Goal: Information Seeking & Learning: Learn about a topic

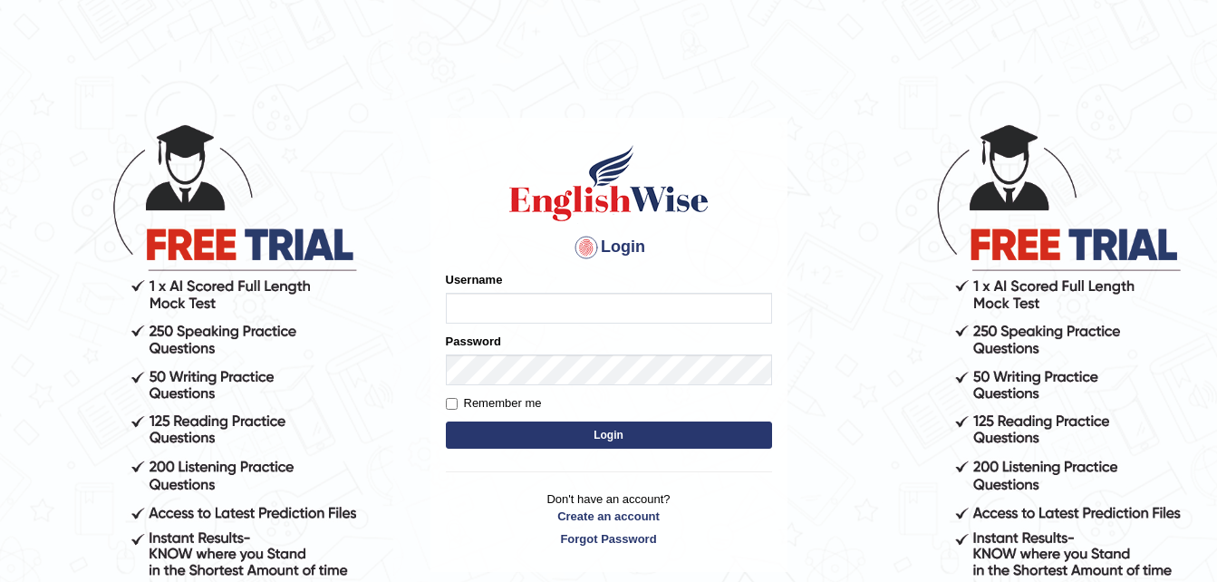
type input "dngwenya"
click at [631, 437] on button "Login" at bounding box center [609, 434] width 326 height 27
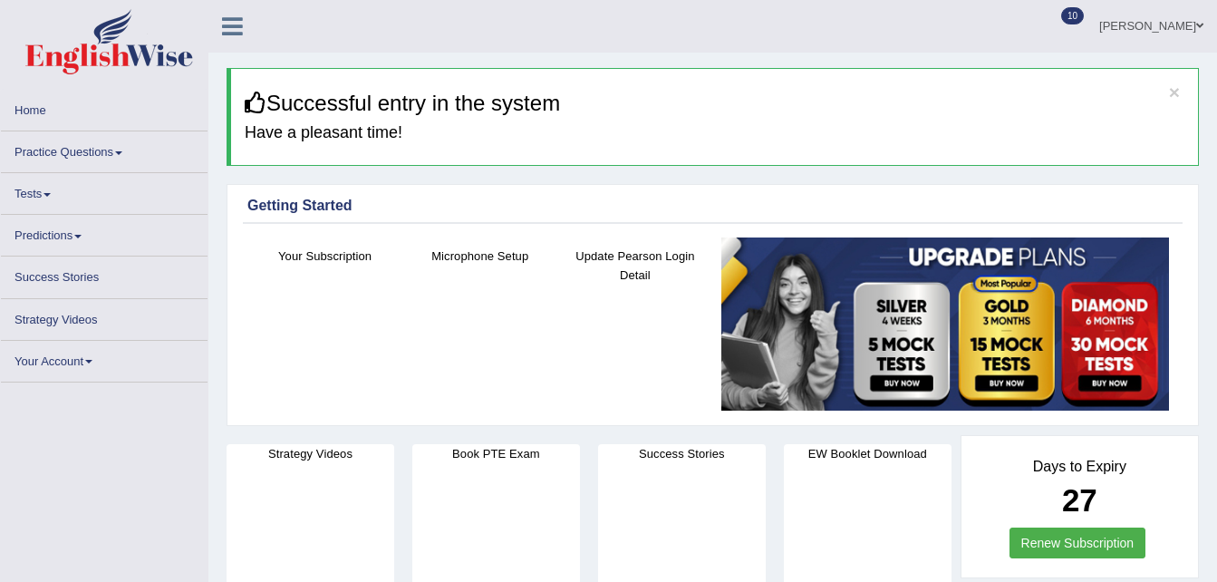
click at [121, 148] on link "Practice Questions" at bounding box center [104, 148] width 207 height 35
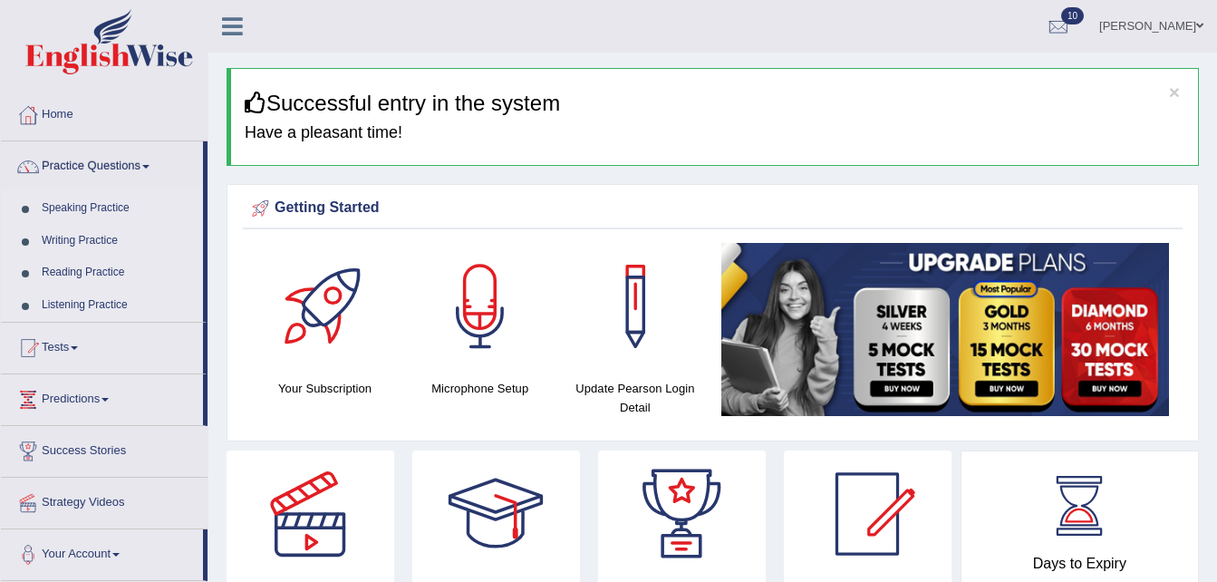
click at [114, 164] on link "Practice Questions" at bounding box center [102, 163] width 202 height 45
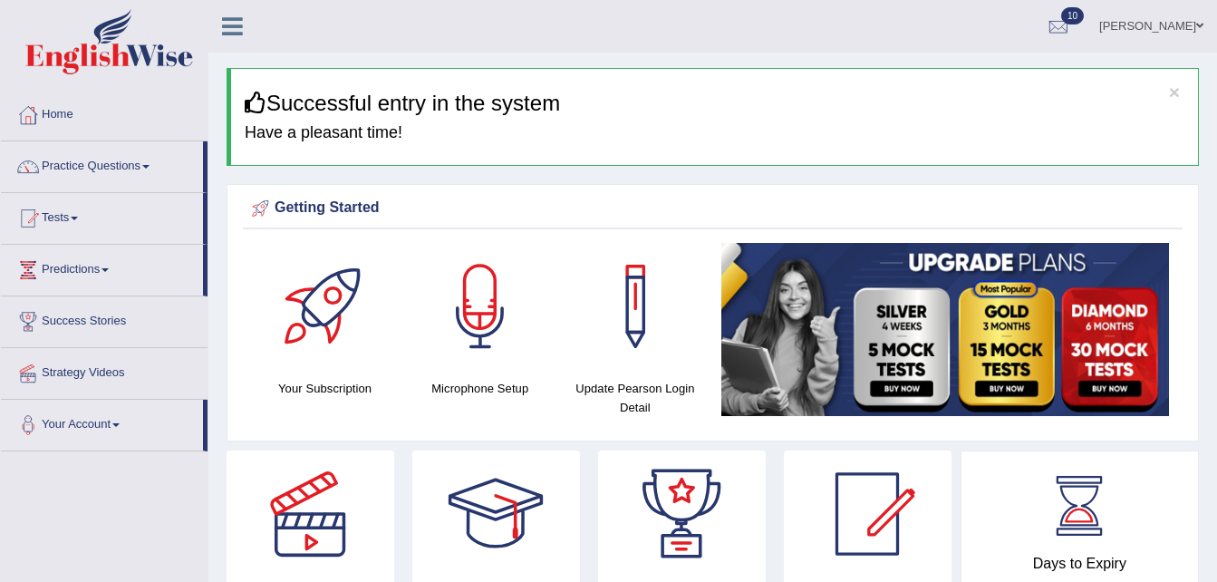
click at [147, 163] on link "Practice Questions" at bounding box center [102, 163] width 202 height 45
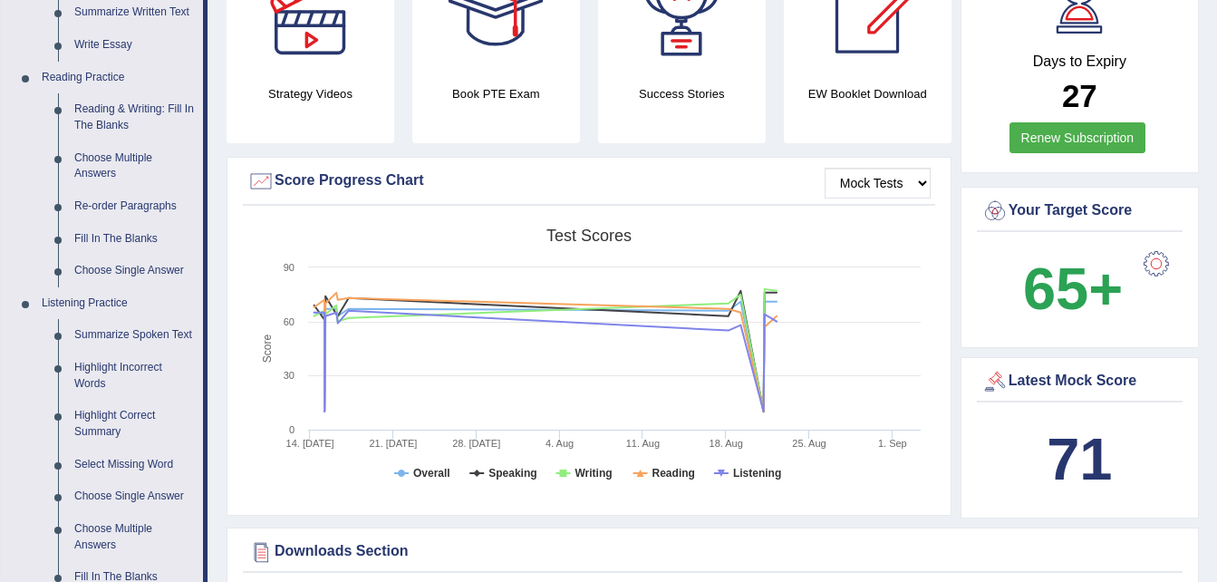
scroll to position [581, 0]
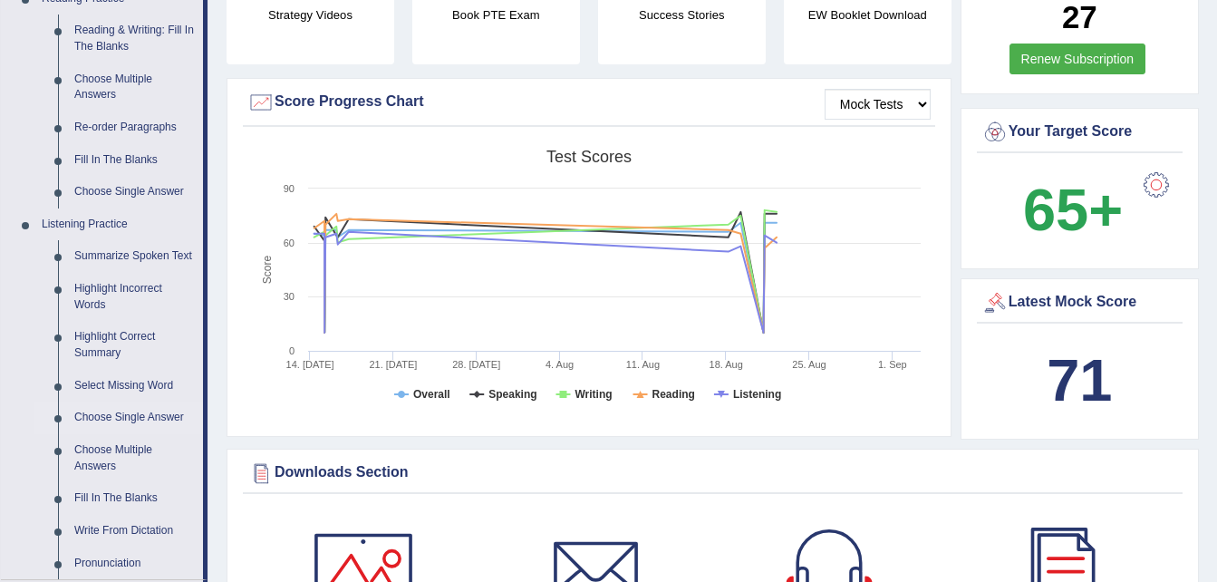
click at [96, 416] on link "Choose Single Answer" at bounding box center [134, 417] width 137 height 33
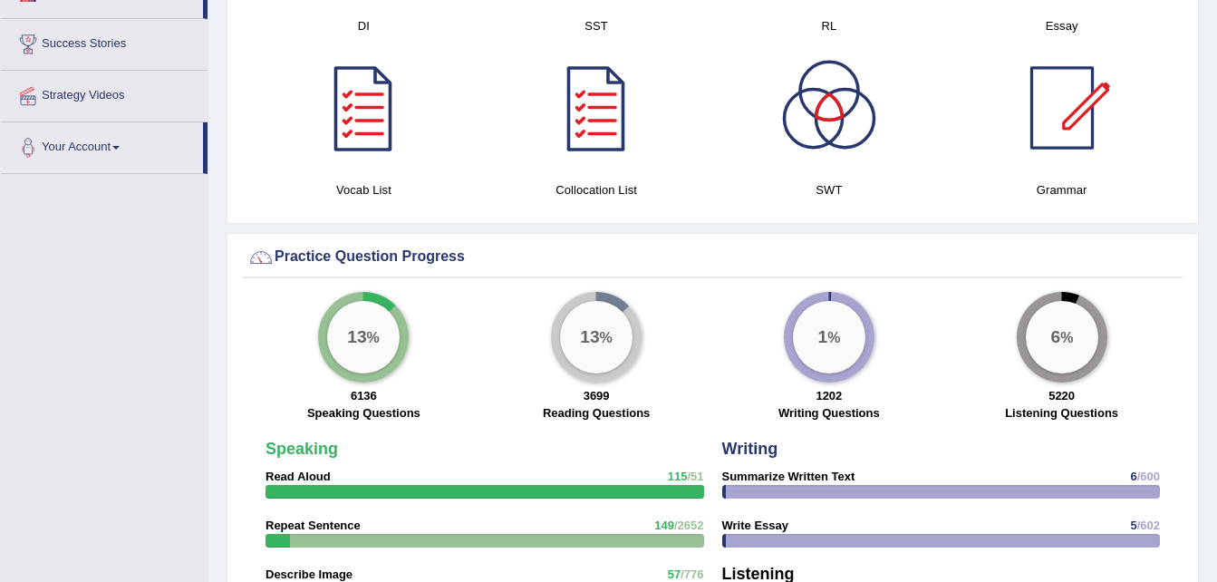
scroll to position [1022, 0]
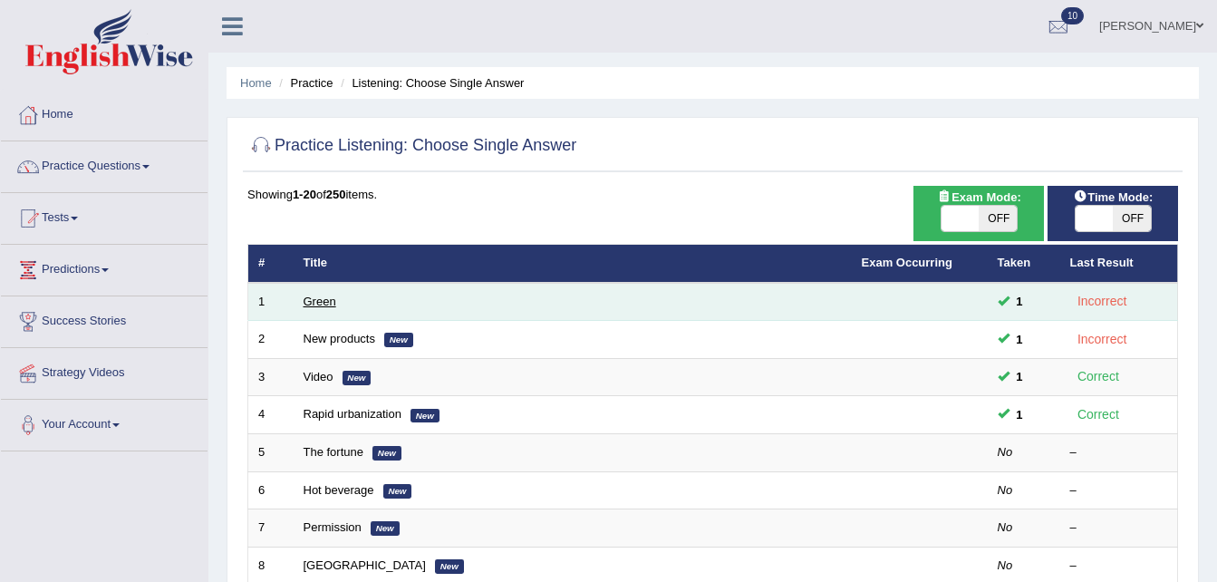
click at [330, 301] on link "Green" at bounding box center [320, 301] width 33 height 14
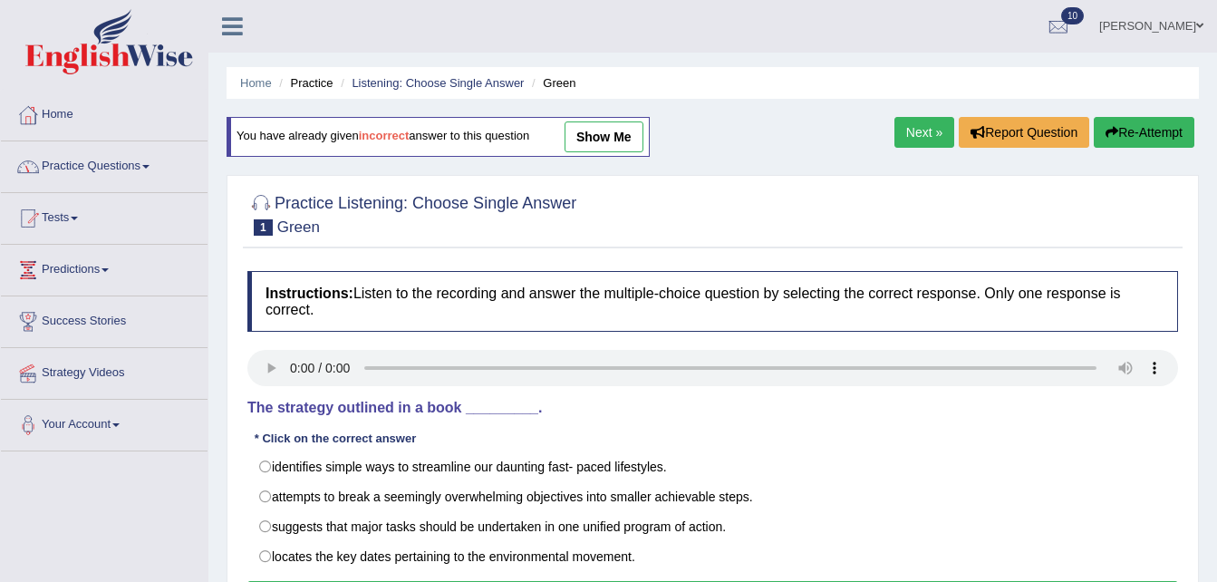
click at [148, 165] on span at bounding box center [145, 167] width 7 height 4
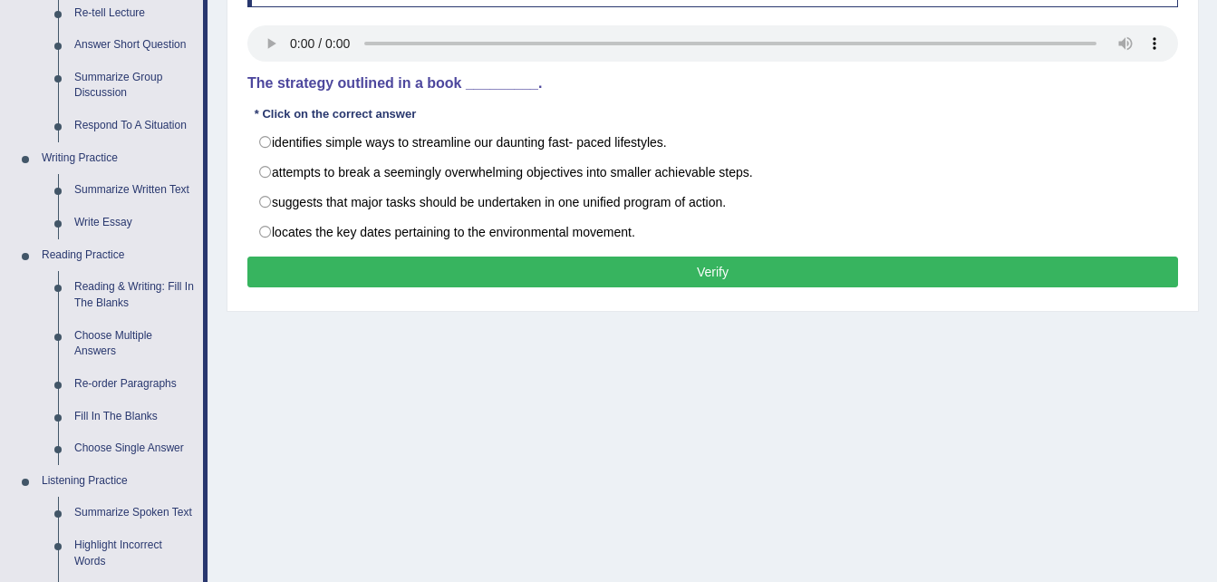
scroll to position [326, 0]
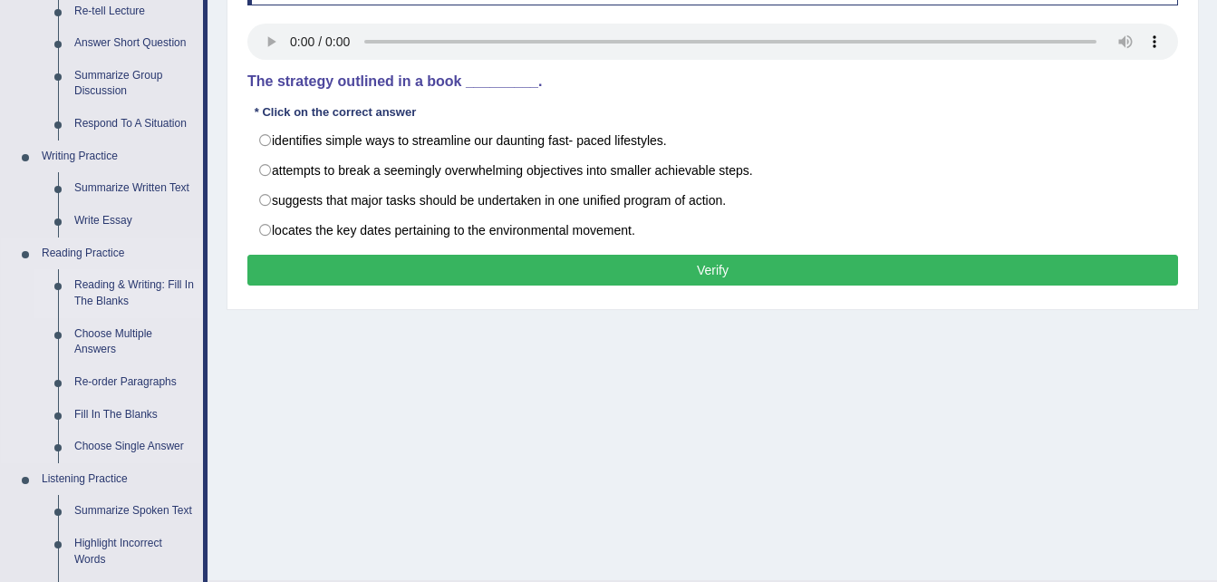
click at [122, 284] on link "Reading & Writing: Fill In The Blanks" at bounding box center [134, 293] width 137 height 48
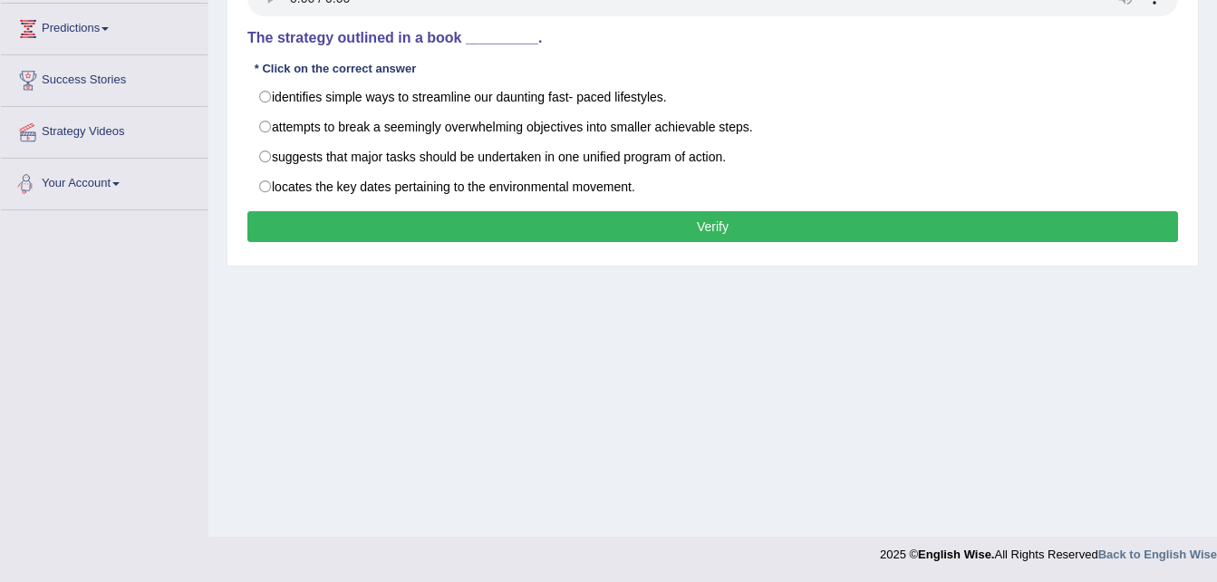
scroll to position [837, 0]
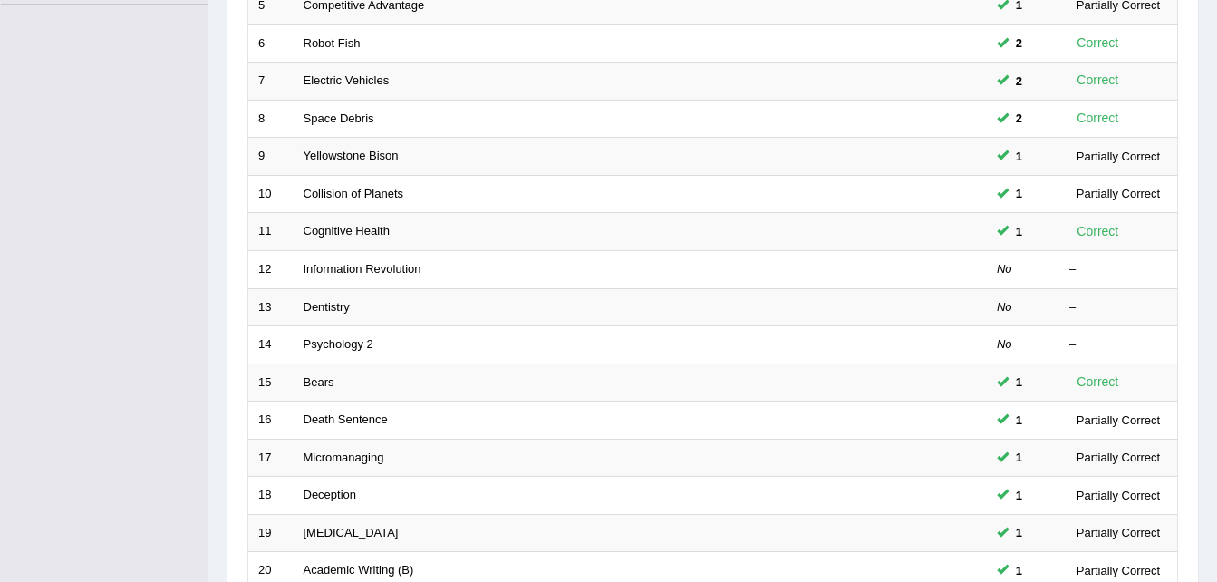
scroll to position [471, 0]
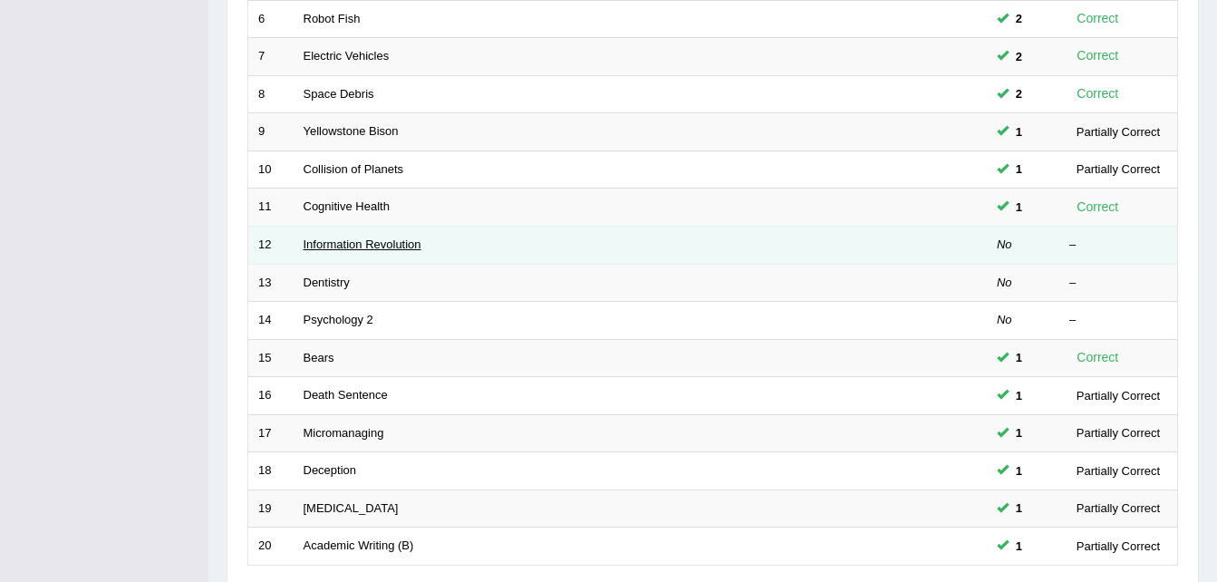
click at [403, 246] on link "Information Revolution" at bounding box center [363, 244] width 118 height 14
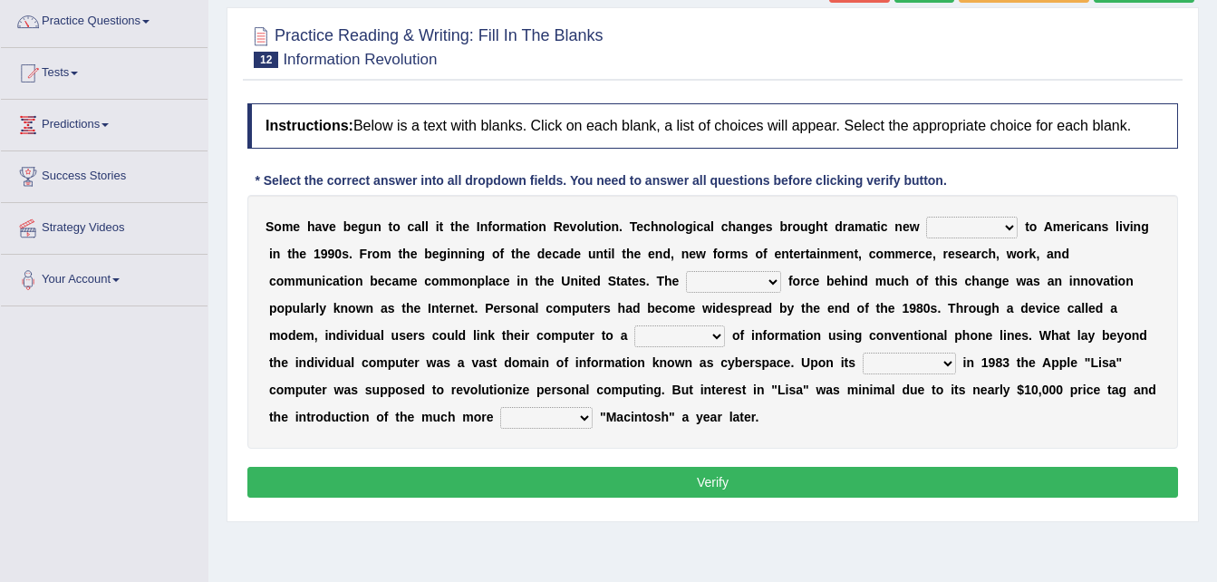
scroll to position [109, 0]
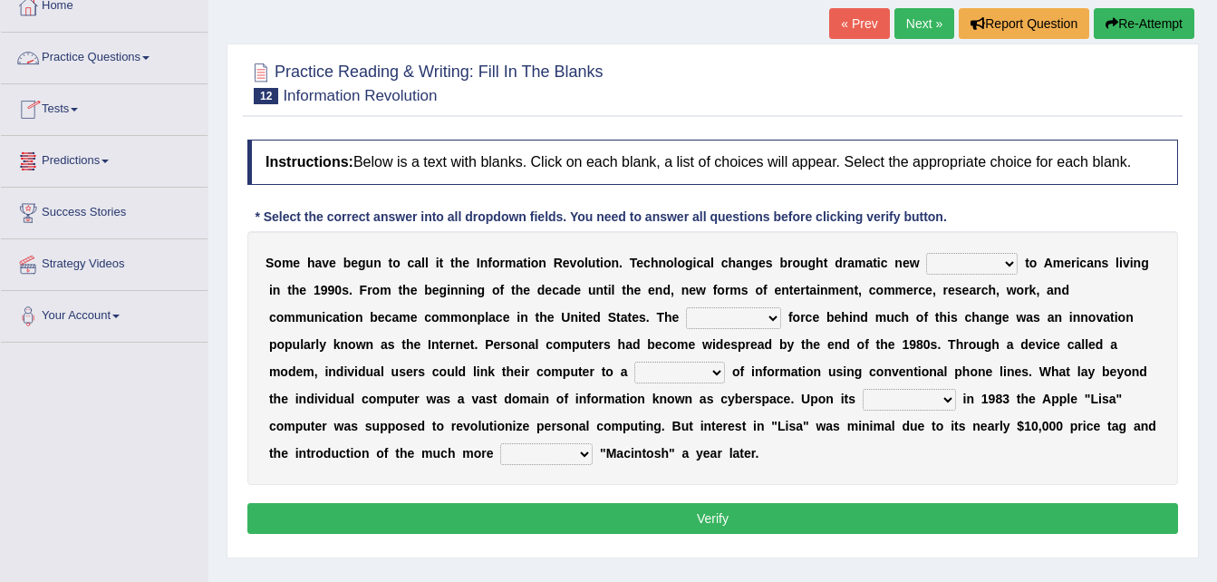
click at [151, 54] on link "Practice Questions" at bounding box center [104, 55] width 207 height 45
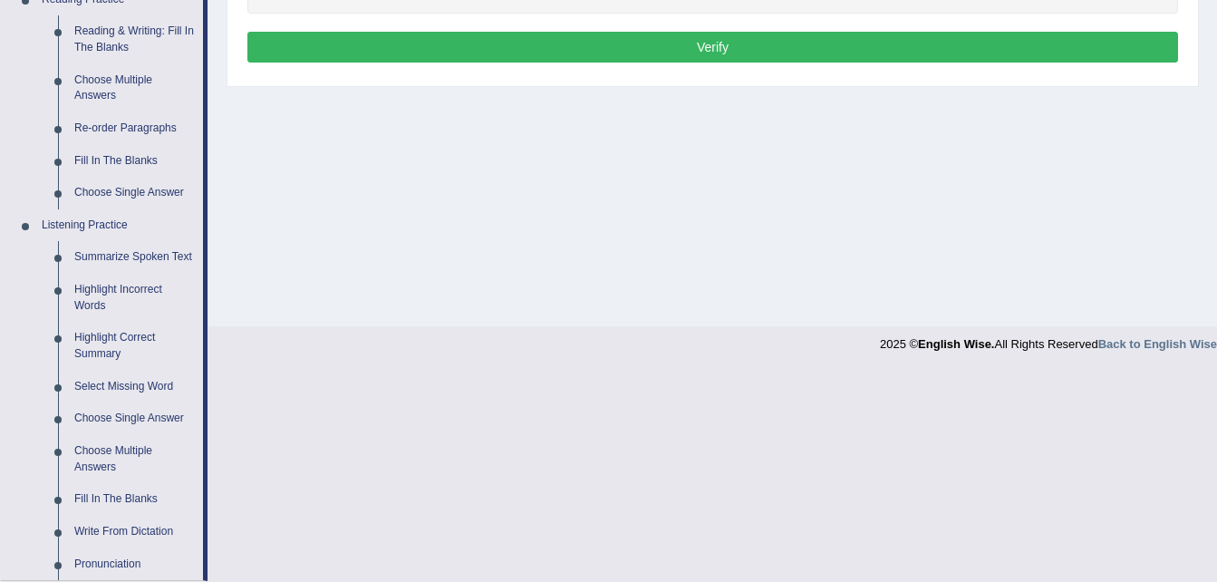
scroll to position [592, 0]
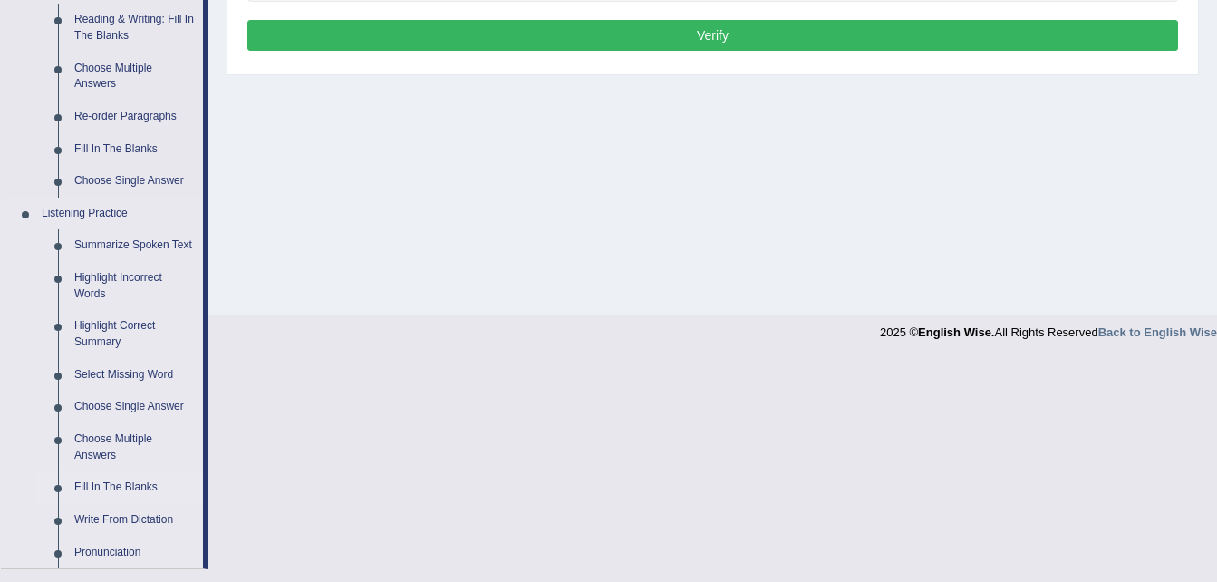
click at [128, 488] on link "Fill In The Blanks" at bounding box center [134, 487] width 137 height 33
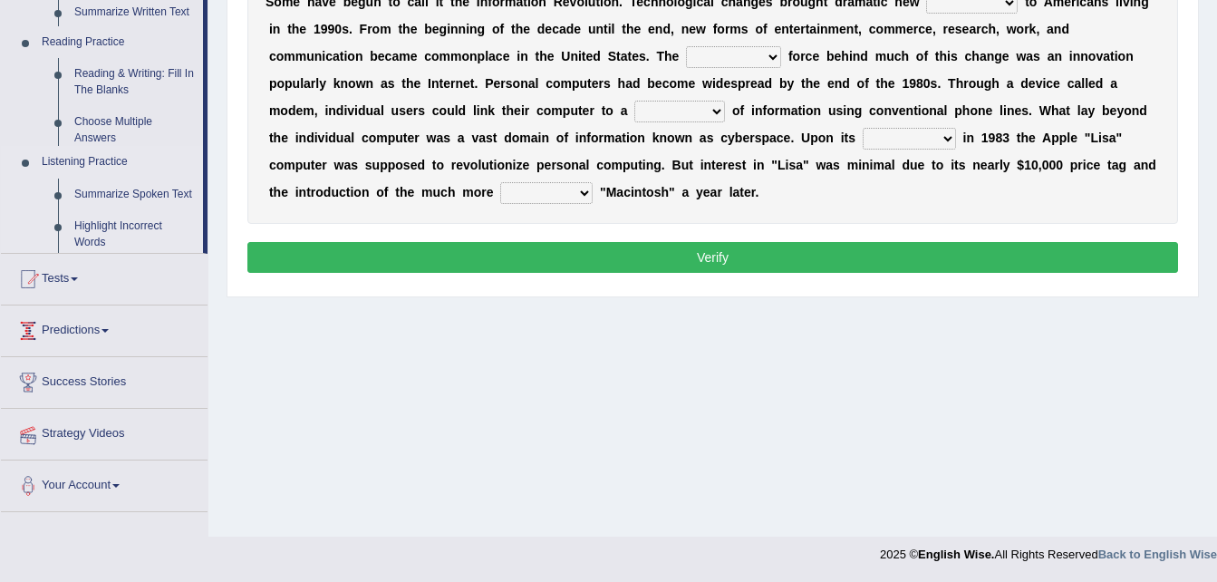
scroll to position [370, 0]
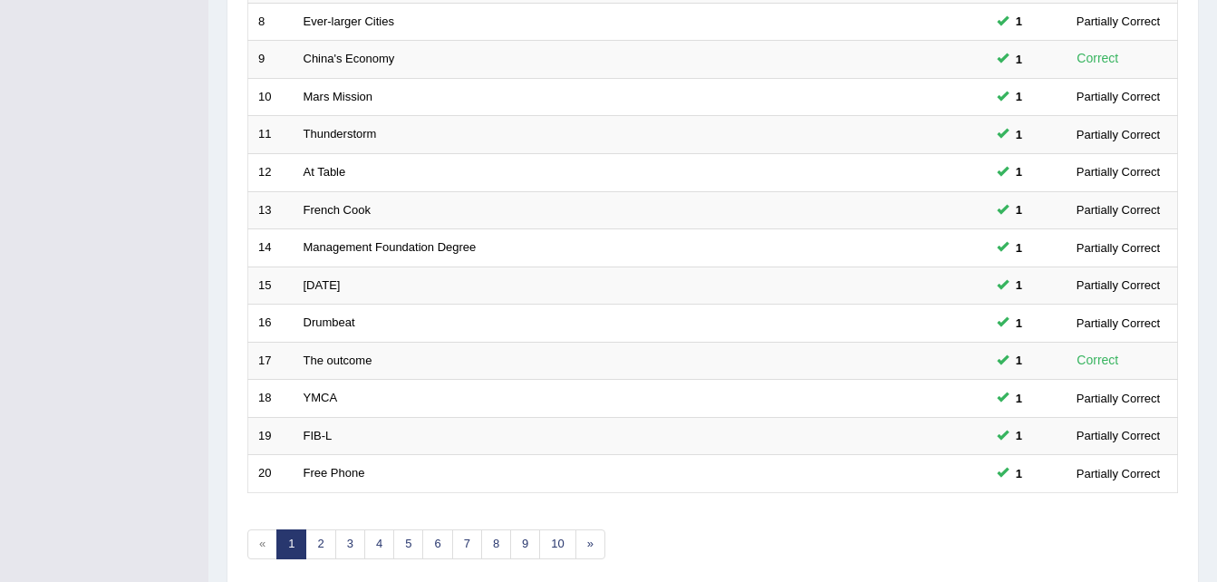
scroll to position [618, 0]
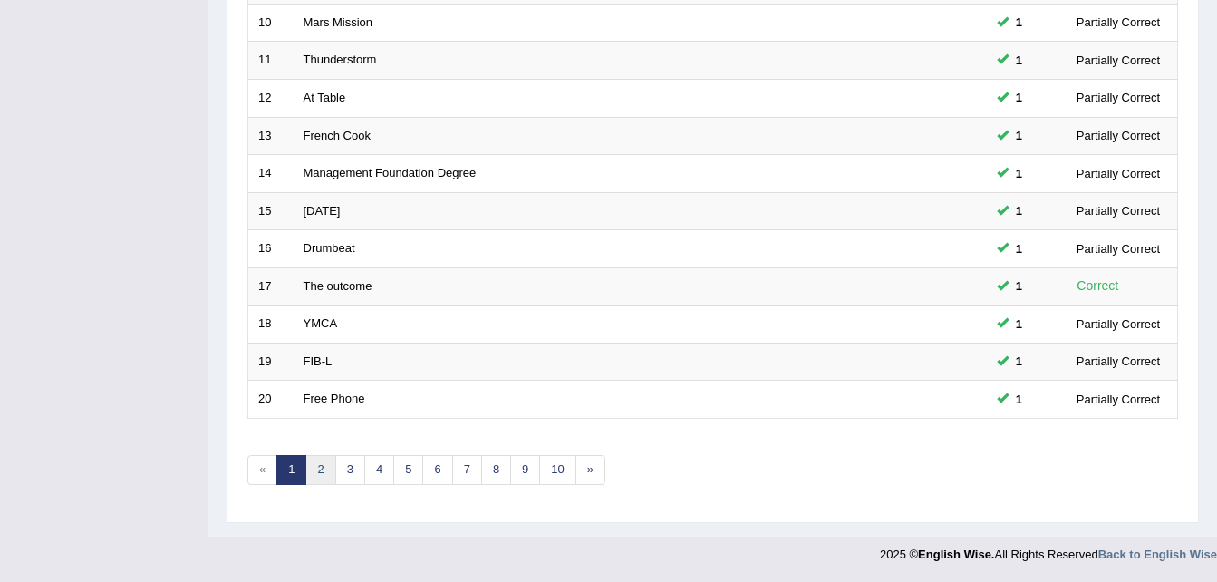
click at [320, 472] on link "2" at bounding box center [320, 470] width 30 height 30
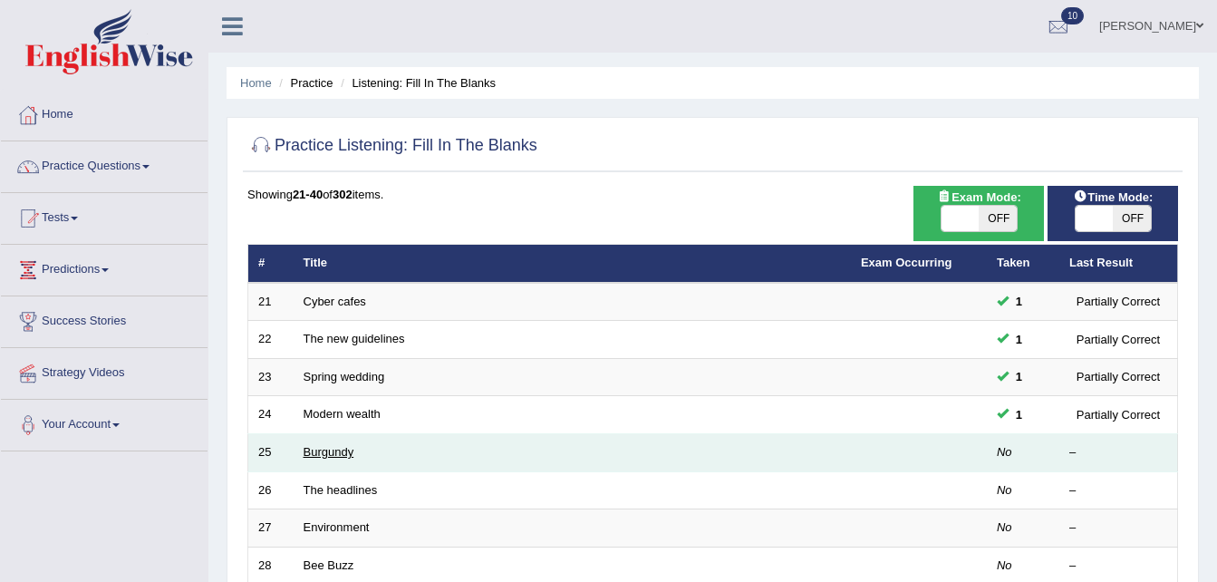
click at [345, 455] on link "Burgundy" at bounding box center [329, 452] width 51 height 14
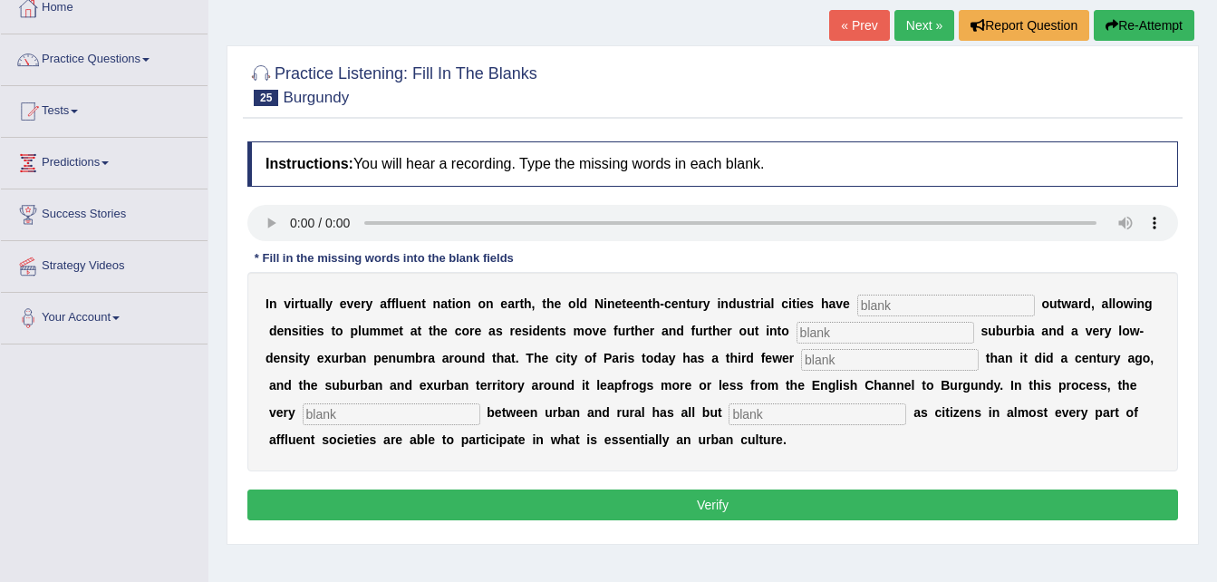
scroll to position [109, 0]
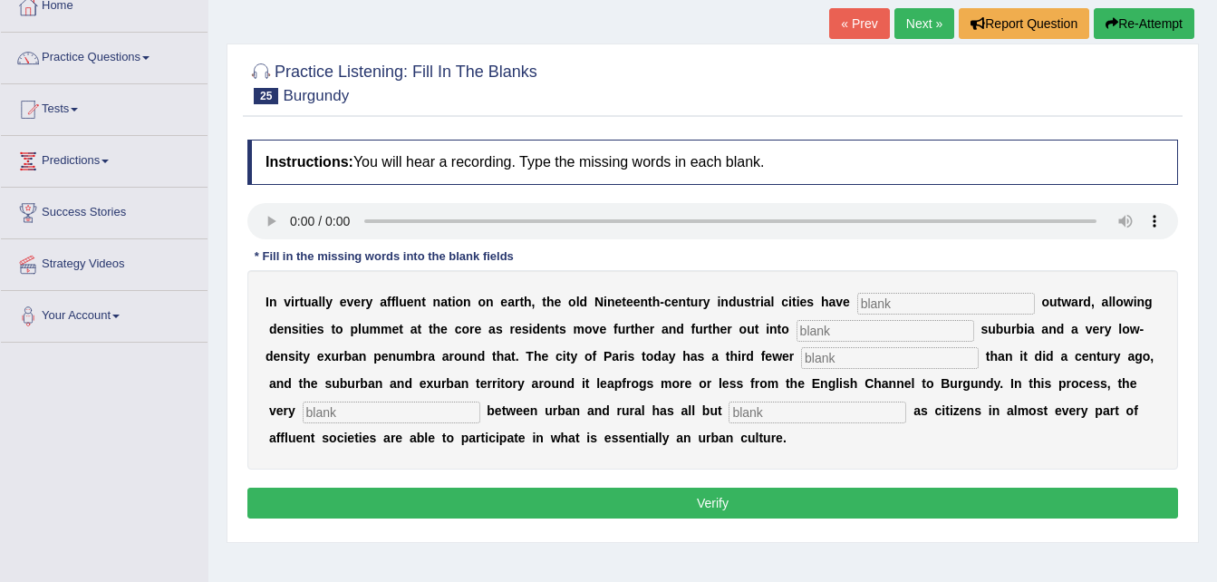
click at [872, 302] on input "text" at bounding box center [946, 304] width 178 height 22
type input "exploded"
click at [796, 322] on input "text" at bounding box center [885, 331] width 178 height 22
click at [801, 352] on input "text" at bounding box center [890, 358] width 178 height 22
type input "residents"
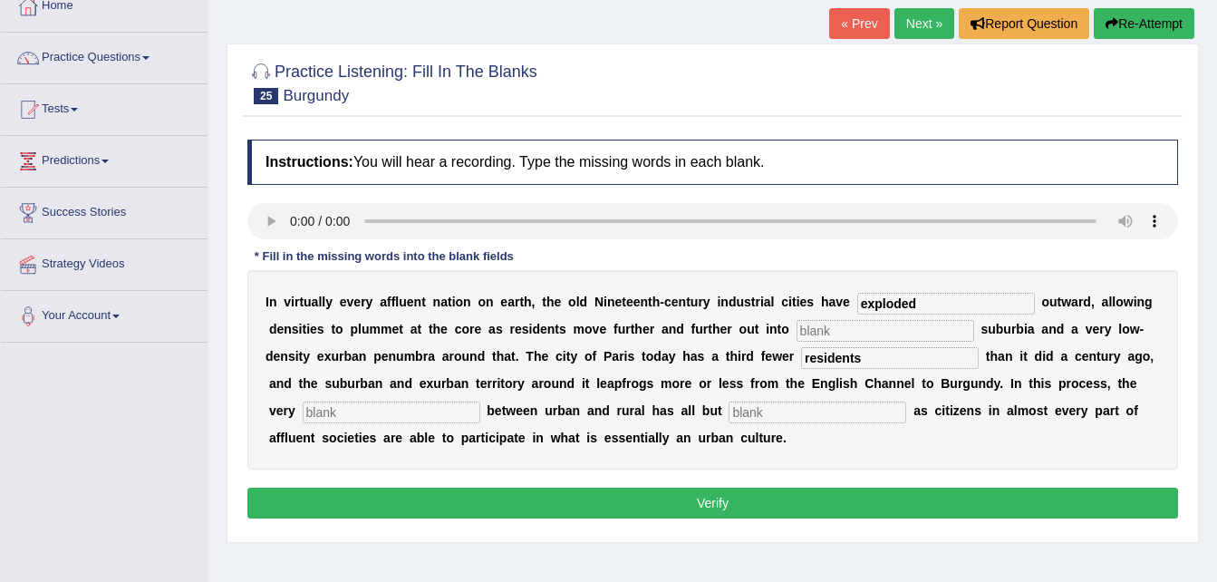
click at [480, 401] on input "text" at bounding box center [392, 412] width 178 height 22
type input "distinction"
click at [728, 404] on input "text" at bounding box center [817, 412] width 178 height 22
type input "disappeared"
click at [796, 329] on input "text" at bounding box center [885, 331] width 178 height 22
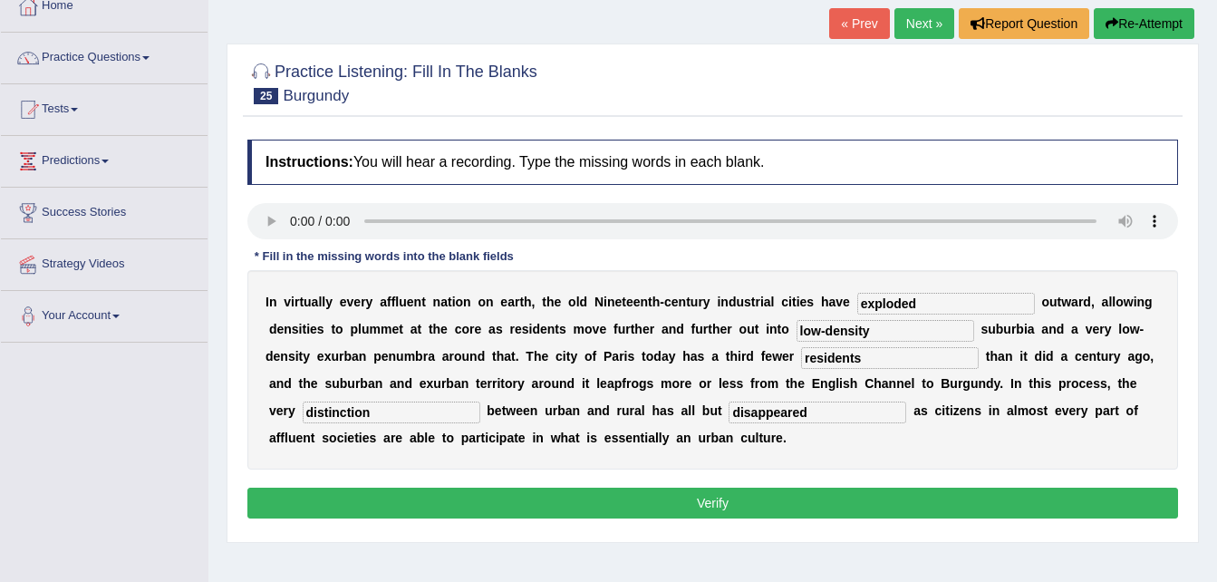
type input "low-density"
click at [704, 501] on button "Verify" at bounding box center [712, 502] width 930 height 31
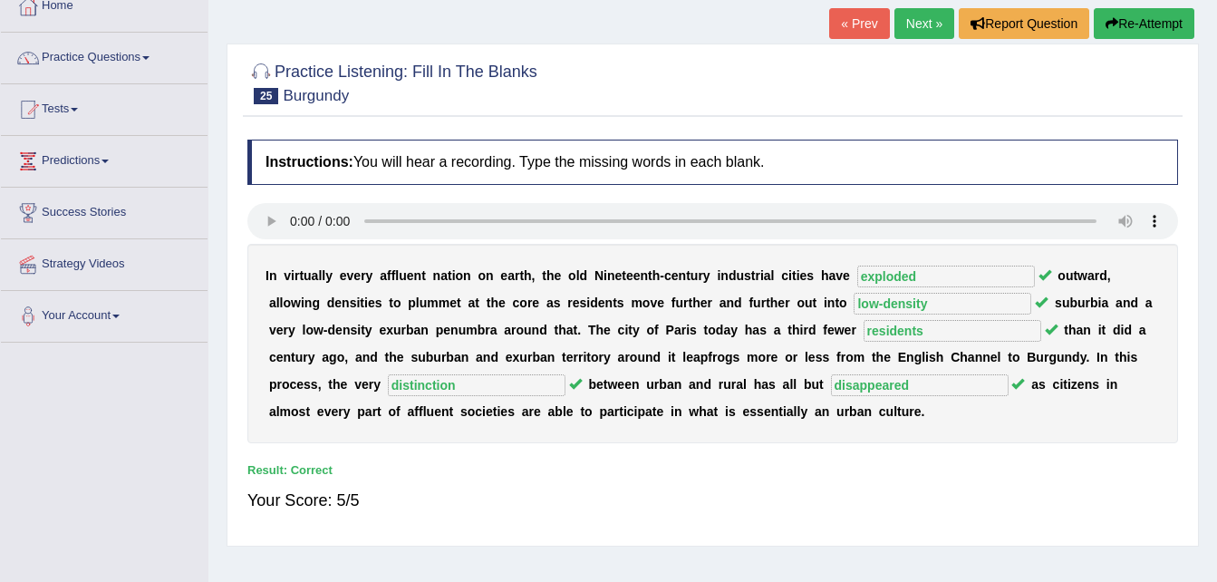
click at [930, 17] on link "Next »" at bounding box center [924, 23] width 60 height 31
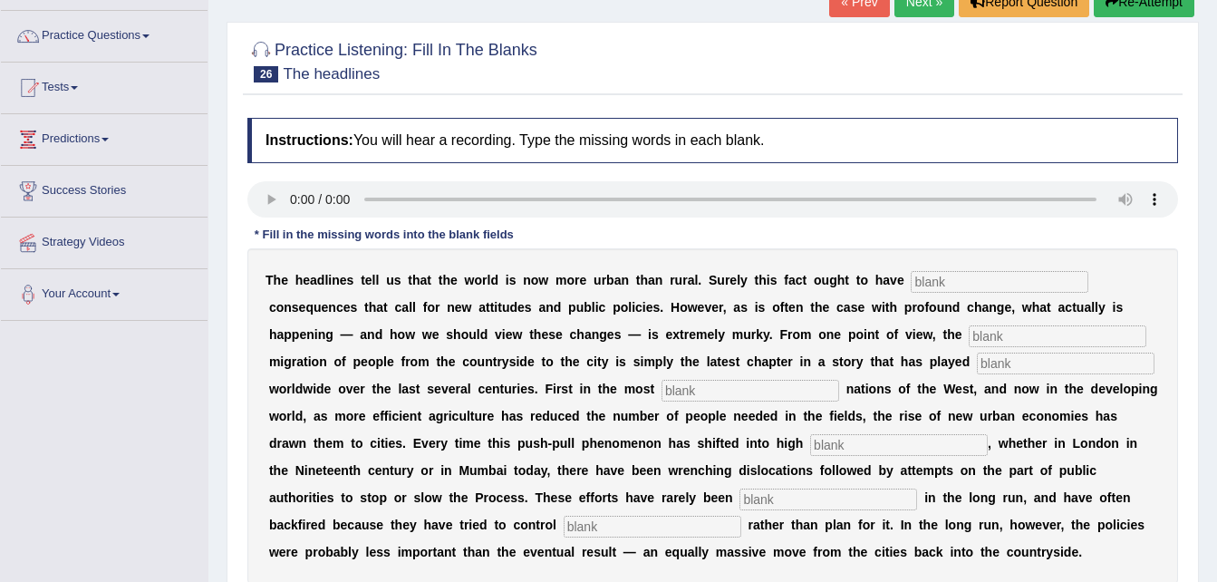
scroll to position [145, 0]
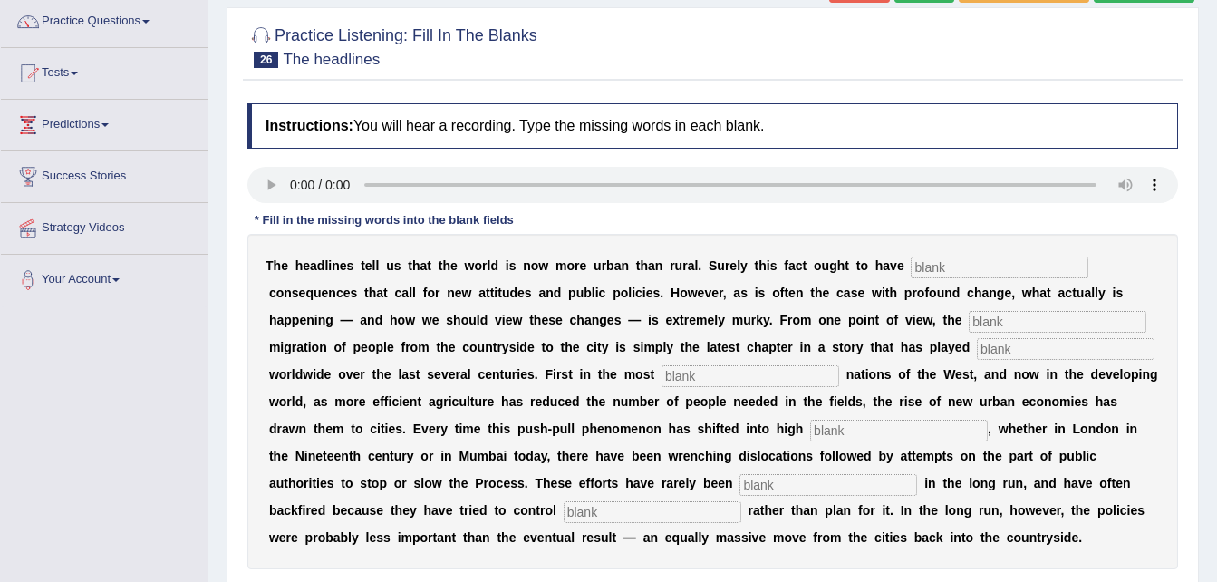
click at [911, 265] on input "text" at bounding box center [1000, 267] width 178 height 22
type input "profound"
click at [968, 313] on input "text" at bounding box center [1057, 322] width 178 height 22
type input "varsity"
click at [977, 342] on input "text" at bounding box center [1066, 349] width 178 height 22
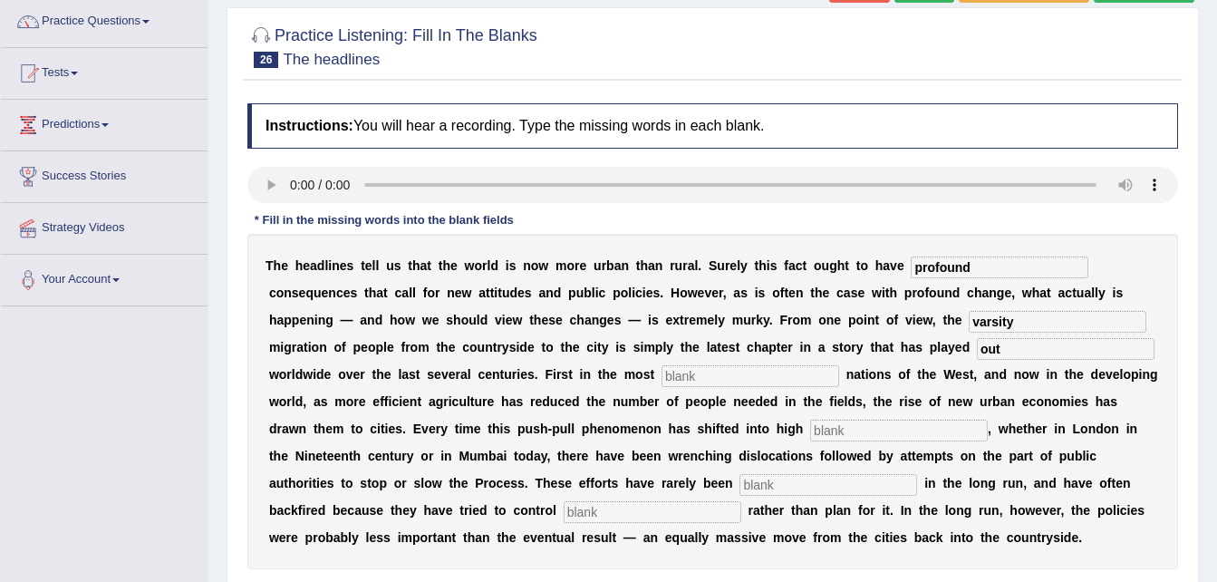
type input "out"
click at [661, 373] on input "text" at bounding box center [750, 376] width 178 height 22
type input "affluent"
click at [810, 430] on input "text" at bounding box center [899, 430] width 178 height 22
type input "gear"
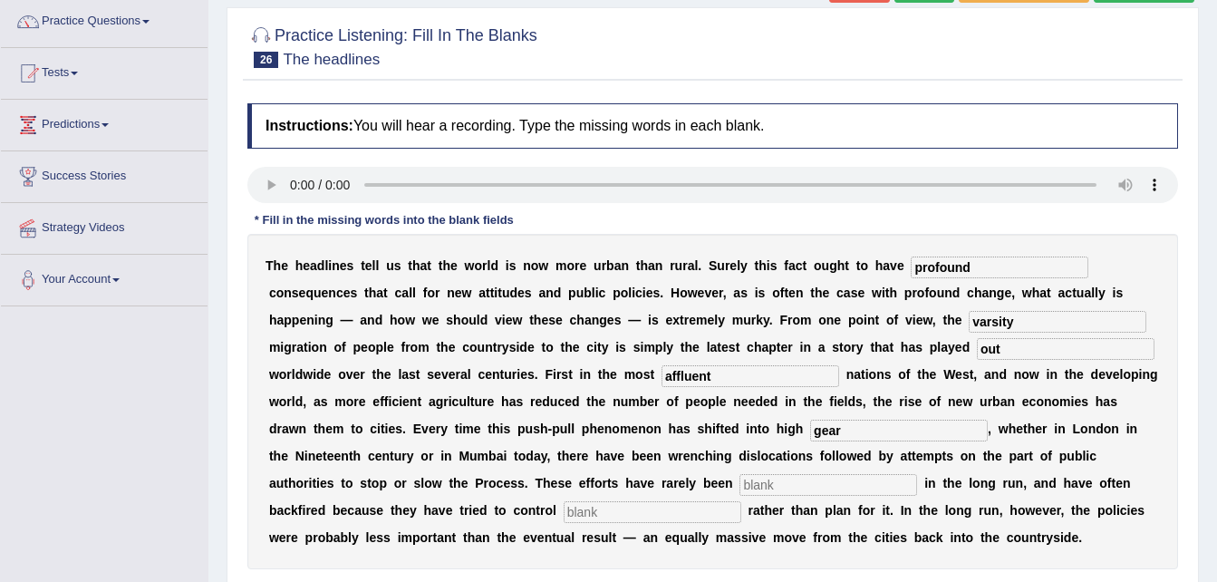
click at [917, 474] on input "text" at bounding box center [828, 485] width 178 height 22
type input "effective"
click at [741, 501] on input "text" at bounding box center [653, 512] width 178 height 22
type input "behaviour"
click at [661, 372] on input "affluent" at bounding box center [750, 376] width 178 height 22
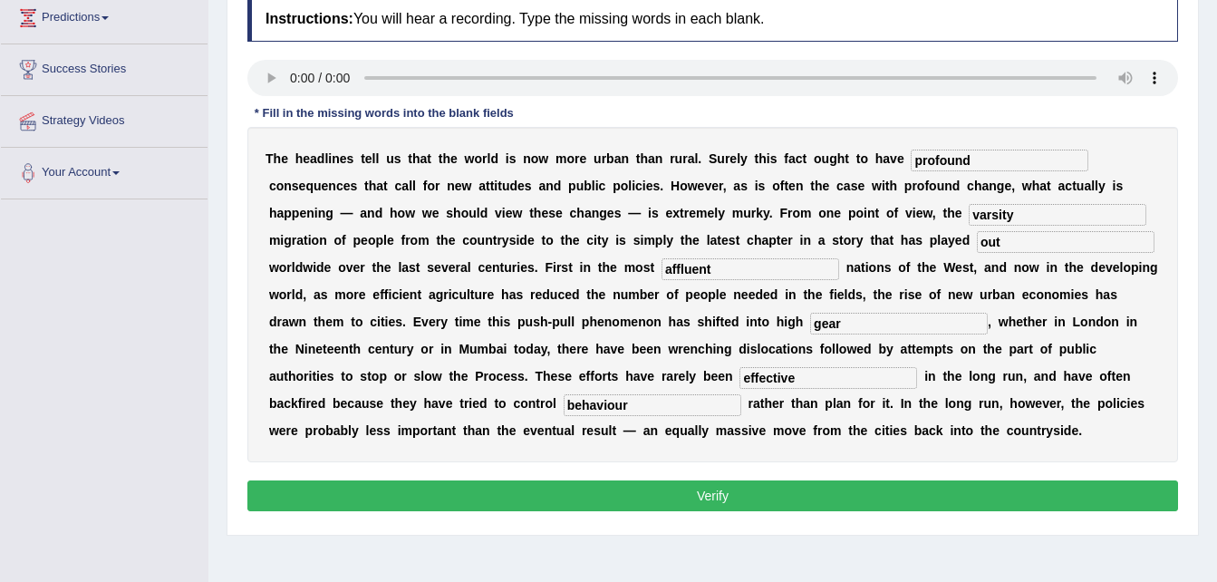
scroll to position [254, 0]
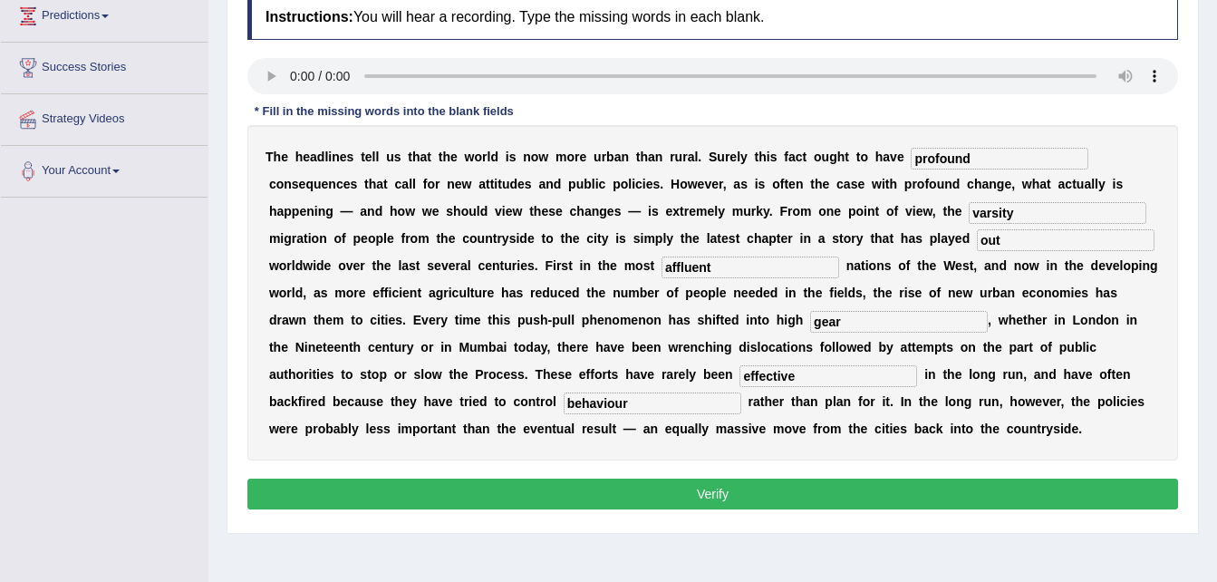
click at [805, 493] on button "Verify" at bounding box center [712, 493] width 930 height 31
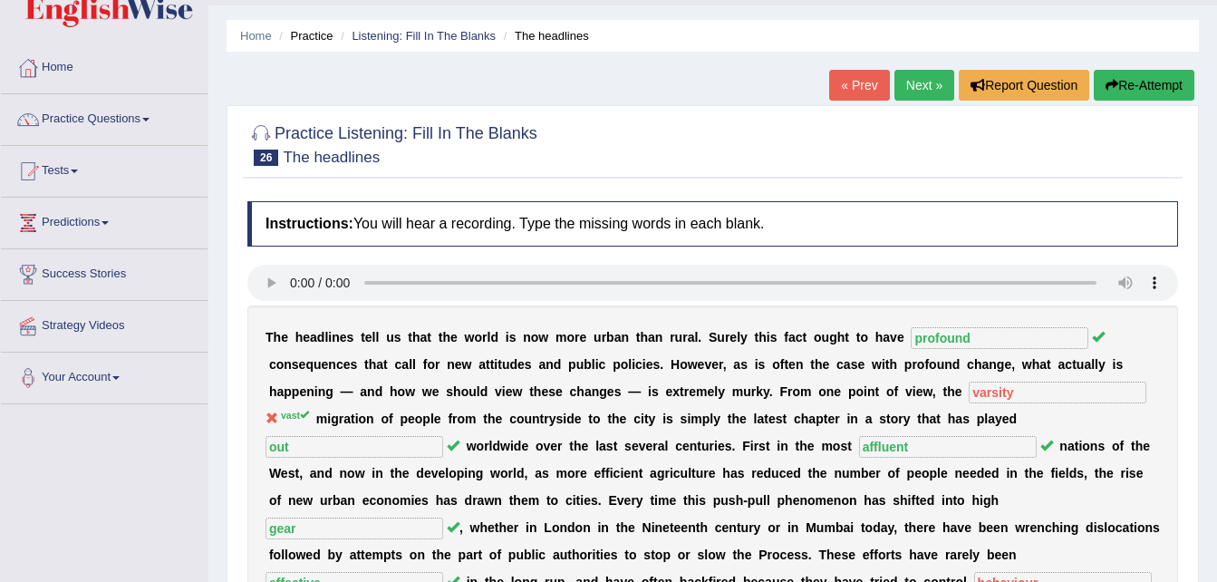
scroll to position [36, 0]
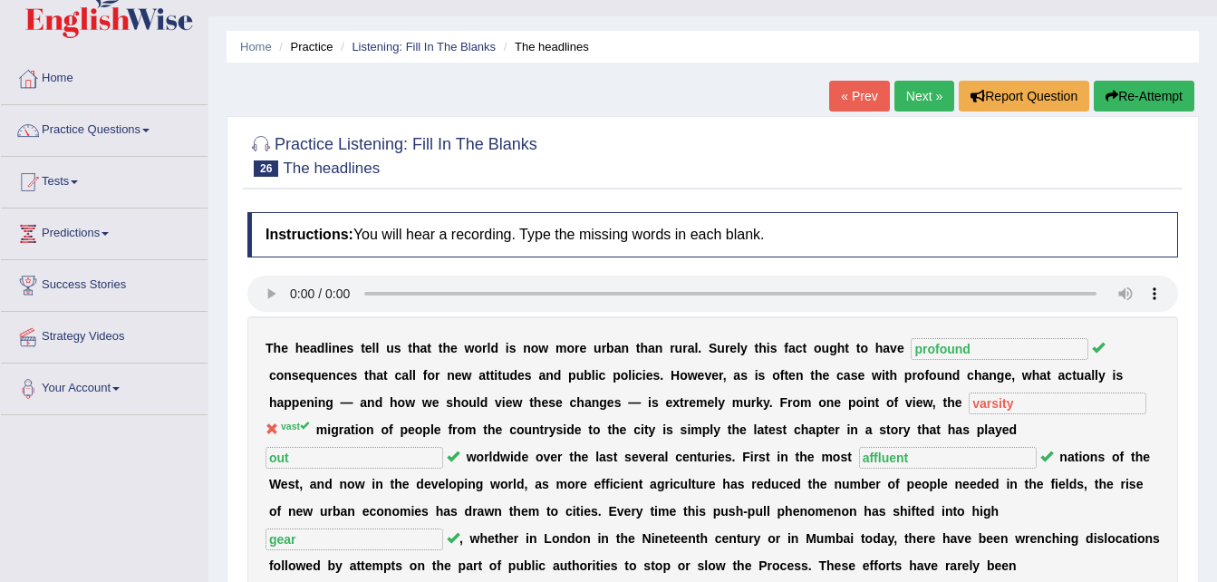
click at [915, 97] on link "Next »" at bounding box center [924, 96] width 60 height 31
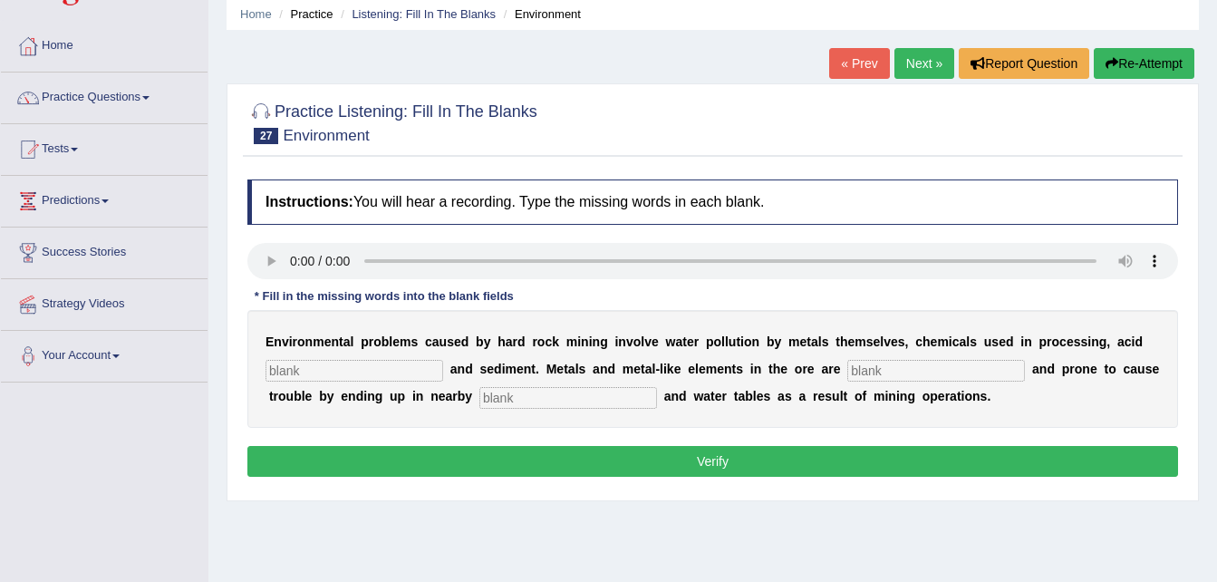
scroll to position [109, 0]
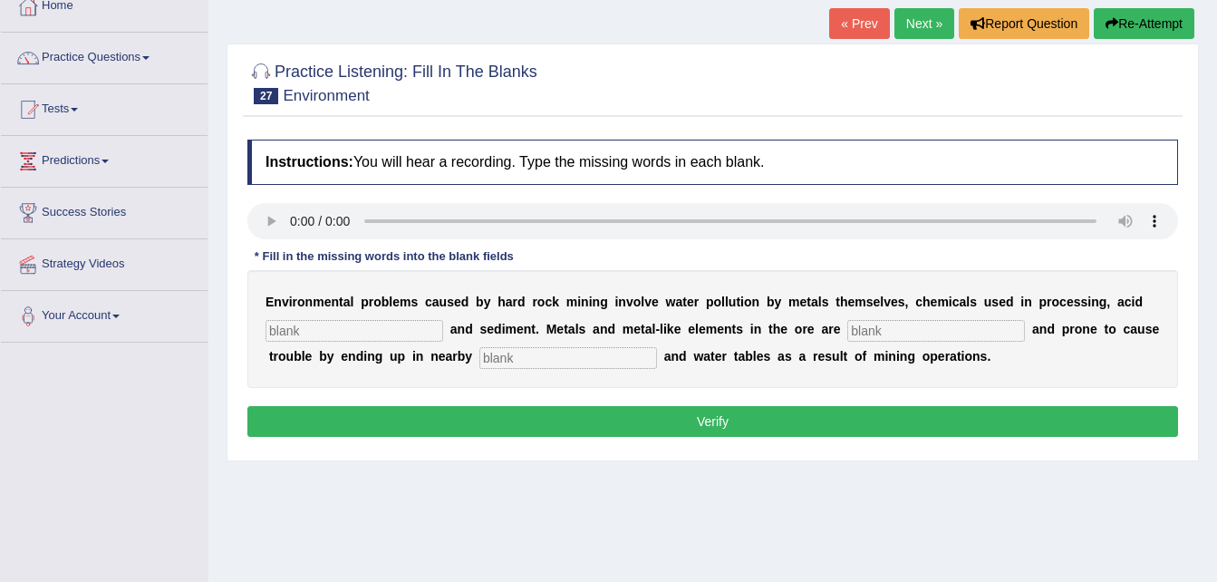
click at [318, 328] on input "text" at bounding box center [354, 331] width 178 height 22
type input "drainage"
click at [856, 328] on input "text" at bounding box center [936, 331] width 178 height 22
type input "toxic"
click at [479, 356] on input "text" at bounding box center [568, 358] width 178 height 22
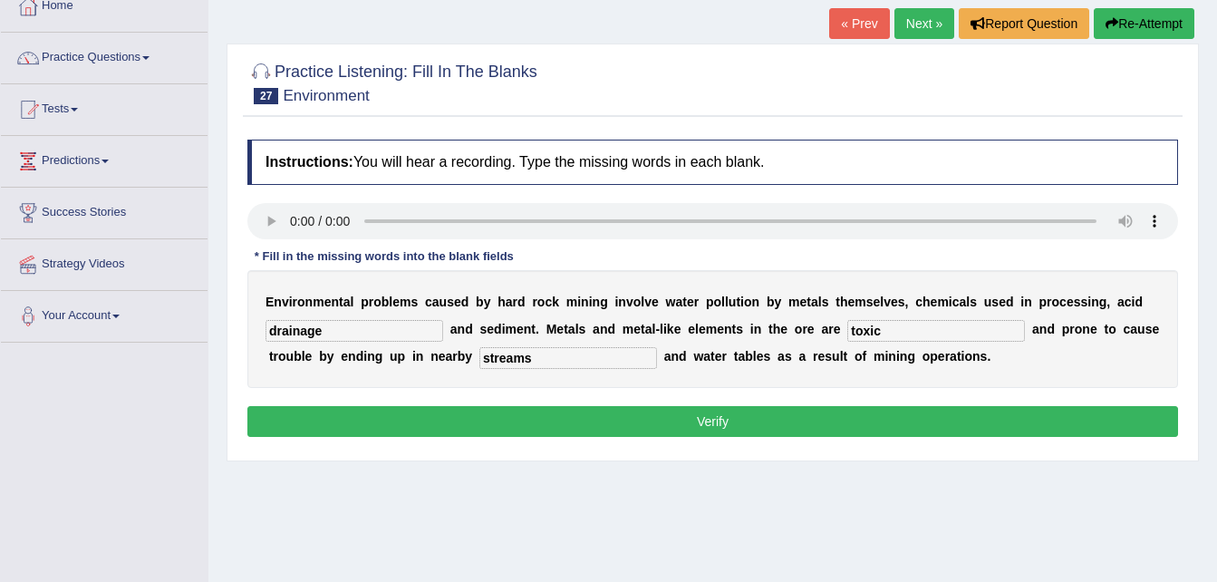
type input "streams"
click at [708, 411] on button "Verify" at bounding box center [712, 421] width 930 height 31
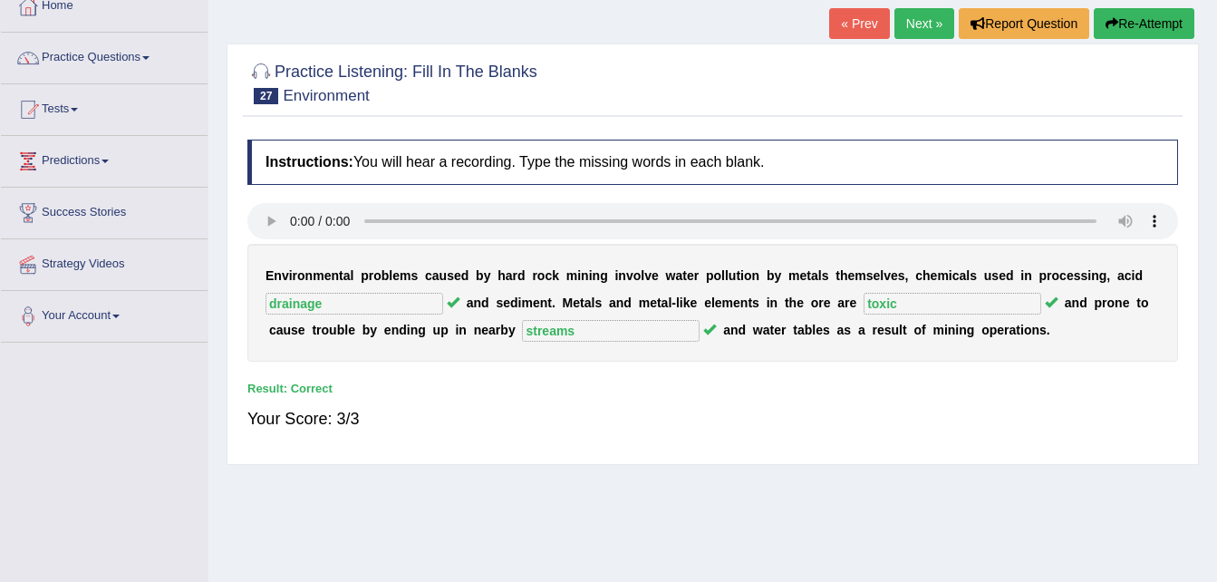
click at [930, 22] on link "Next »" at bounding box center [924, 23] width 60 height 31
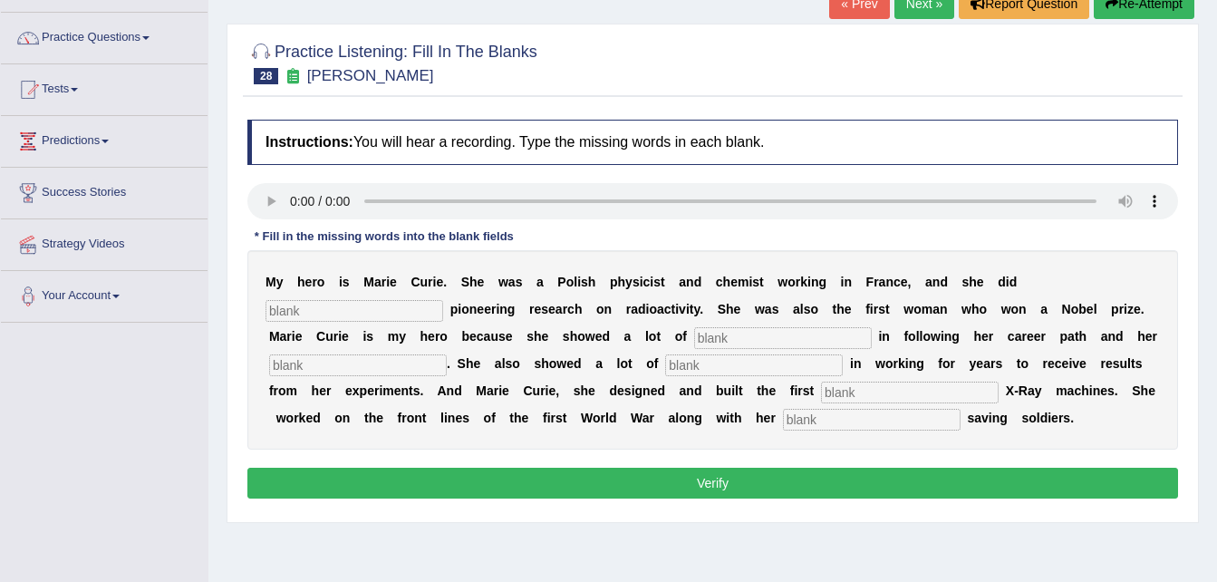
scroll to position [145, 0]
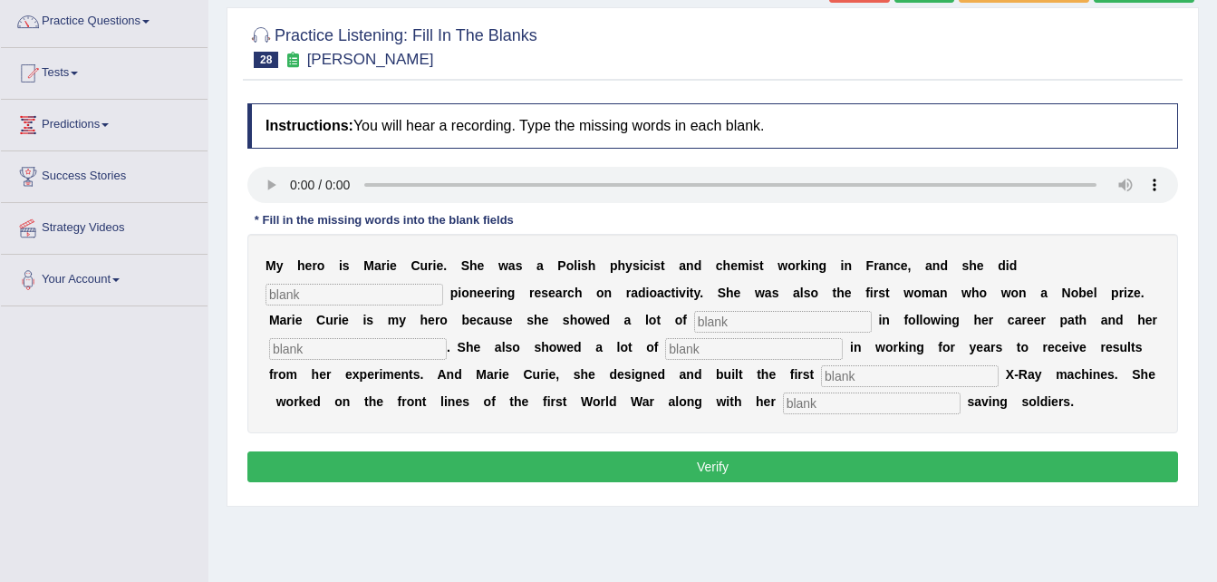
click at [443, 284] on input "text" at bounding box center [354, 295] width 178 height 22
click at [665, 351] on input "text" at bounding box center [754, 349] width 178 height 22
type input "occupations"
click at [447, 338] on input "text" at bounding box center [358, 349] width 178 height 22
type input "passions"
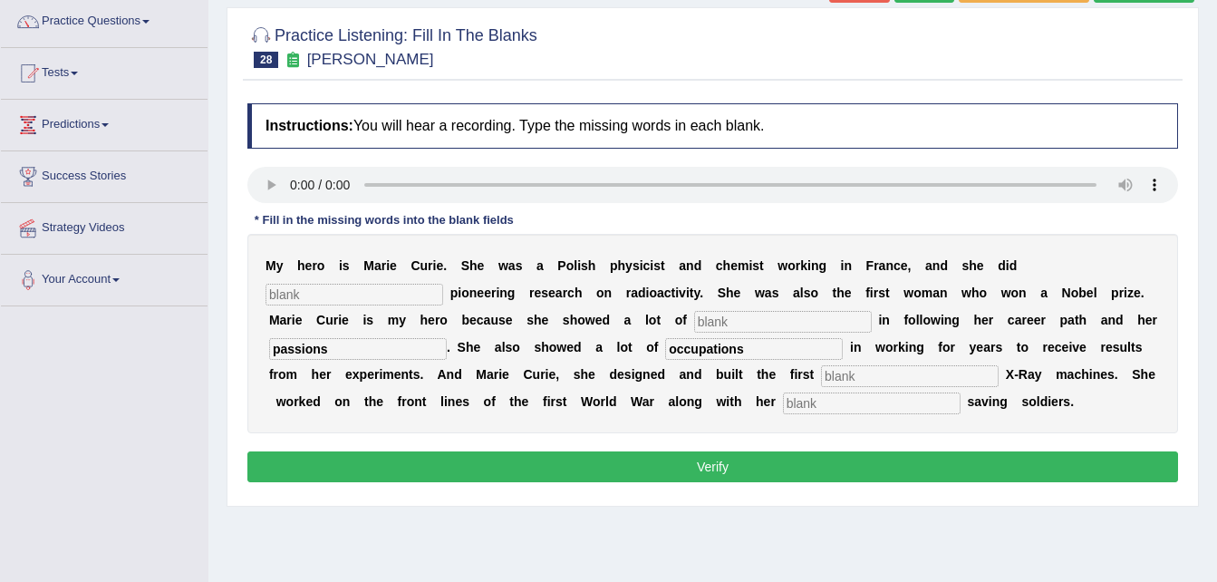
click at [443, 284] on input "text" at bounding box center [354, 295] width 178 height 22
type input "conducted"
click at [694, 321] on input "text" at bounding box center [783, 322] width 178 height 22
type input "determination"
click at [821, 370] on input "text" at bounding box center [910, 376] width 178 height 22
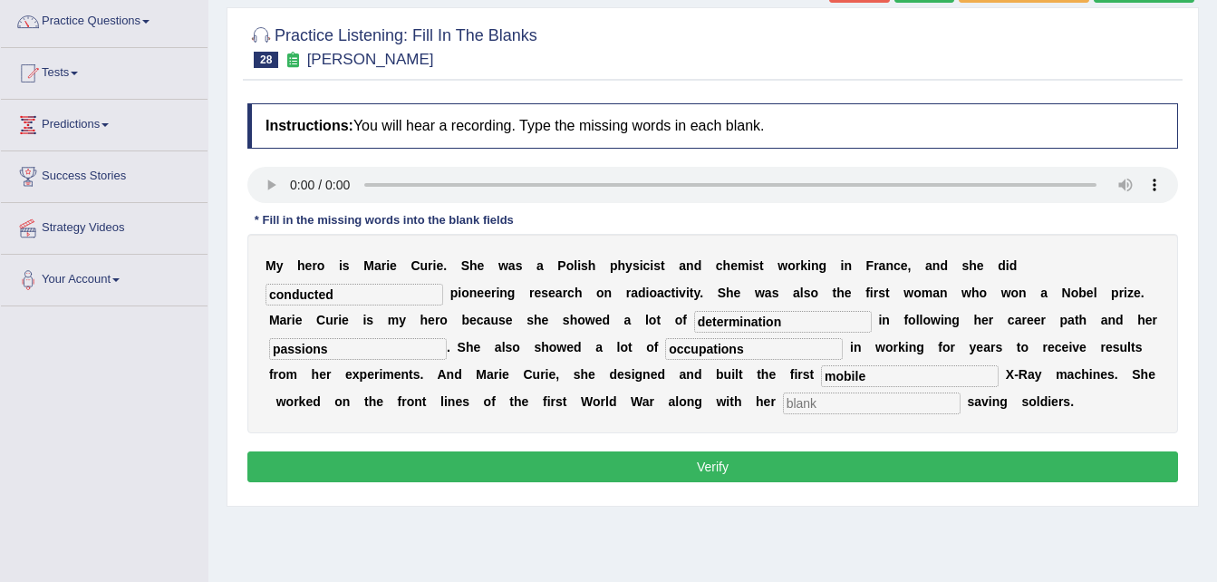
type input "mobile"
click at [783, 398] on input "text" at bounding box center [872, 403] width 178 height 22
type input "daughter"
click at [665, 471] on button "Verify" at bounding box center [712, 466] width 930 height 31
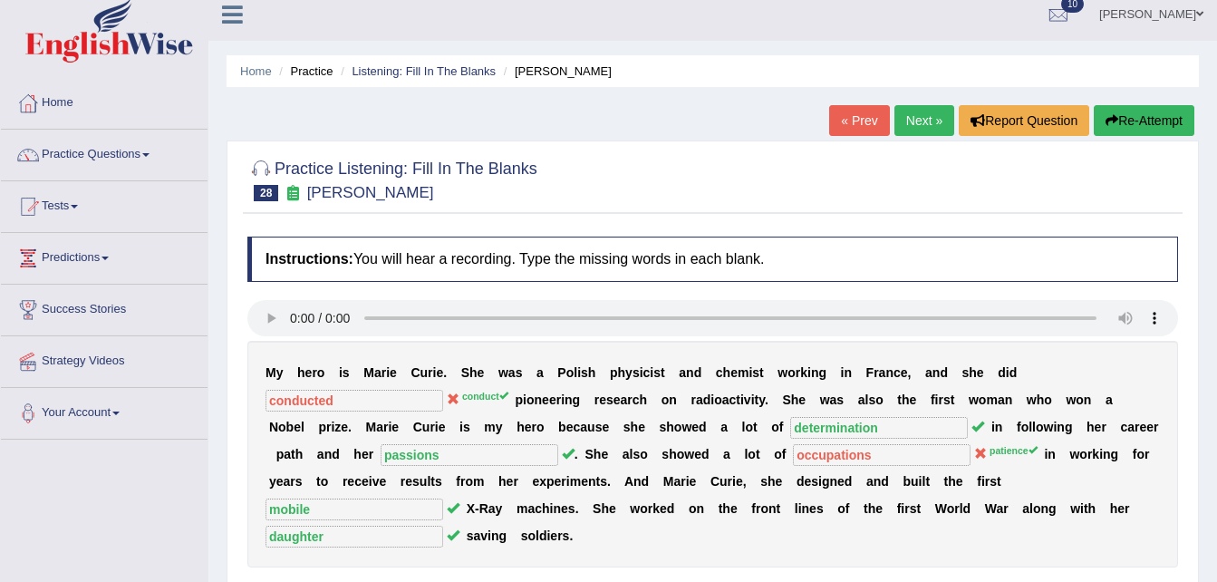
scroll to position [0, 0]
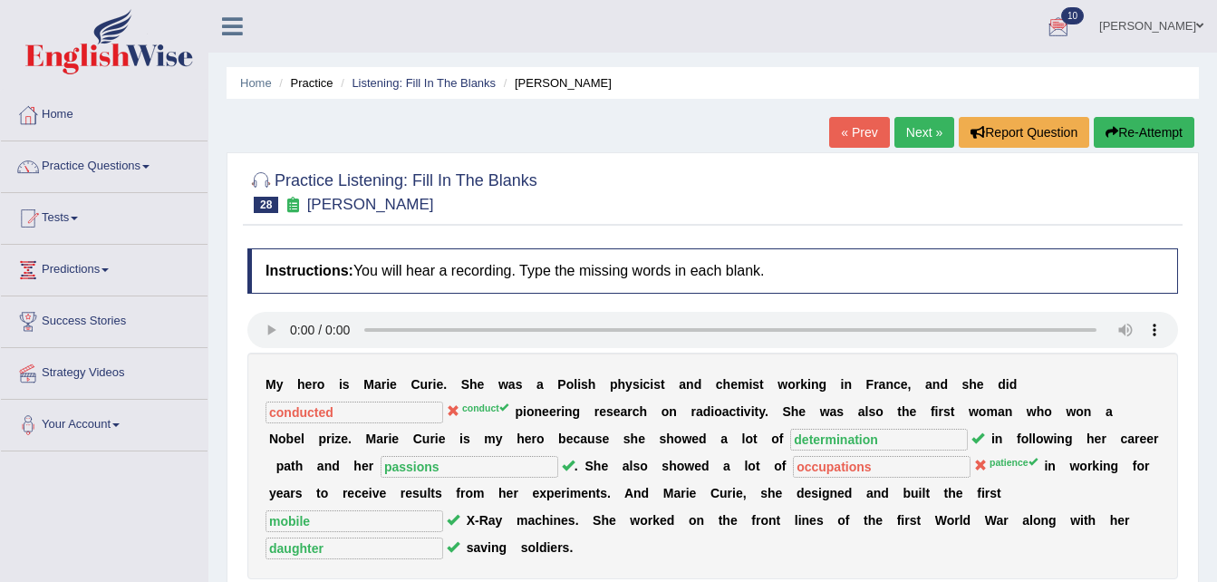
click at [911, 127] on link "Next »" at bounding box center [924, 132] width 60 height 31
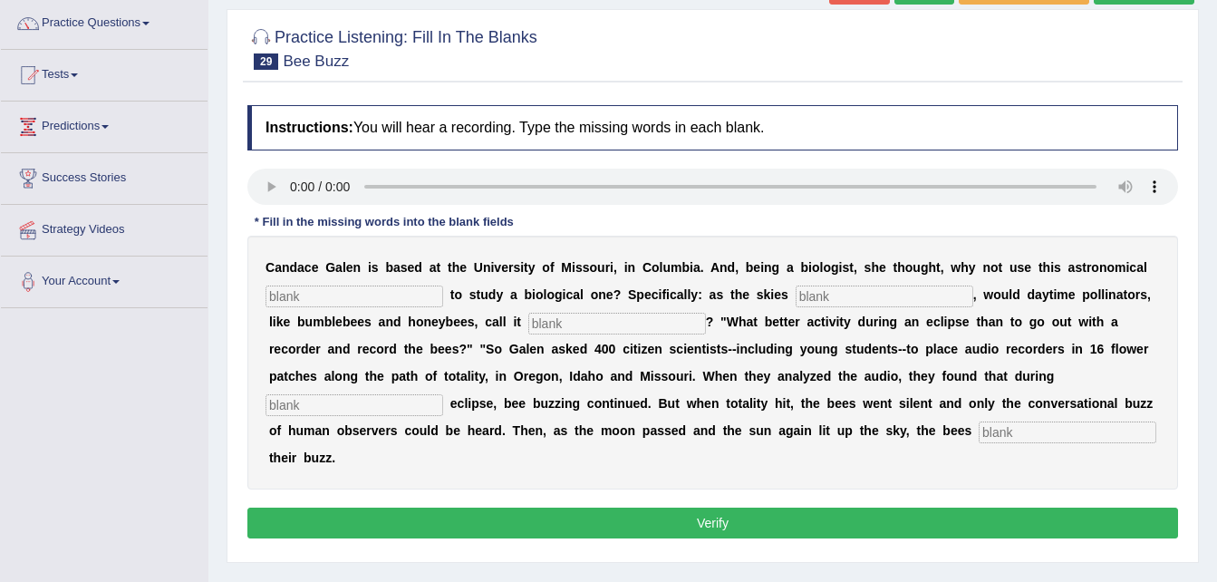
scroll to position [145, 0]
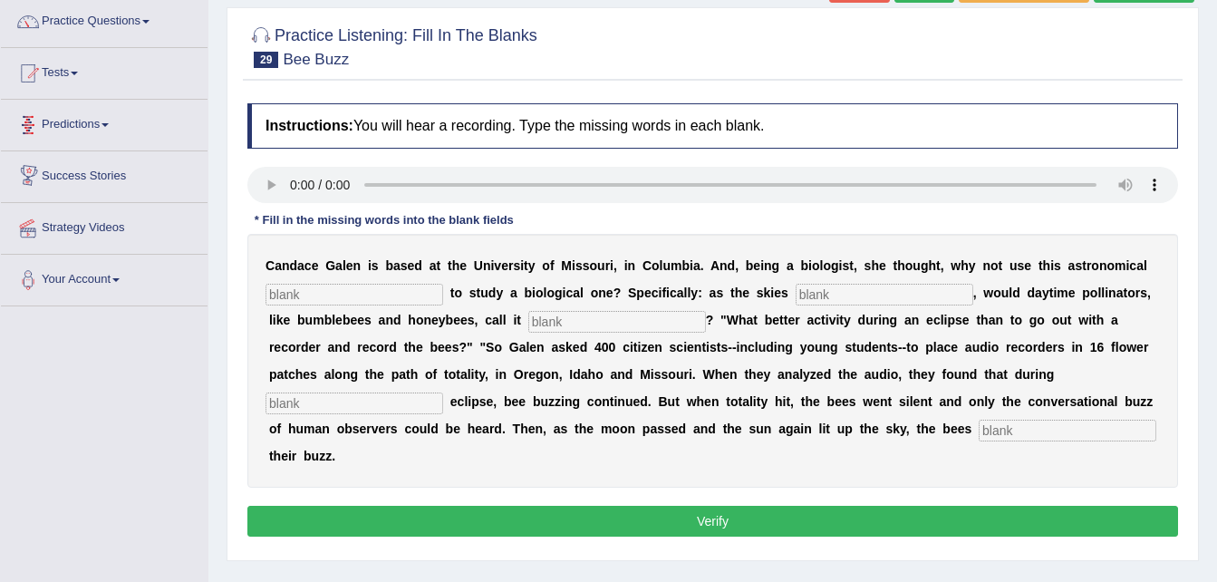
click at [301, 290] on input "text" at bounding box center [354, 295] width 178 height 22
type input "phenomenon"
click at [795, 296] on input "text" at bounding box center [884, 295] width 178 height 22
type input "darkened"
click at [558, 320] on input "text" at bounding box center [617, 322] width 178 height 22
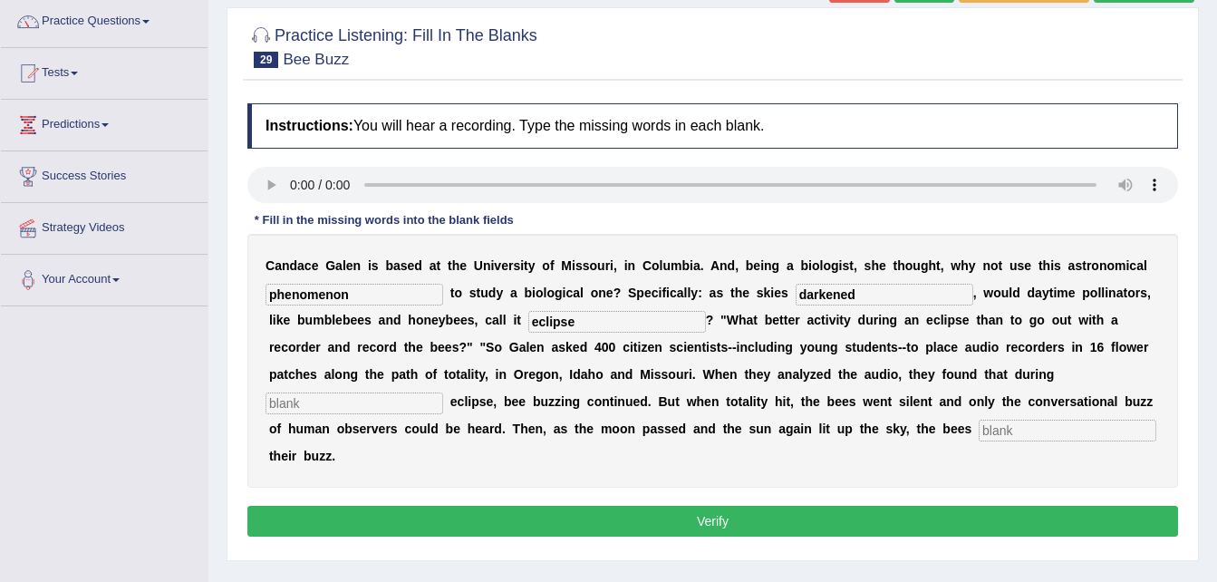
type input "eclipse"
click at [443, 392] on input "text" at bounding box center [354, 403] width 178 height 22
type input "partial"
click at [978, 426] on input "text" at bounding box center [1067, 430] width 178 height 22
type input "regained"
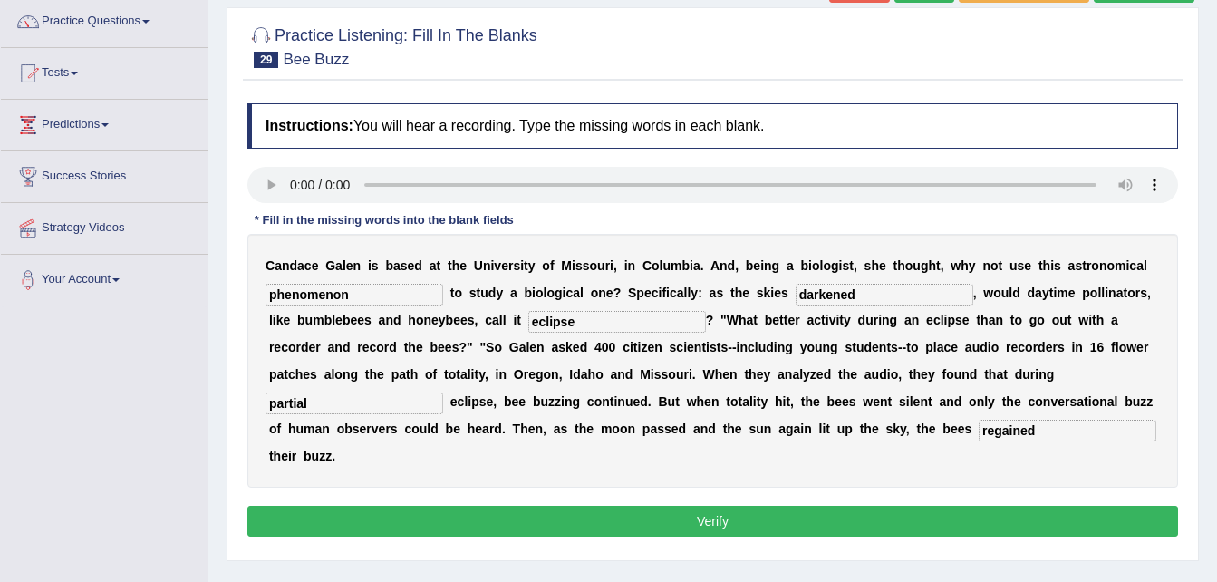
click at [681, 506] on button "Verify" at bounding box center [712, 521] width 930 height 31
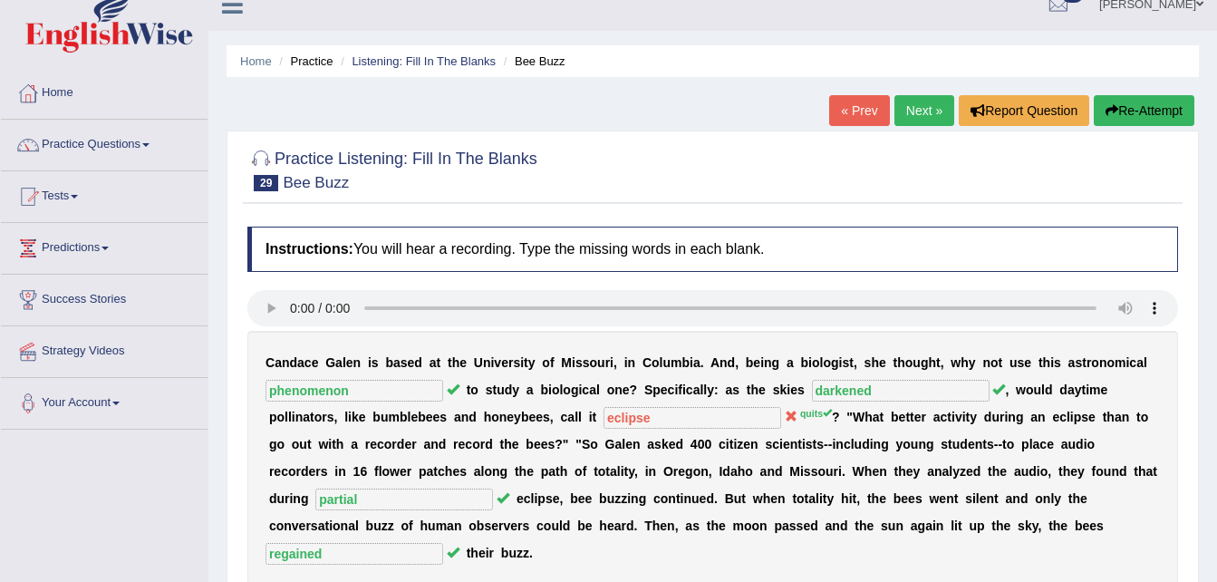
scroll to position [0, 0]
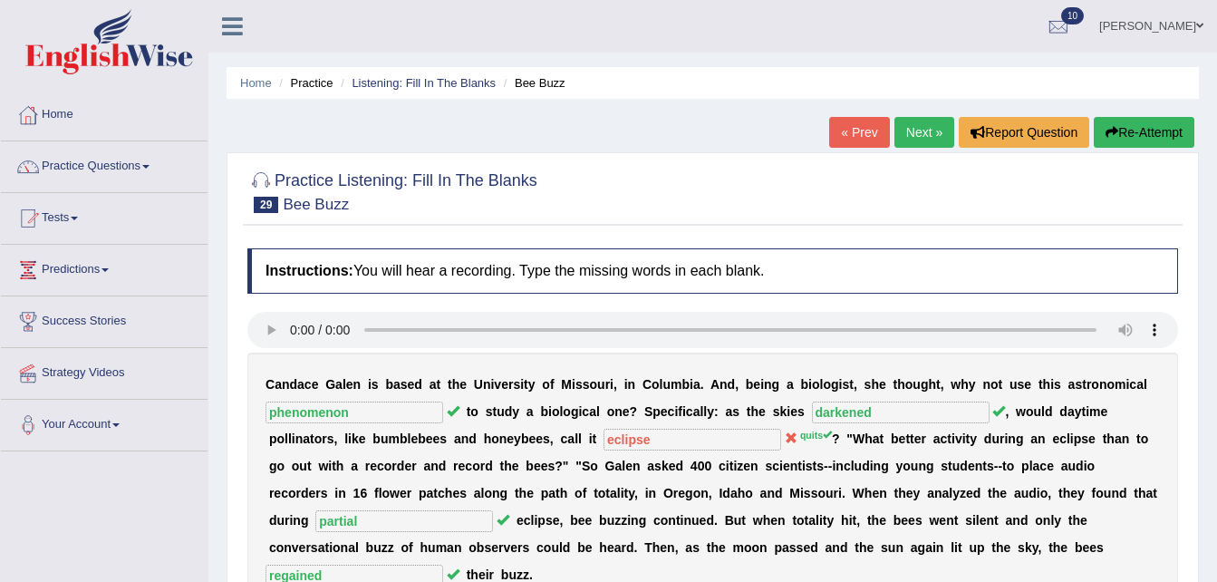
click at [912, 130] on link "Next »" at bounding box center [924, 132] width 60 height 31
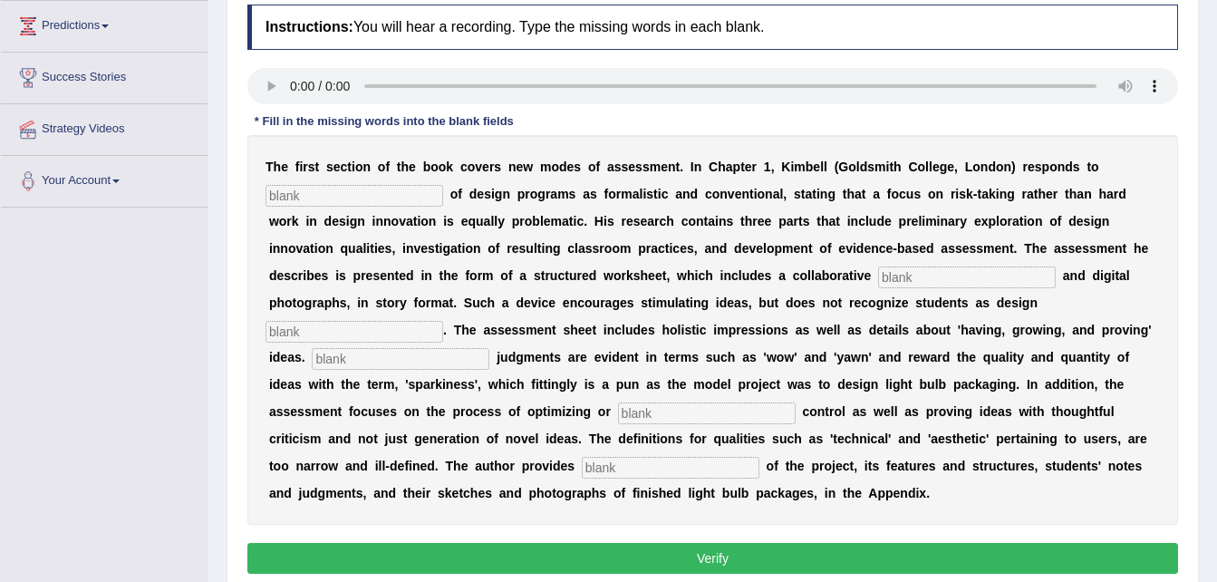
scroll to position [254, 0]
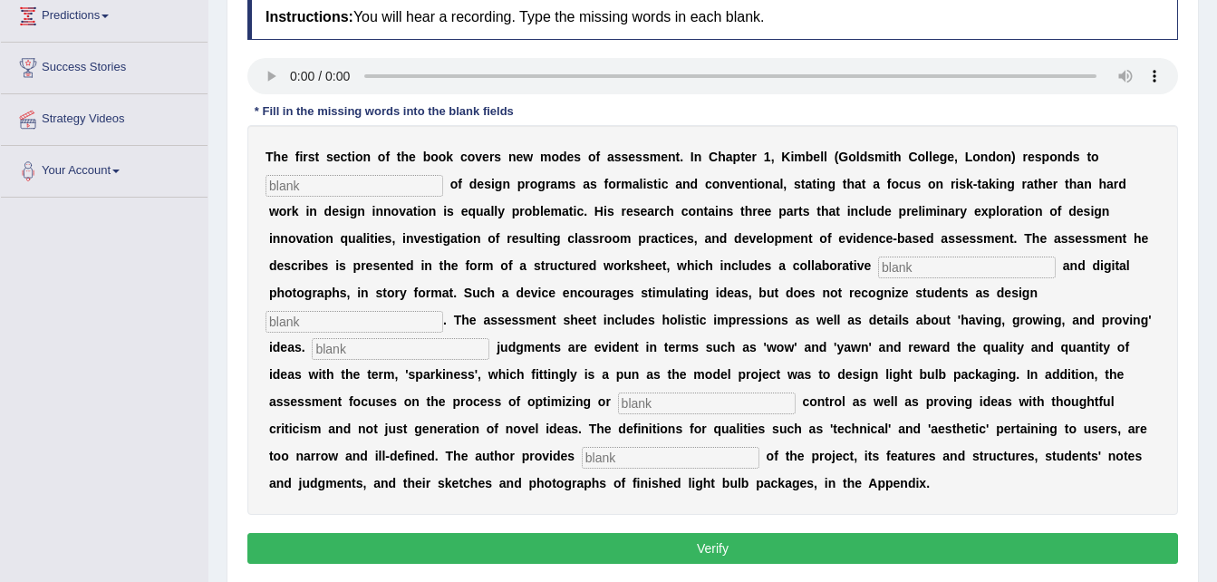
click at [310, 179] on input "text" at bounding box center [354, 186] width 178 height 22
click at [291, 180] on input "critisms" at bounding box center [354, 186] width 178 height 22
type input "criticisms"
click at [878, 265] on input "text" at bounding box center [967, 267] width 178 height 22
type input "element"
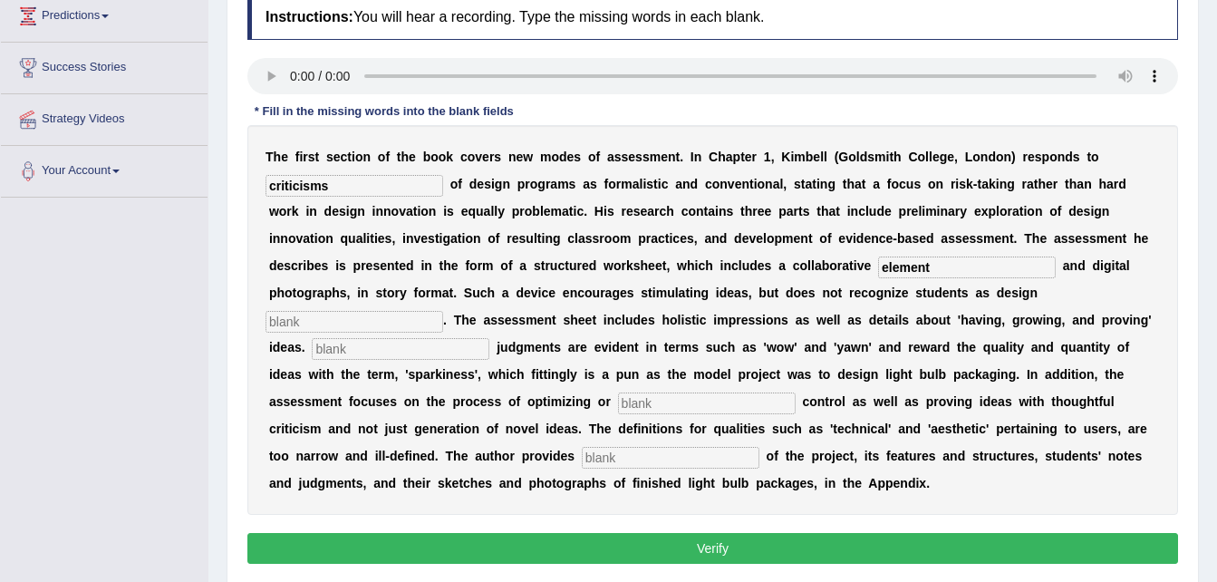
click at [443, 311] on input "text" at bounding box center [354, 322] width 178 height 22
type input "innovators"
click at [489, 338] on input "text" at bounding box center [401, 349] width 178 height 22
type input "Colloquial"
click at [795, 392] on input "text" at bounding box center [707, 403] width 178 height 22
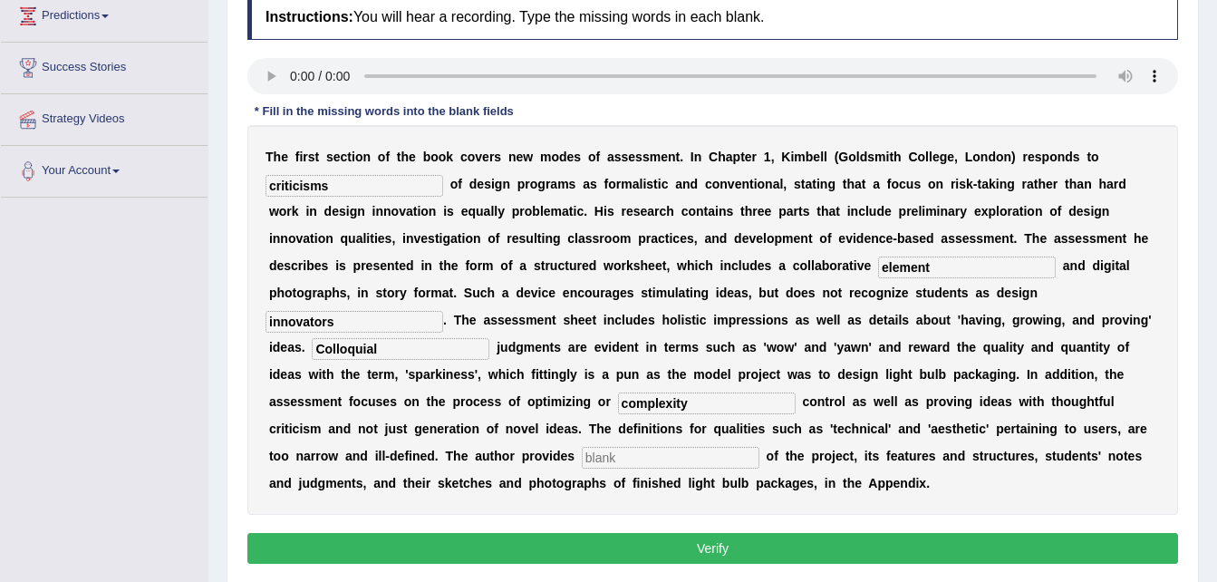
type input "complexity"
click at [759, 447] on input "text" at bounding box center [671, 458] width 178 height 22
type input "examples"
click at [761, 533] on button "Verify" at bounding box center [712, 548] width 930 height 31
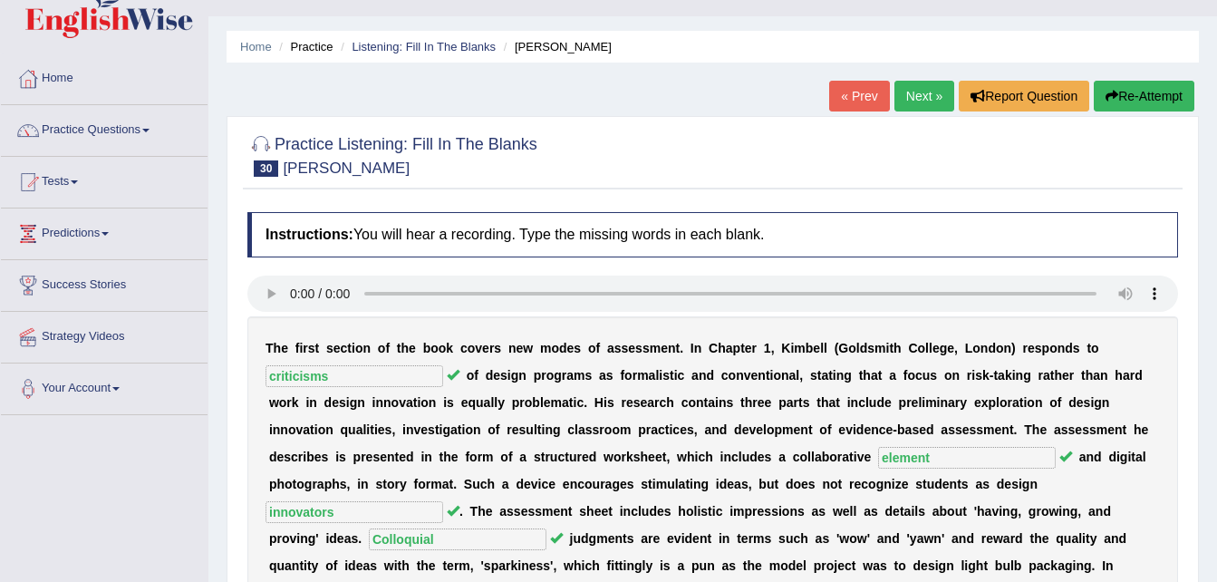
scroll to position [0, 0]
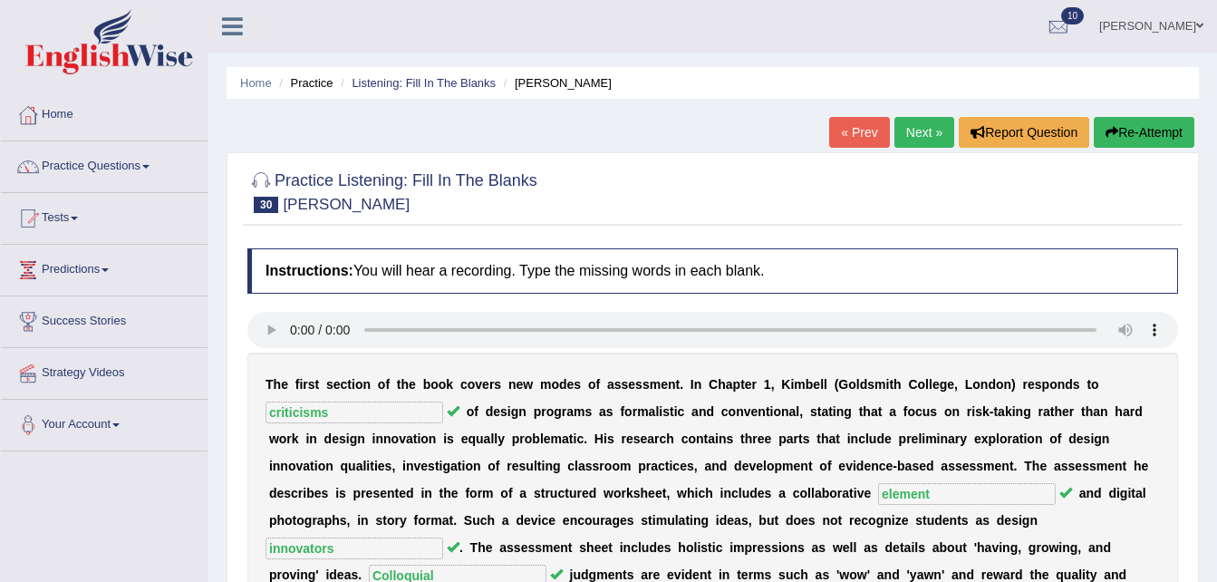
click at [923, 127] on link "Next »" at bounding box center [924, 132] width 60 height 31
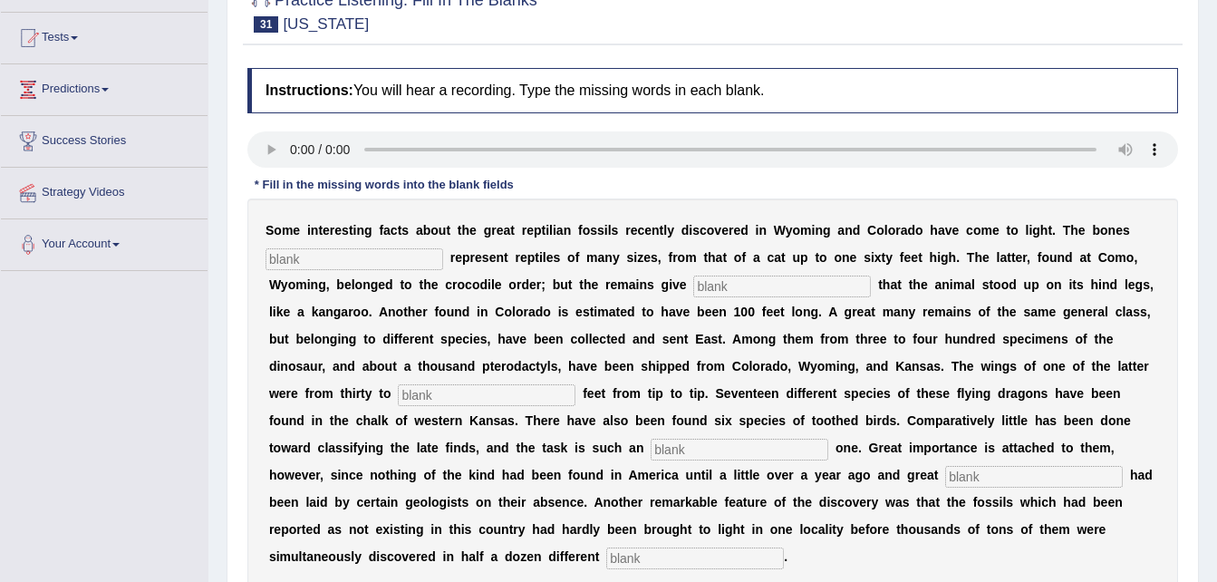
scroll to position [217, 0]
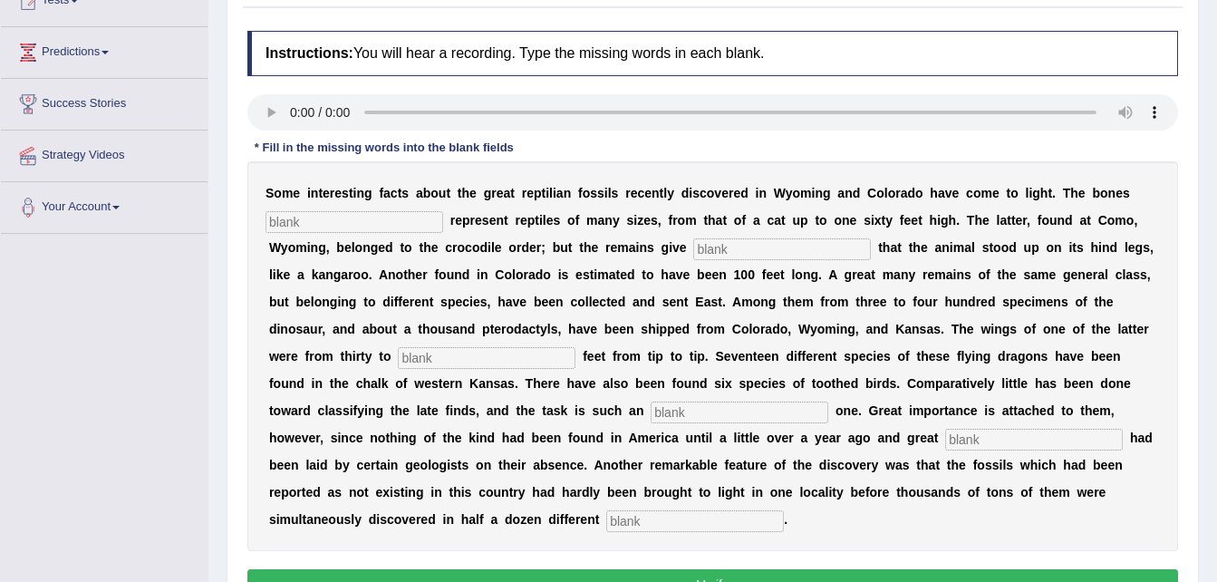
click at [361, 221] on input "text" at bounding box center [354, 222] width 178 height 22
type input "found"
click at [693, 242] on input "text" at bounding box center [782, 249] width 178 height 22
type input "evidence"
click at [398, 347] on input "text" at bounding box center [487, 358] width 178 height 22
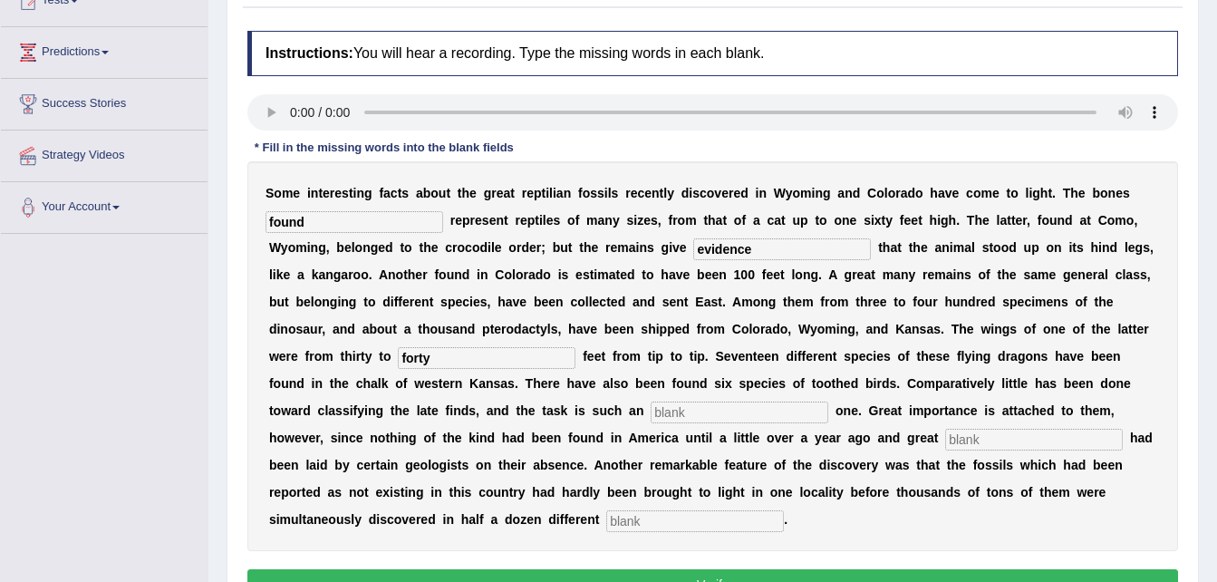
click at [398, 355] on input "forty" at bounding box center [487, 358] width 178 height 22
click at [398, 353] on input "fourty" at bounding box center [487, 358] width 178 height 22
click at [398, 352] on input "fourty" at bounding box center [487, 358] width 178 height 22
click at [398, 351] on input "forty" at bounding box center [487, 358] width 178 height 22
click at [398, 355] on input "forty" at bounding box center [487, 358] width 178 height 22
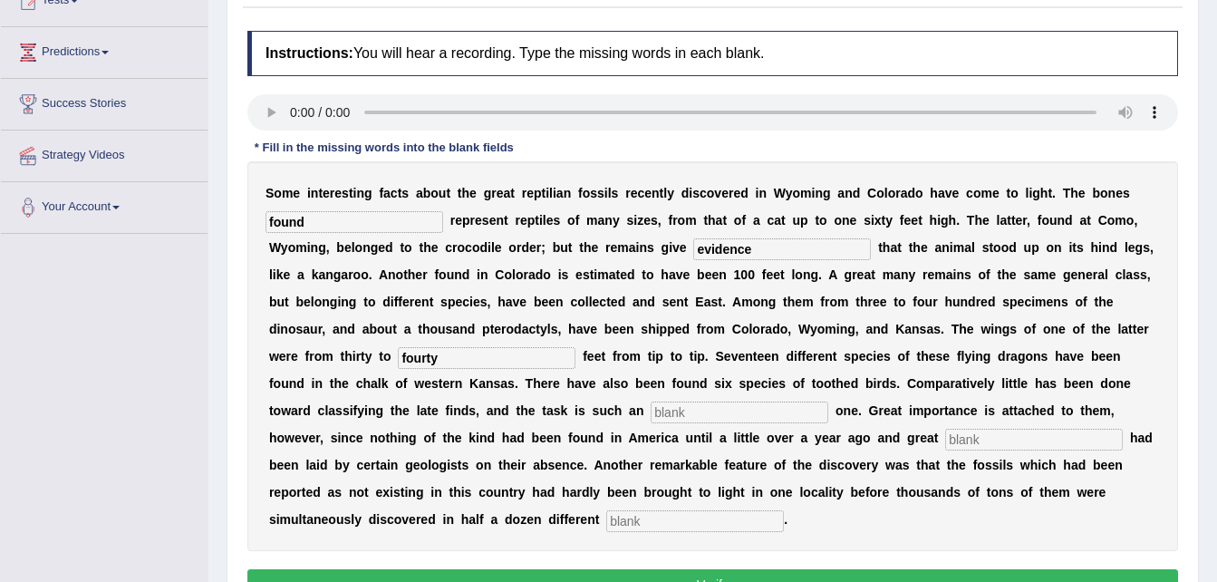
click at [398, 348] on input "fourty" at bounding box center [487, 358] width 178 height 22
type input "fourty"
click at [650, 406] on input "text" at bounding box center [739, 412] width 178 height 22
type input "enormous"
click at [945, 439] on input "text" at bounding box center [1034, 440] width 178 height 22
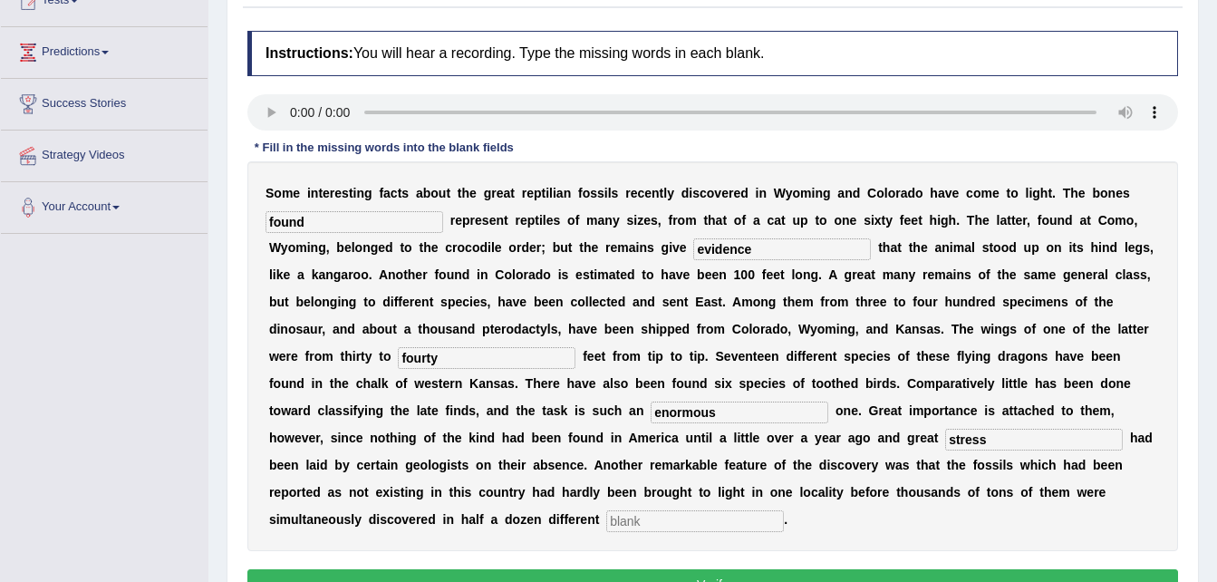
type input "stress"
click at [784, 510] on input "text" at bounding box center [695, 521] width 178 height 22
type input "places"
click at [711, 569] on button "Verify" at bounding box center [712, 584] width 930 height 31
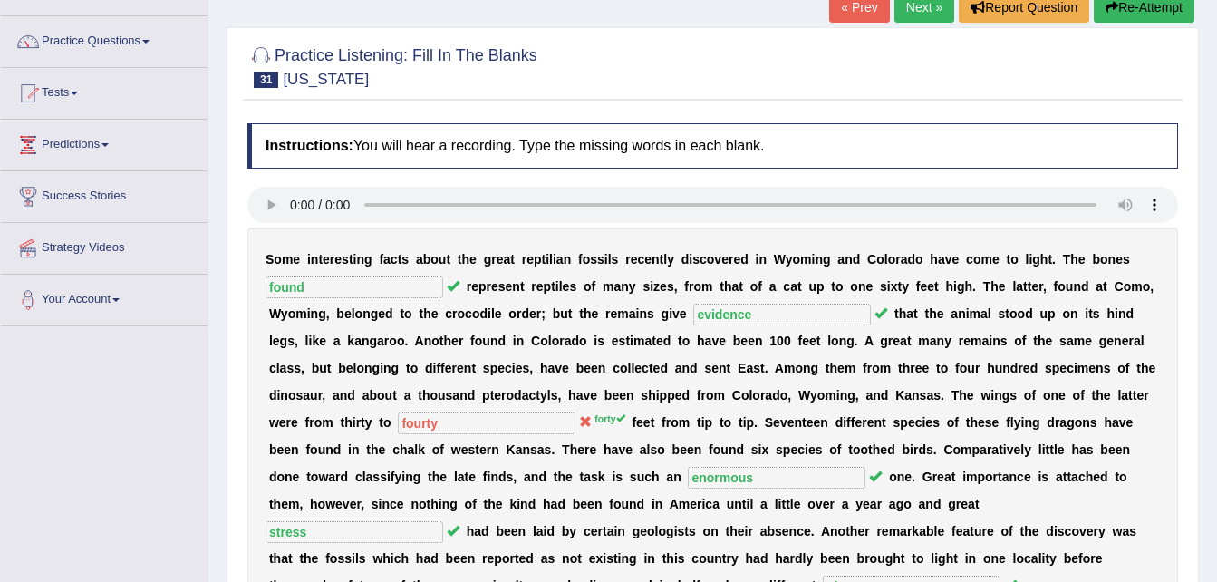
scroll to position [109, 0]
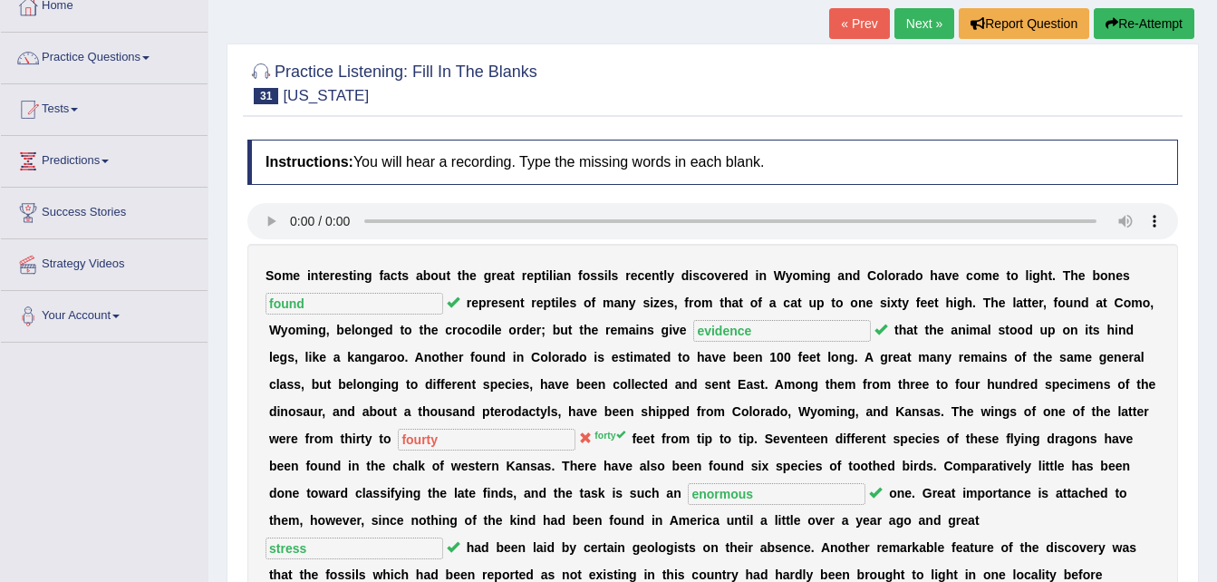
click at [920, 20] on link "Next »" at bounding box center [924, 23] width 60 height 31
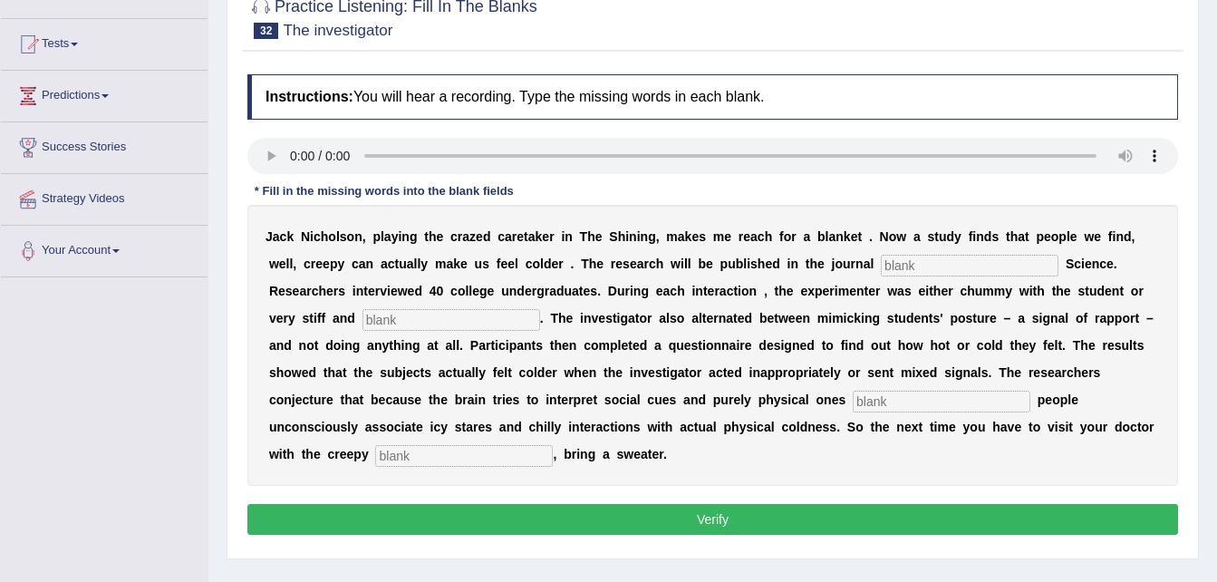
scroll to position [181, 0]
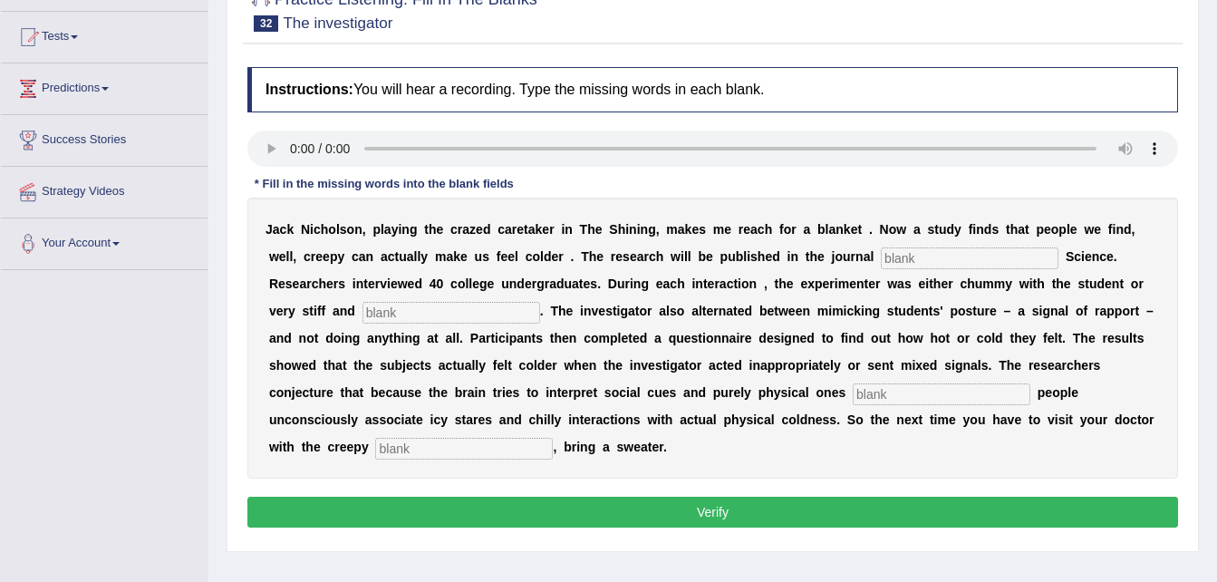
click at [881, 254] on input "text" at bounding box center [970, 258] width 178 height 22
type input "psychological"
click at [362, 317] on input "text" at bounding box center [451, 313] width 178 height 22
type input "professional"
click at [853, 395] on input "text" at bounding box center [942, 394] width 178 height 22
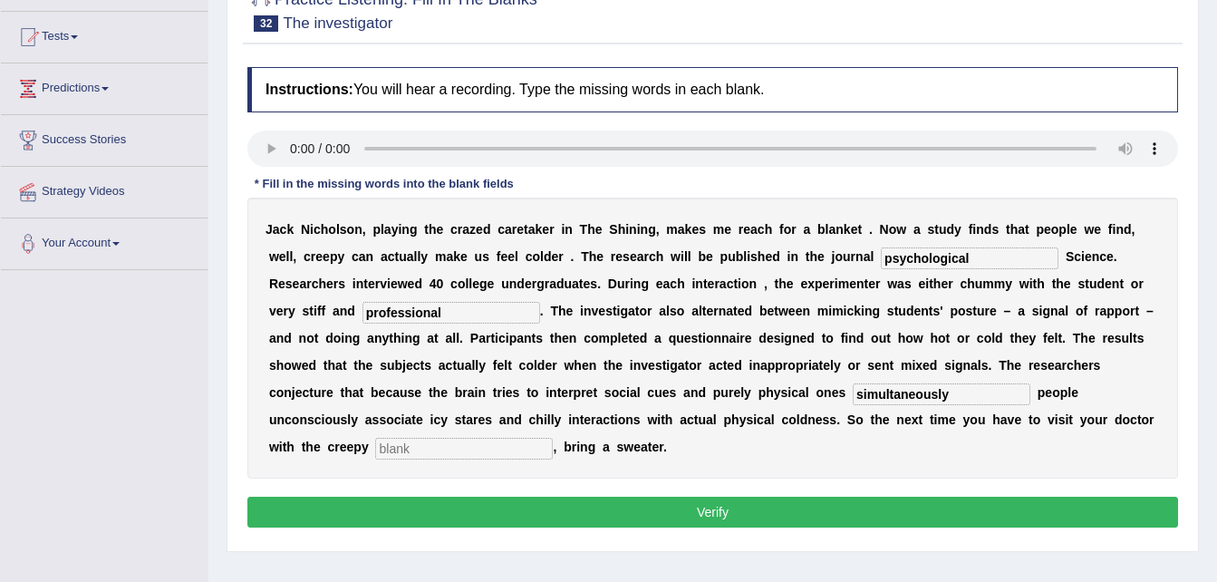
type input "simultaneously"
click at [553, 438] on input "text" at bounding box center [464, 449] width 178 height 22
type input "receptionist"
click at [801, 496] on button "Verify" at bounding box center [712, 511] width 930 height 31
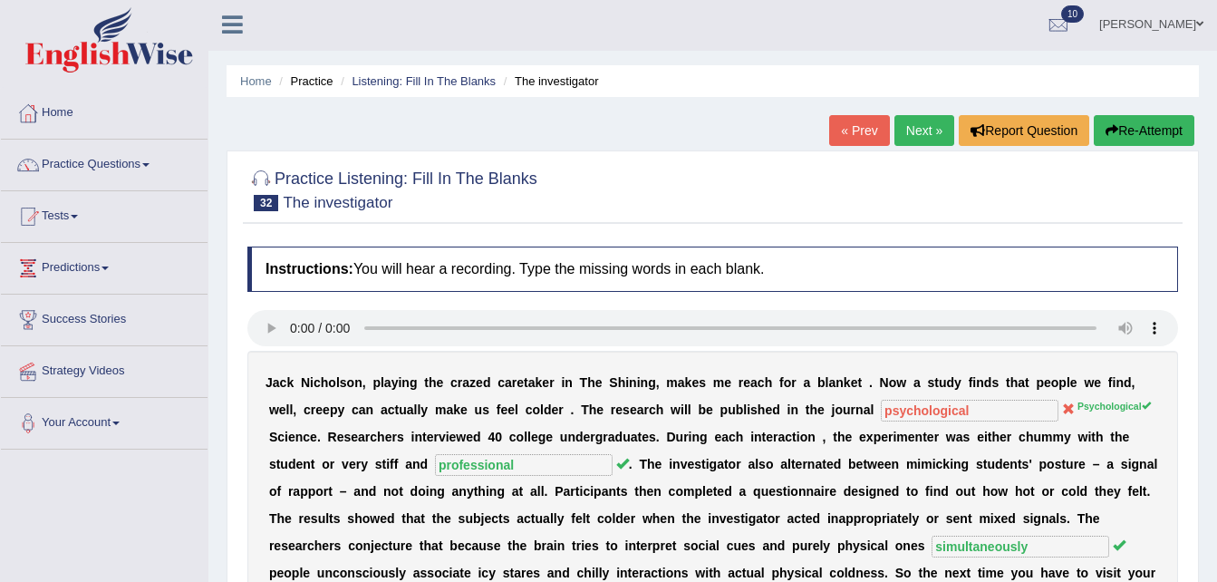
scroll to position [0, 0]
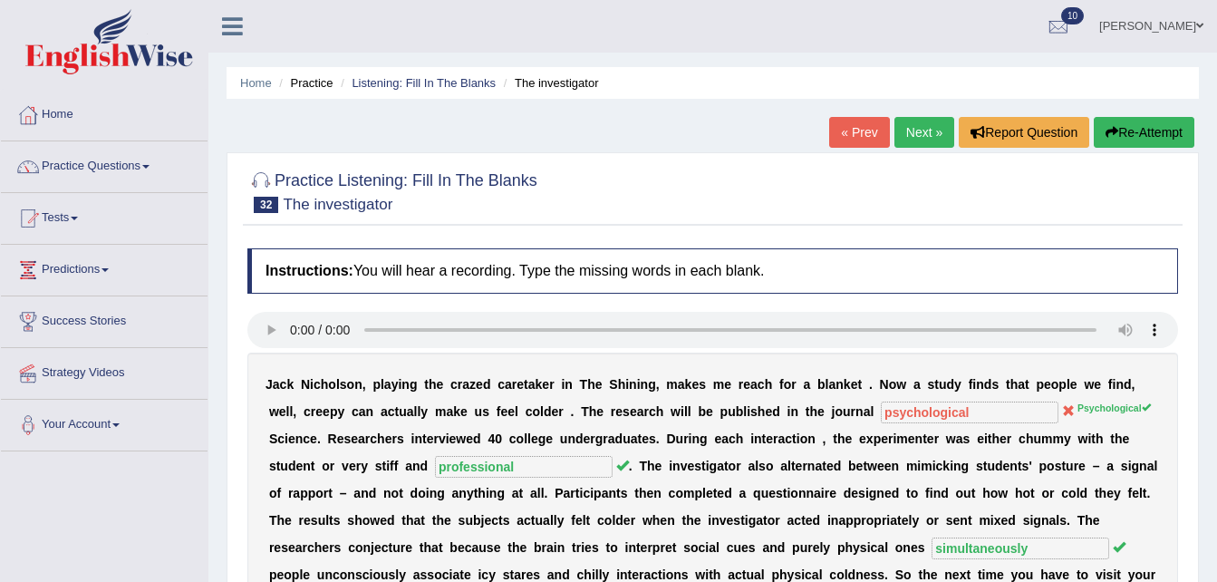
click at [919, 135] on link "Next »" at bounding box center [924, 132] width 60 height 31
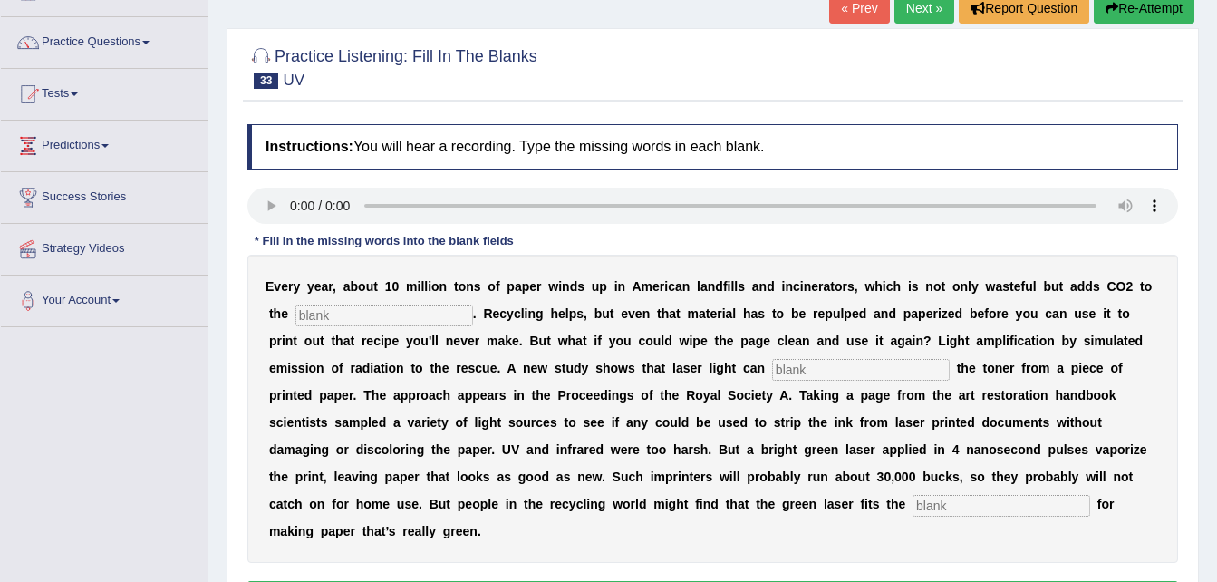
scroll to position [145, 0]
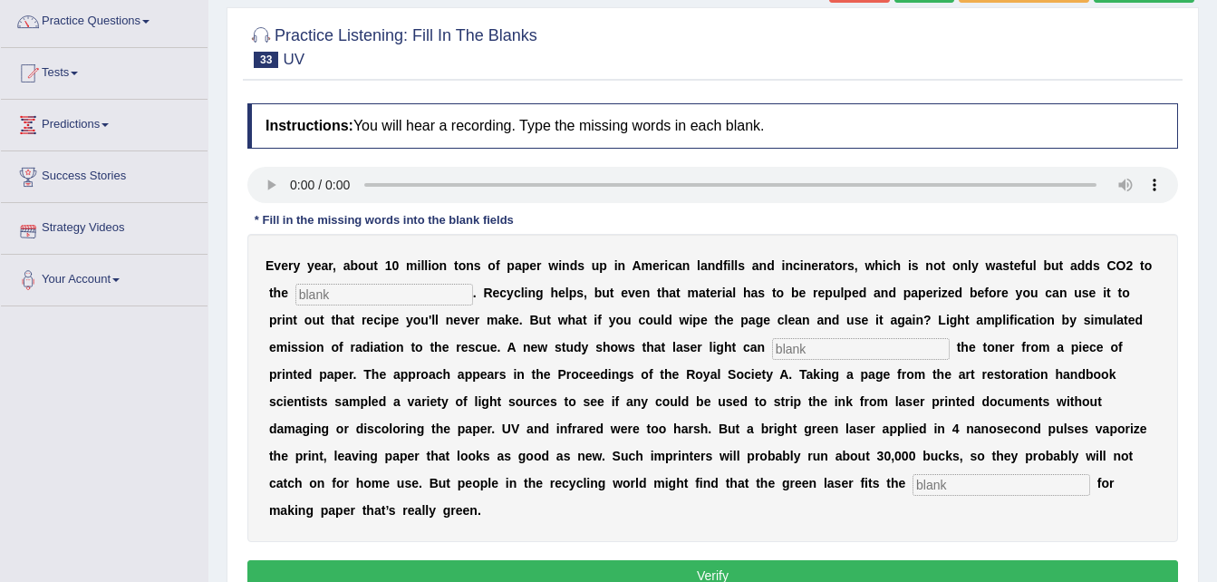
click at [295, 287] on input "text" at bounding box center [384, 295] width 178 height 22
click at [298, 294] on input "atmoshere" at bounding box center [384, 295] width 178 height 22
click at [306, 293] on input "atmoshere" at bounding box center [384, 295] width 178 height 22
type input "atmosphere"
click at [912, 474] on input "text" at bounding box center [1001, 485] width 178 height 22
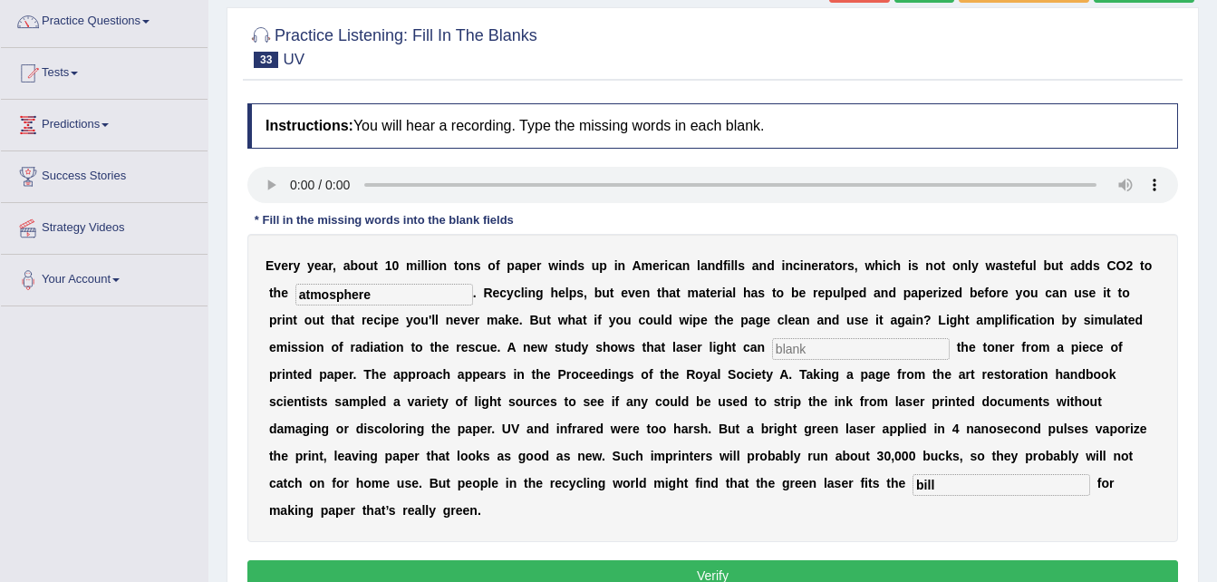
type input "bill"
click at [772, 343] on input "text" at bounding box center [861, 349] width 178 height 22
click at [772, 346] on input "alert" at bounding box center [861, 349] width 178 height 22
type input "arrest"
click at [656, 560] on button "Verify" at bounding box center [712, 575] width 930 height 31
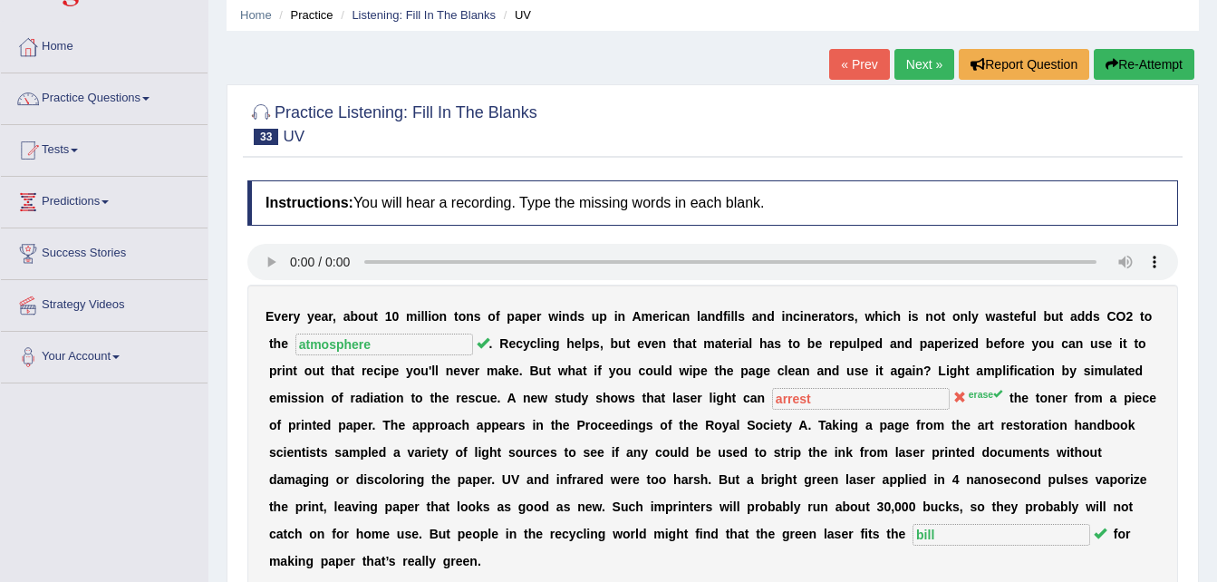
scroll to position [36, 0]
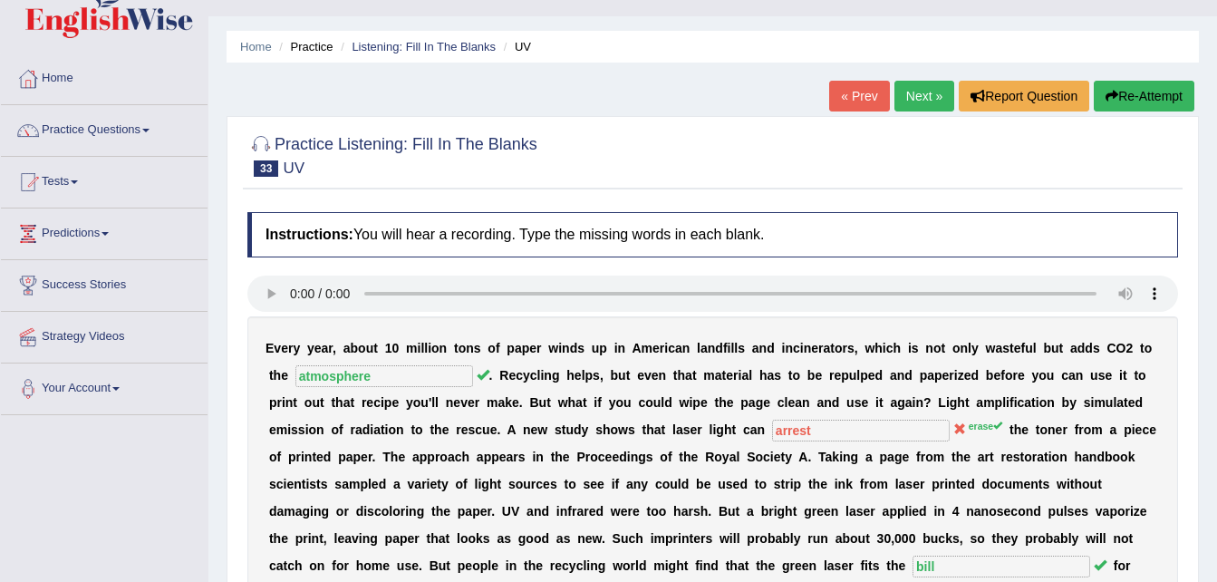
click at [926, 98] on link "Next »" at bounding box center [924, 96] width 60 height 31
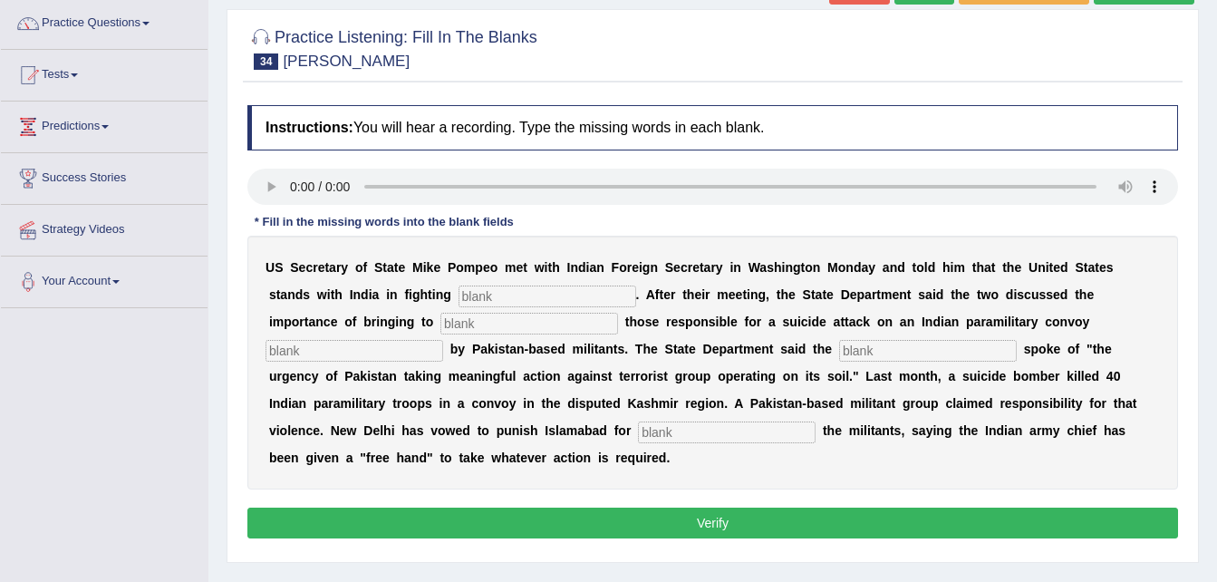
scroll to position [145, 0]
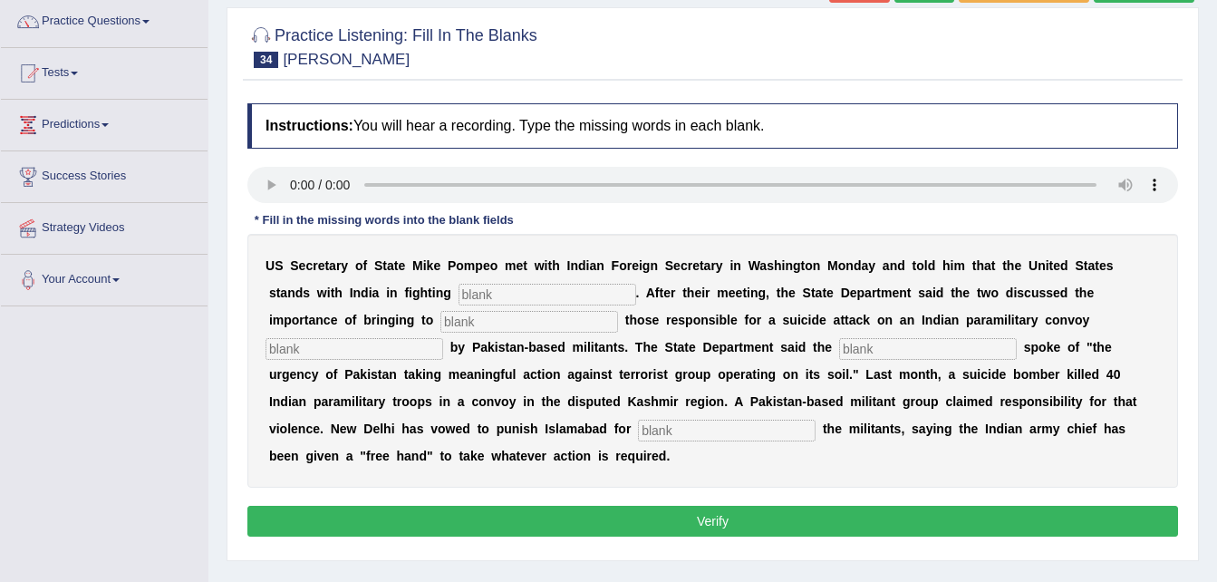
click at [458, 287] on input "text" at bounding box center [547, 295] width 178 height 22
type input "terrorism"
click at [440, 323] on input "text" at bounding box center [529, 322] width 178 height 22
type input "justice"
click at [443, 338] on input "text" at bounding box center [354, 349] width 178 height 22
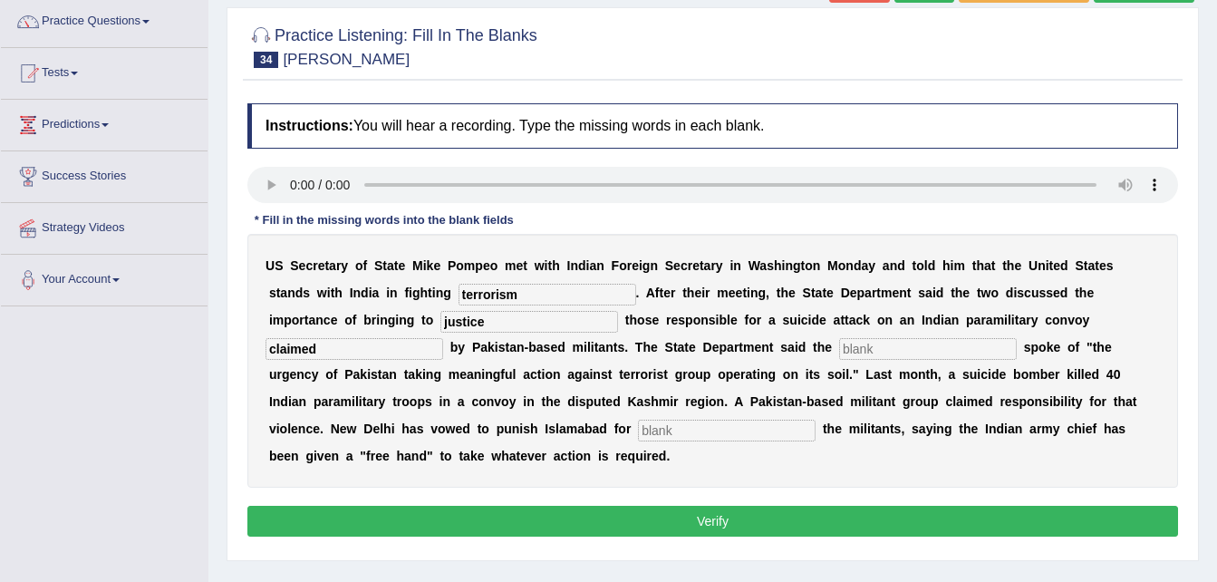
type input "claimed"
click at [839, 351] on input "text" at bounding box center [928, 349] width 178 height 22
type input "diplomat"
click at [815, 419] on input "text" at bounding box center [727, 430] width 178 height 22
type input "sheltering"
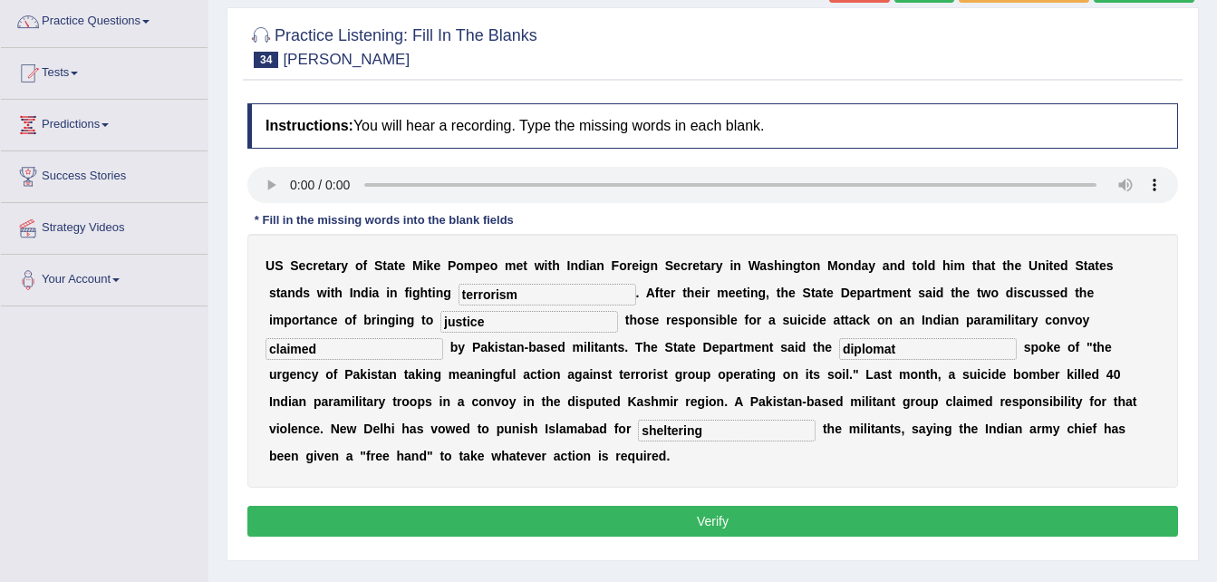
click at [712, 506] on button "Verify" at bounding box center [712, 521] width 930 height 31
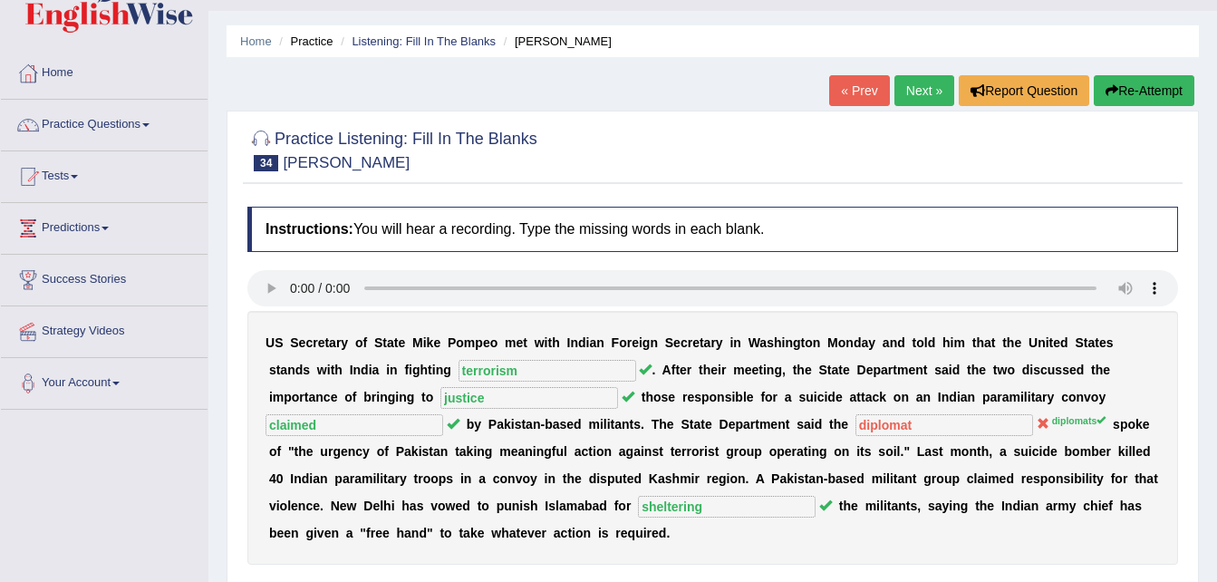
scroll to position [36, 0]
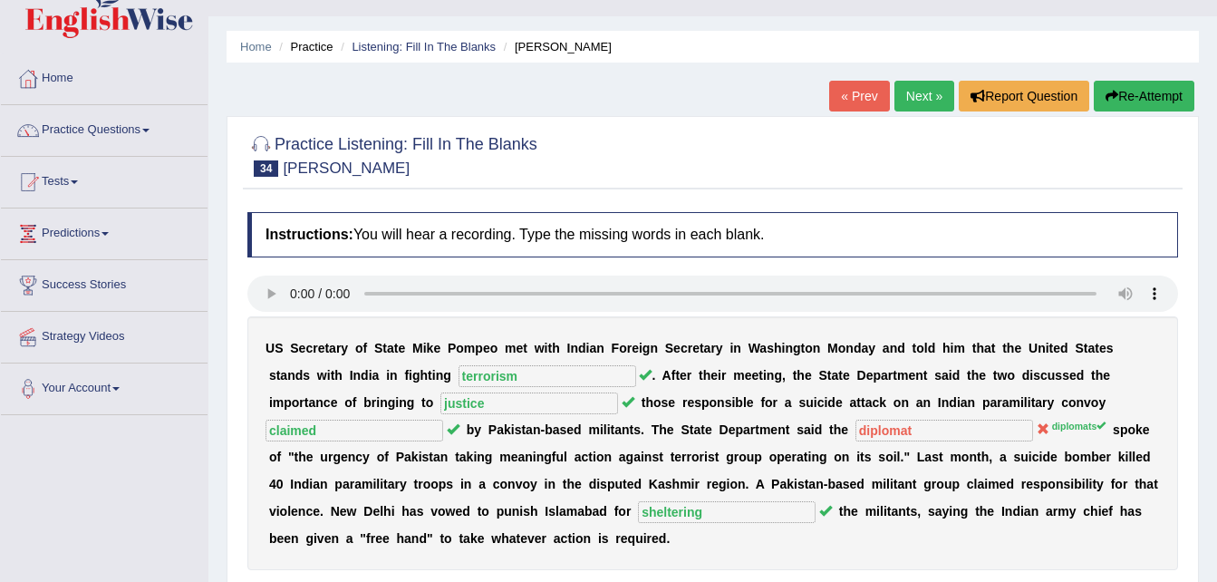
click at [927, 93] on link "Next »" at bounding box center [924, 96] width 60 height 31
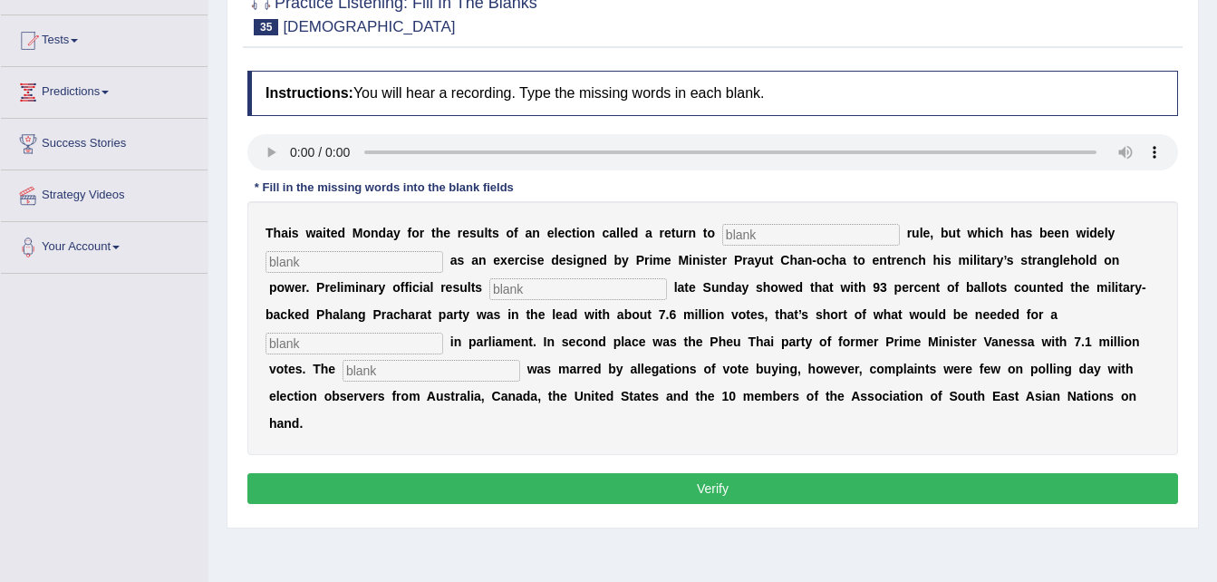
scroll to position [181, 0]
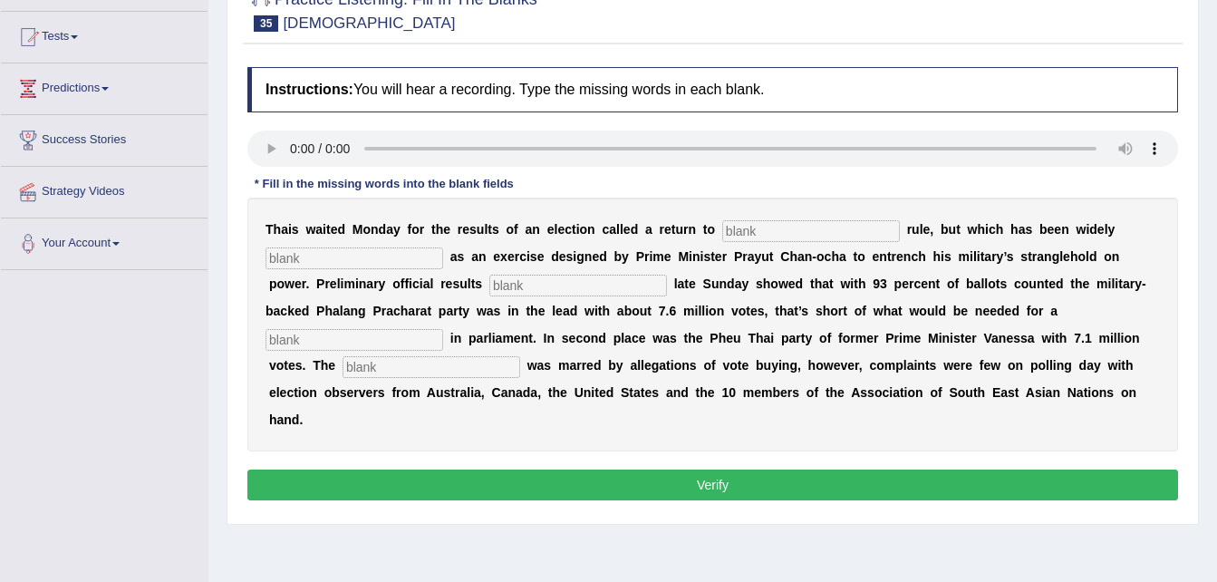
click at [722, 229] on input "text" at bounding box center [811, 231] width 178 height 22
type input "democratic"
click at [332, 251] on input "text" at bounding box center [354, 258] width 178 height 22
click at [305, 256] on input "criticised" at bounding box center [354, 258] width 178 height 22
type input "criticized"
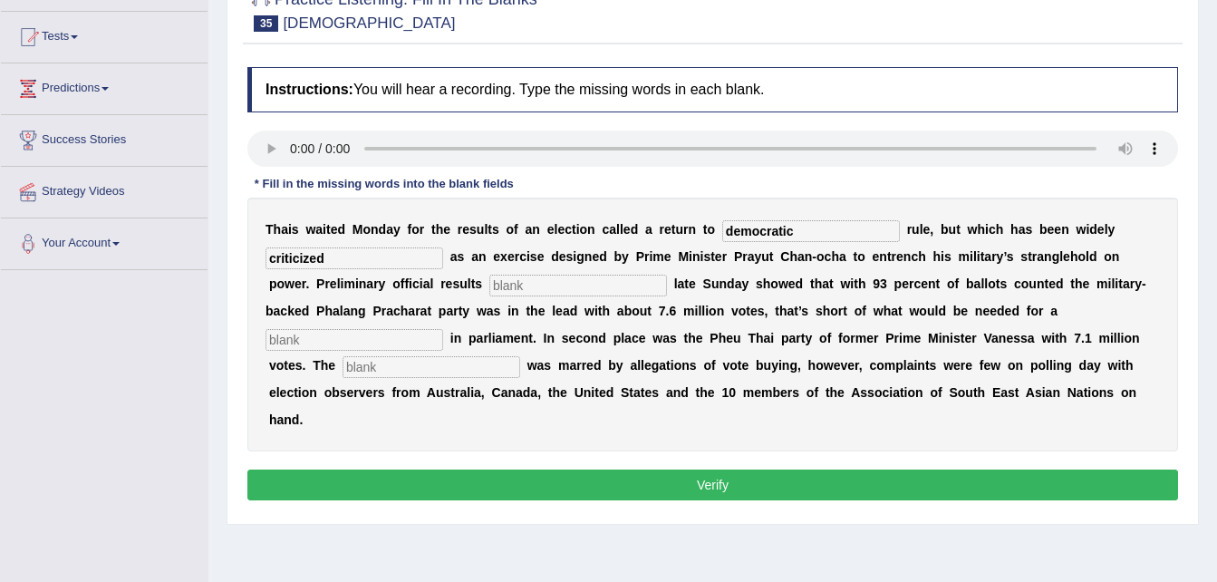
click at [522, 283] on input "text" at bounding box center [578, 286] width 178 height 22
type input "released"
click at [443, 329] on input "text" at bounding box center [354, 340] width 178 height 22
type input "majority"
click at [520, 356] on input "text" at bounding box center [431, 367] width 178 height 22
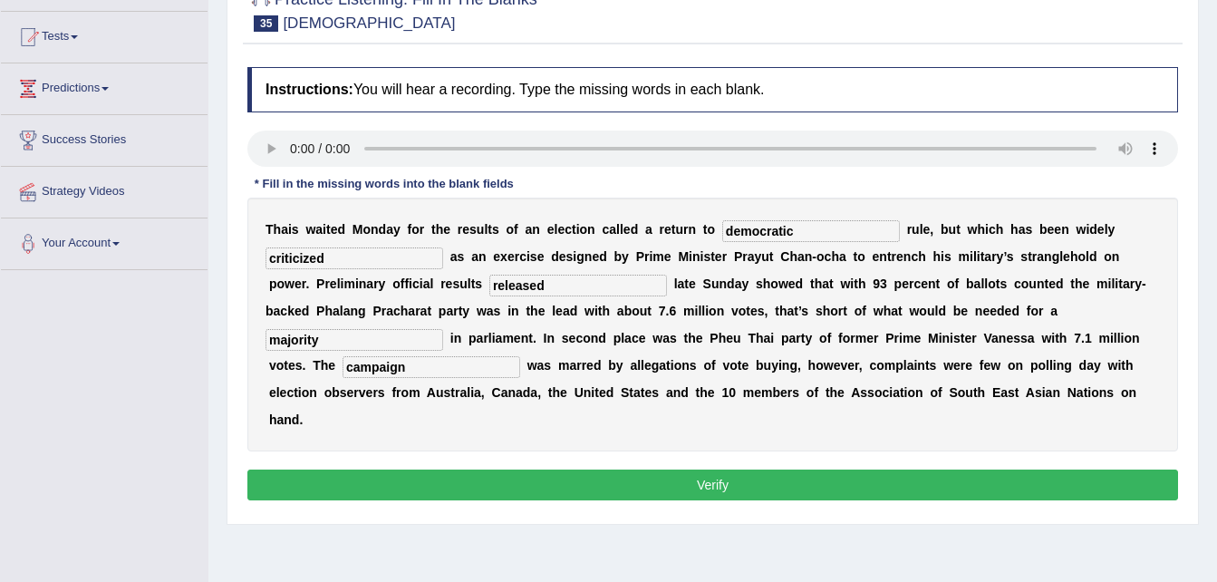
type input "campaign"
click at [792, 469] on button "Verify" at bounding box center [712, 484] width 930 height 31
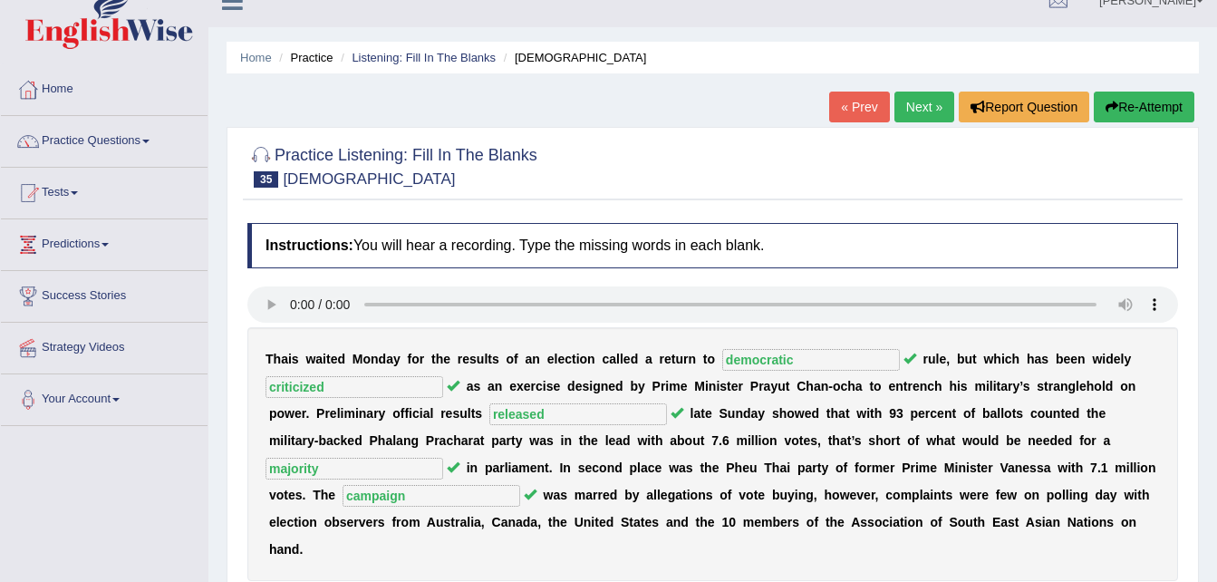
scroll to position [0, 0]
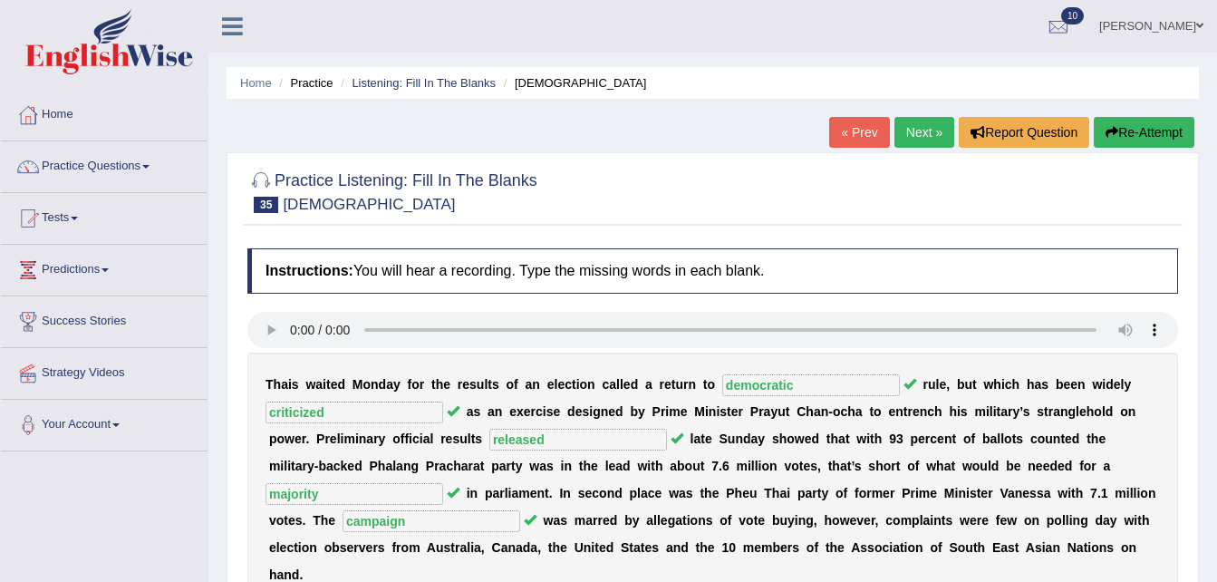
click at [920, 131] on link "Next »" at bounding box center [924, 132] width 60 height 31
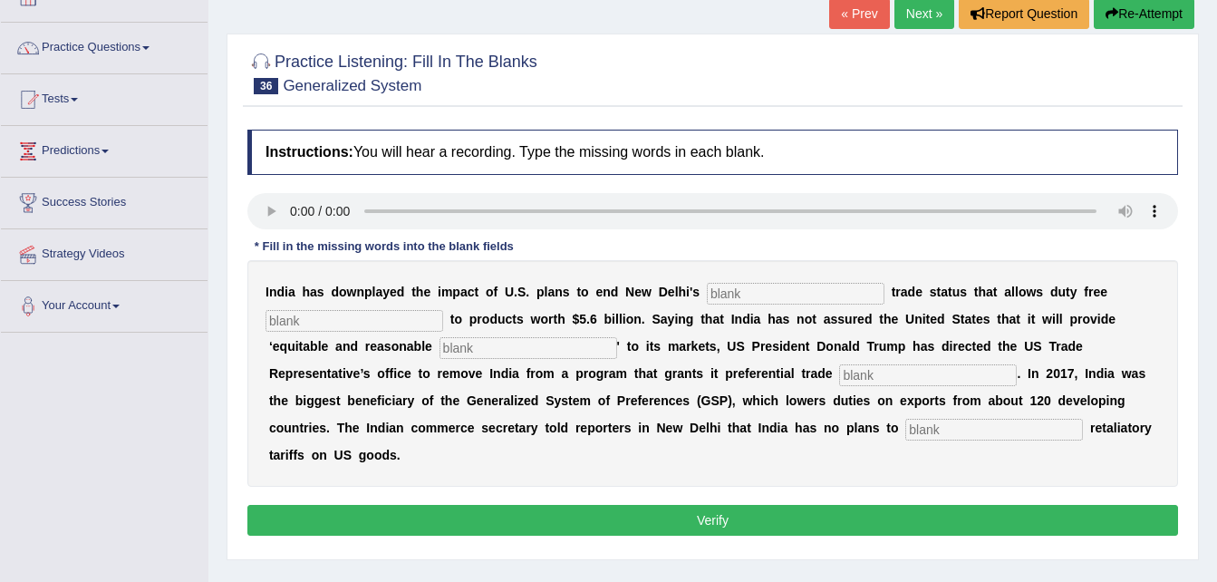
scroll to position [145, 0]
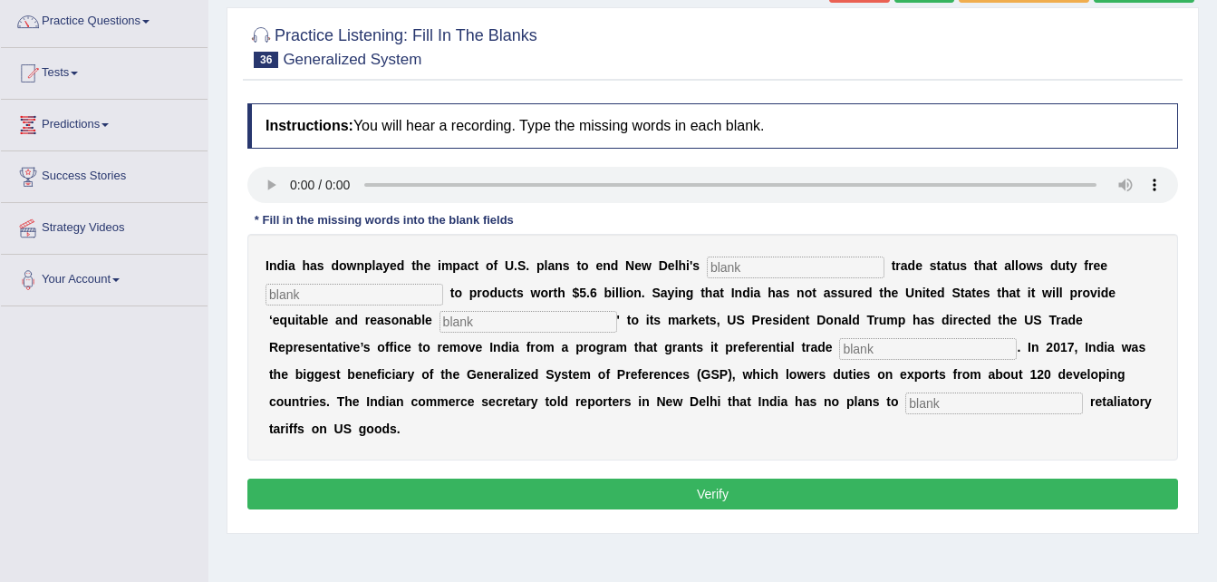
click at [707, 264] on input "text" at bounding box center [796, 267] width 178 height 22
type input "preferential"
click at [332, 296] on input "text" at bounding box center [354, 295] width 178 height 22
type input "access"
click at [439, 320] on input "text" at bounding box center [528, 322] width 178 height 22
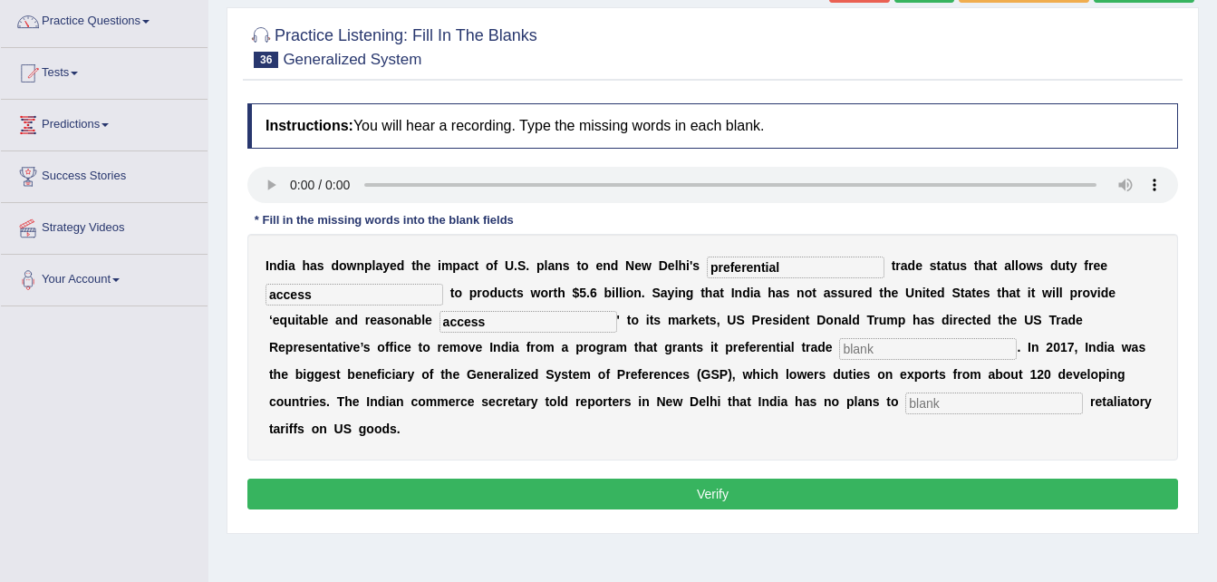
type input "access"
click at [839, 343] on input "text" at bounding box center [928, 349] width 178 height 22
type input "treatment"
click at [905, 395] on input "text" at bounding box center [994, 403] width 178 height 22
type input "impose"
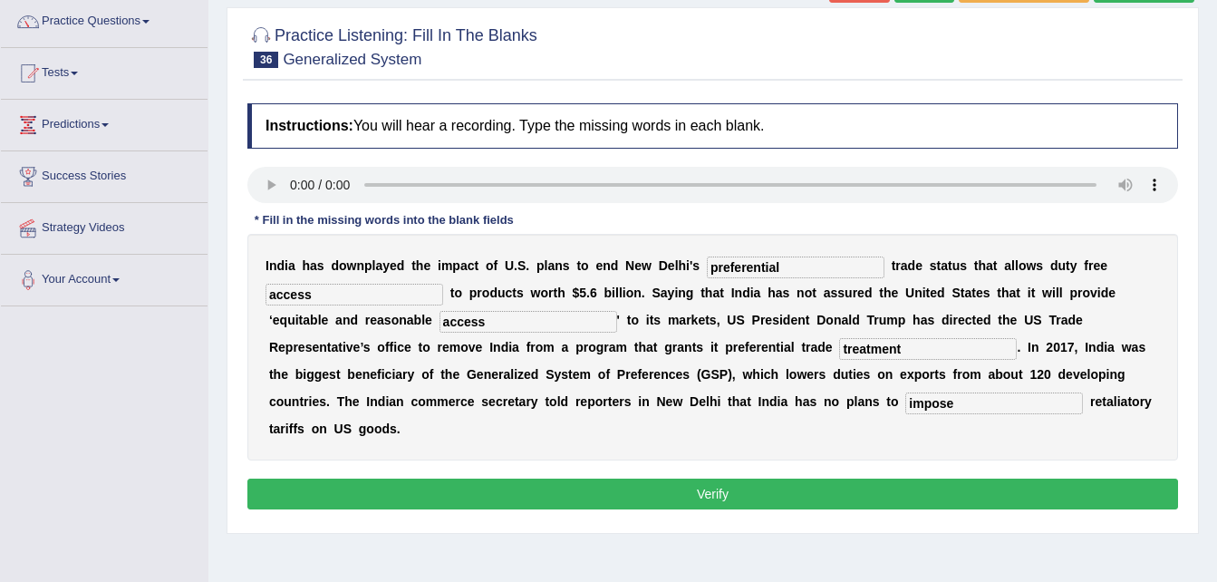
click at [708, 478] on button "Verify" at bounding box center [712, 493] width 930 height 31
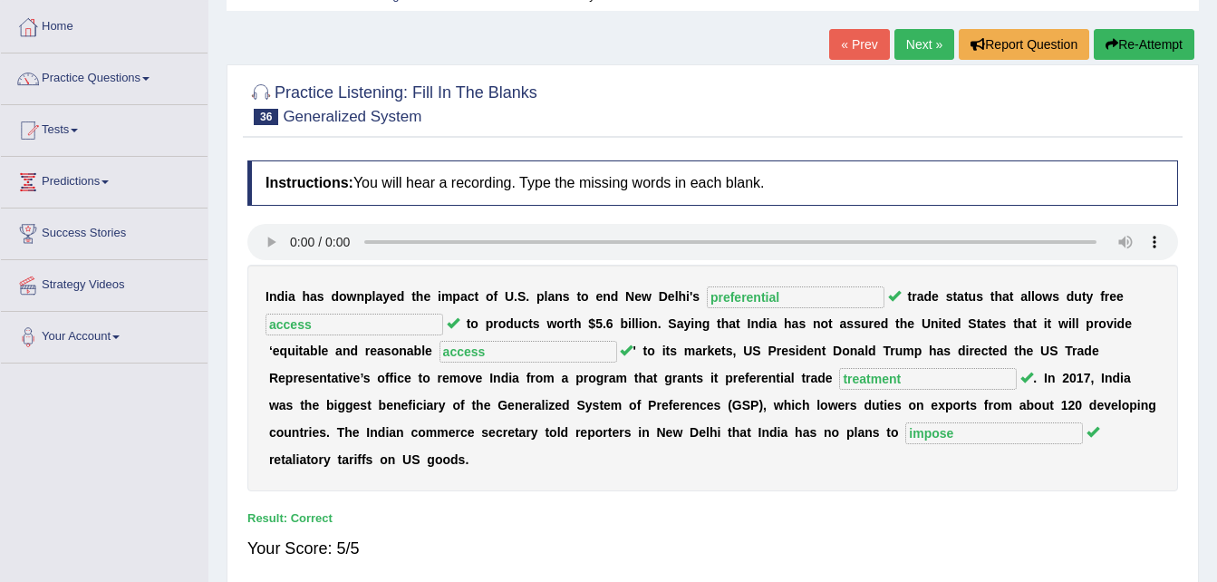
scroll to position [72, 0]
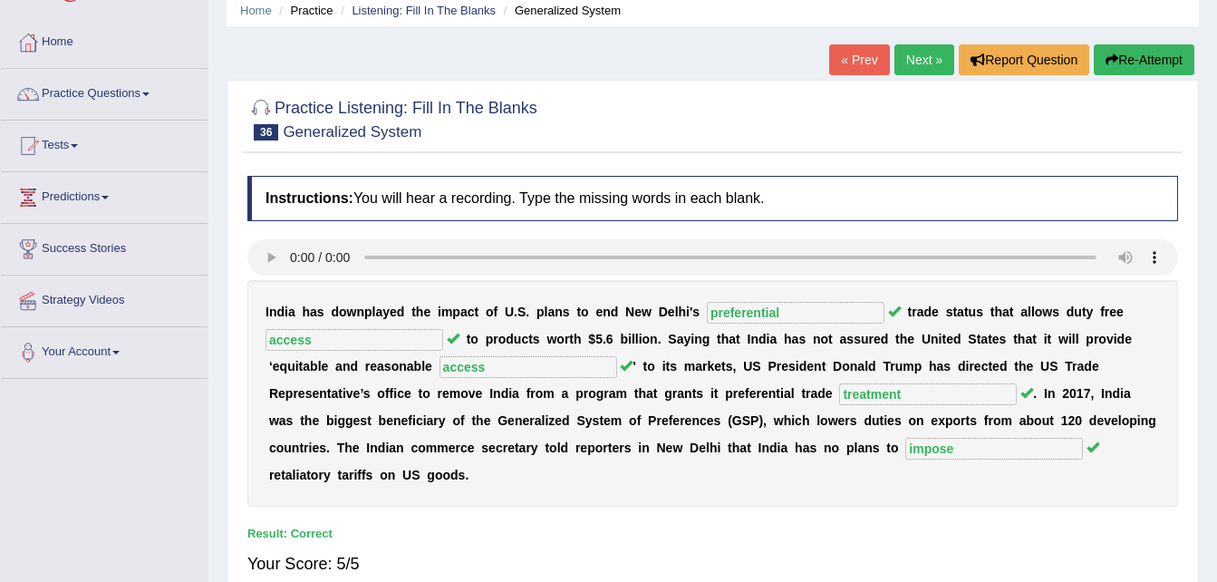
click at [930, 48] on link "Next »" at bounding box center [924, 59] width 60 height 31
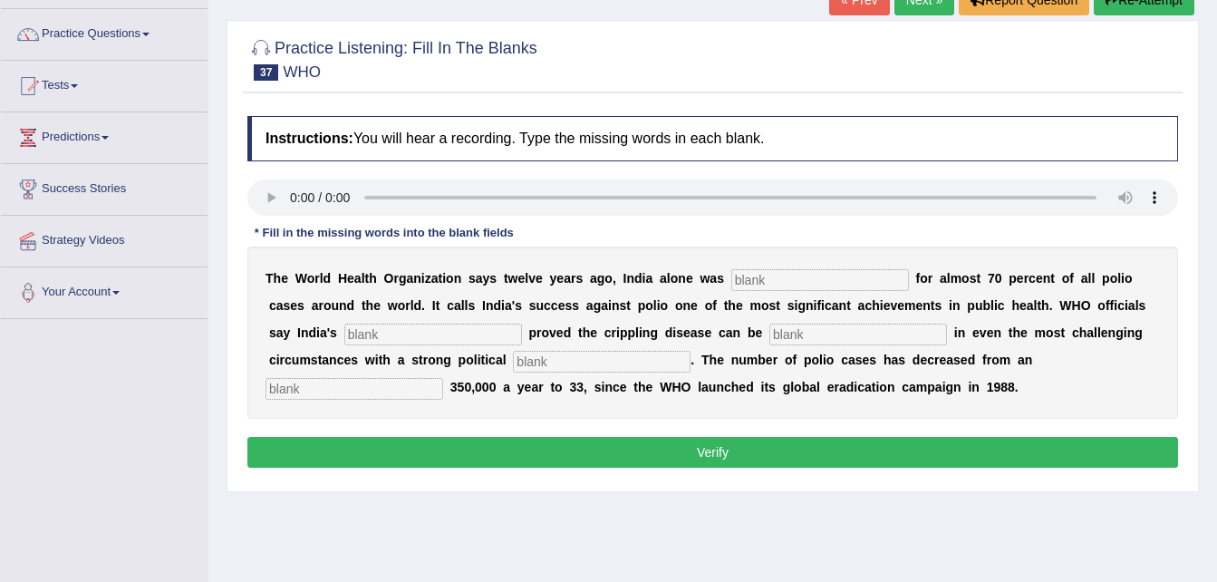
scroll to position [145, 0]
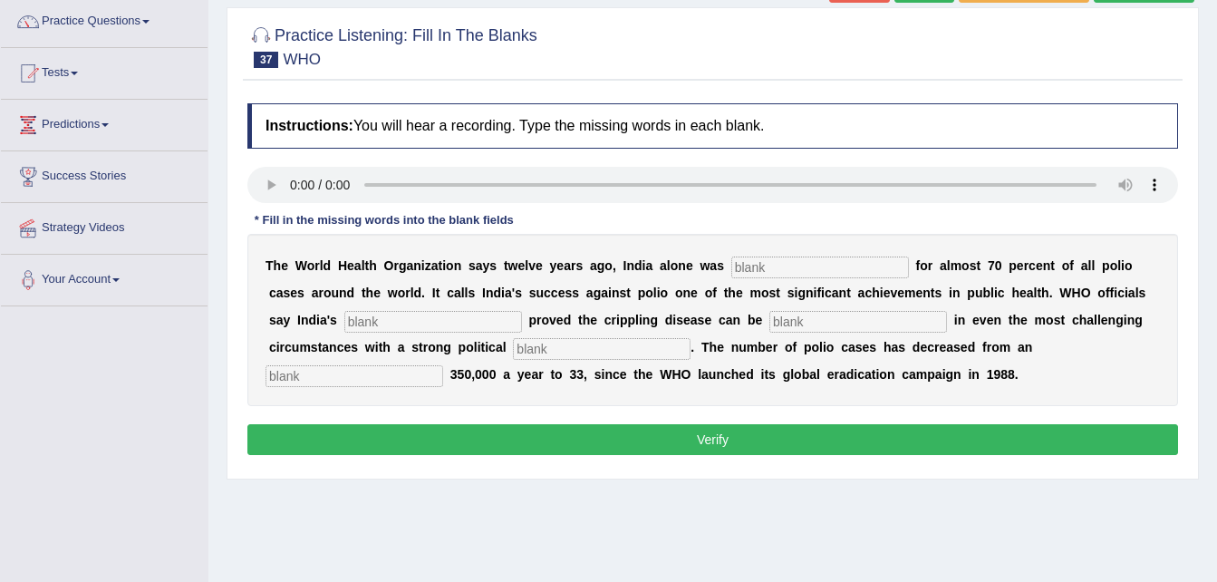
click at [770, 257] on input "text" at bounding box center [820, 267] width 178 height 22
type input "responsible"
click at [769, 311] on input "text" at bounding box center [858, 322] width 178 height 22
type input "eliminated"
click at [513, 350] on input "text" at bounding box center [602, 349] width 178 height 22
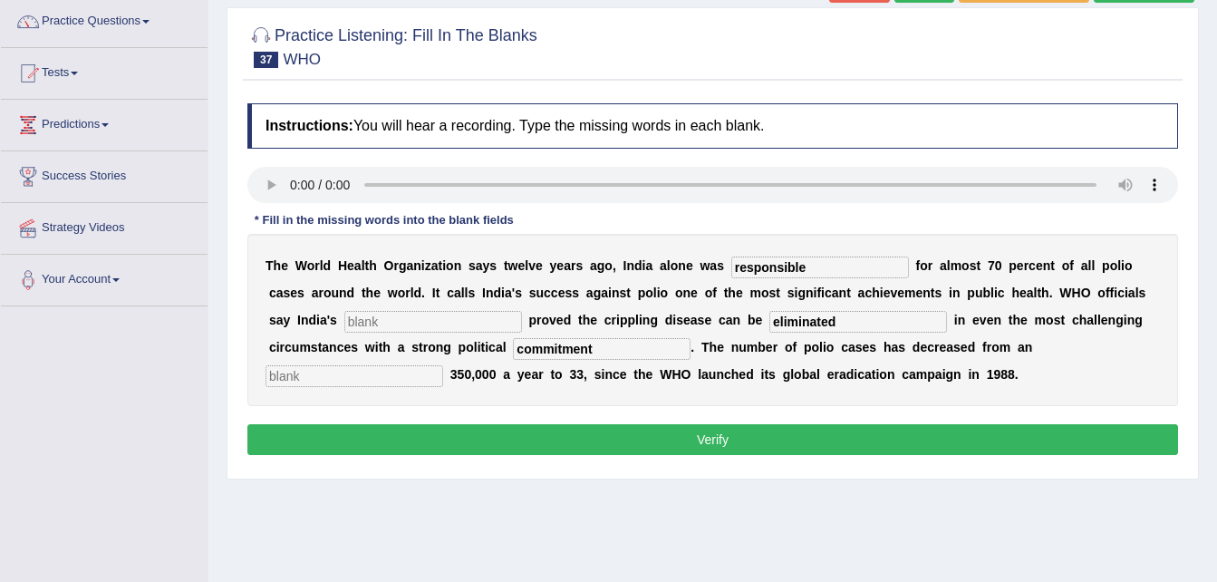
type input "commitment"
click at [443, 365] on input "text" at bounding box center [354, 376] width 178 height 22
type input "estimated"
click at [344, 318] on input "text" at bounding box center [433, 322] width 178 height 22
type input "accomplishment"
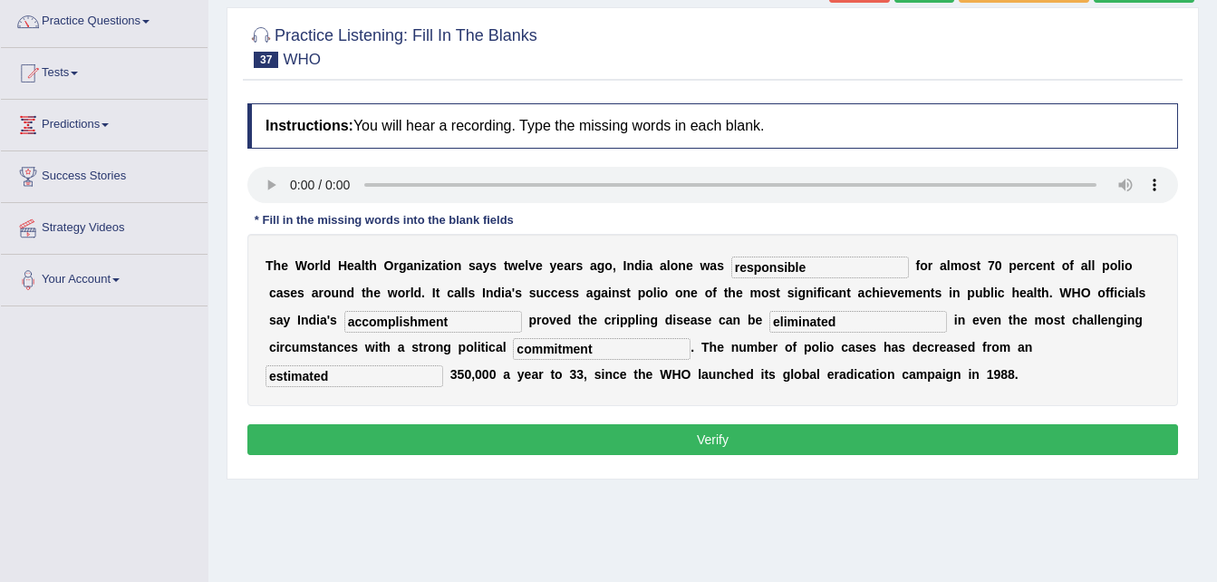
click at [513, 352] on input "commitment" at bounding box center [602, 349] width 178 height 22
type input "commitments"
click at [613, 429] on button "Verify" at bounding box center [712, 439] width 930 height 31
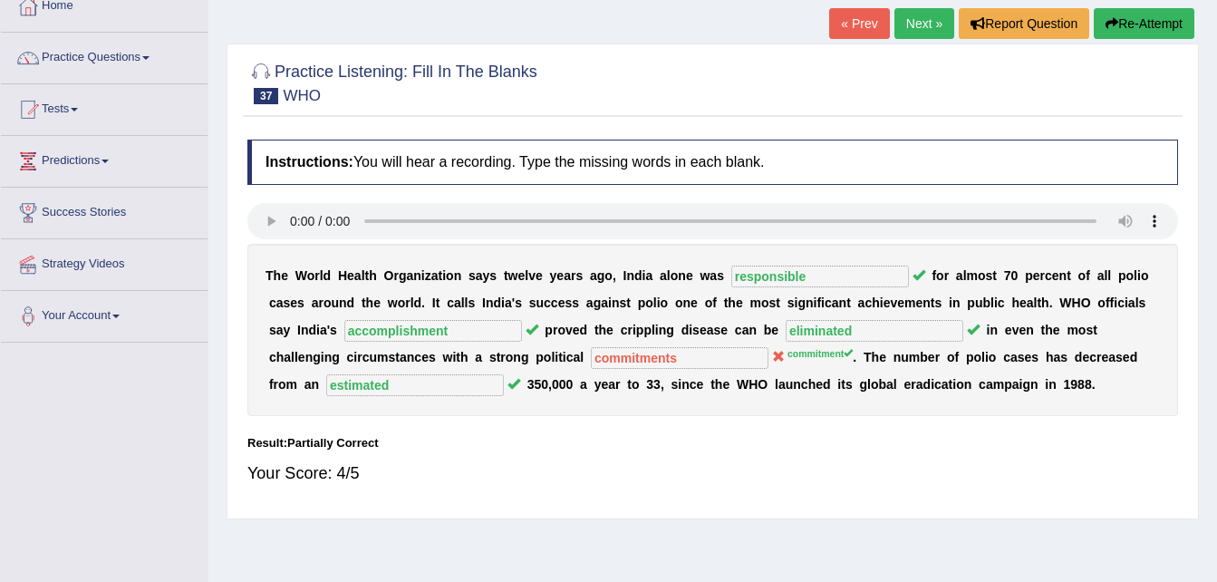
scroll to position [72, 0]
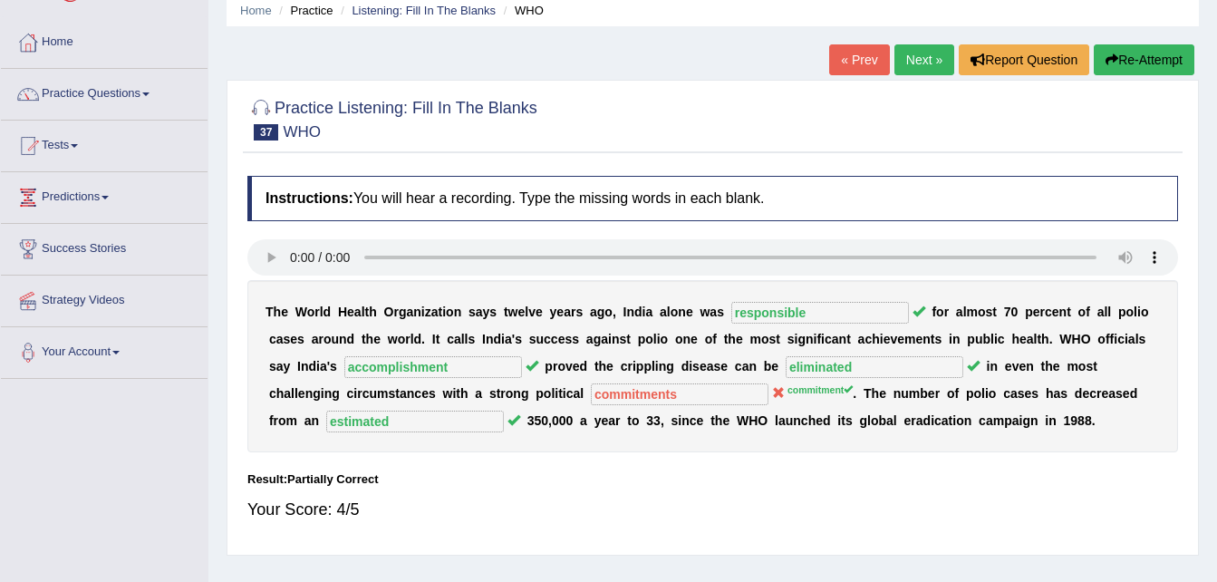
click at [931, 50] on link "Next »" at bounding box center [924, 59] width 60 height 31
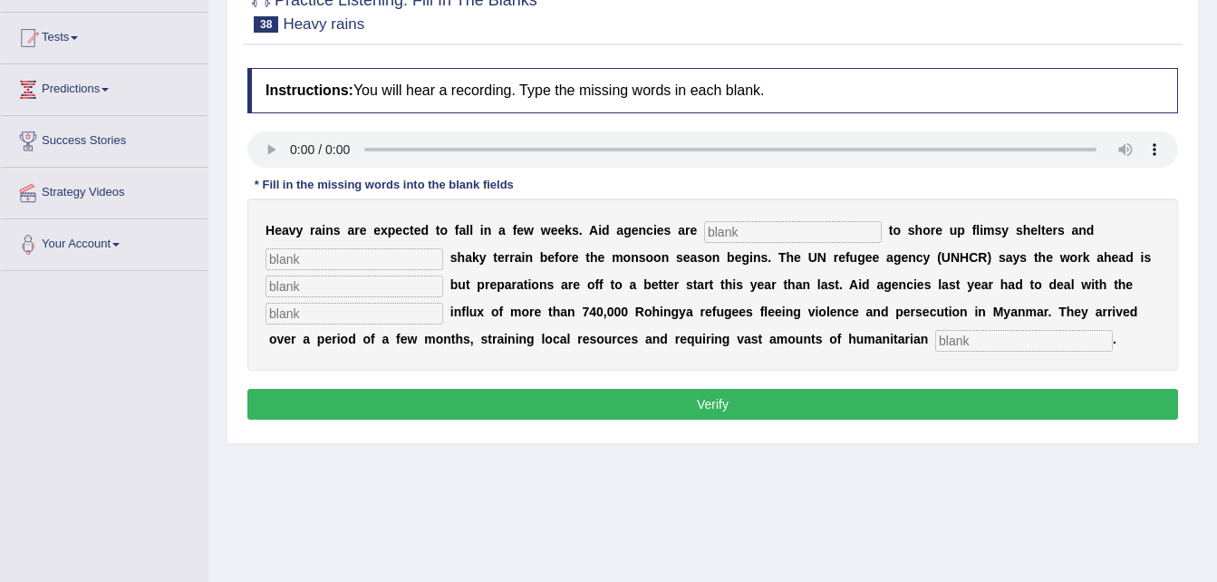
scroll to position [181, 0]
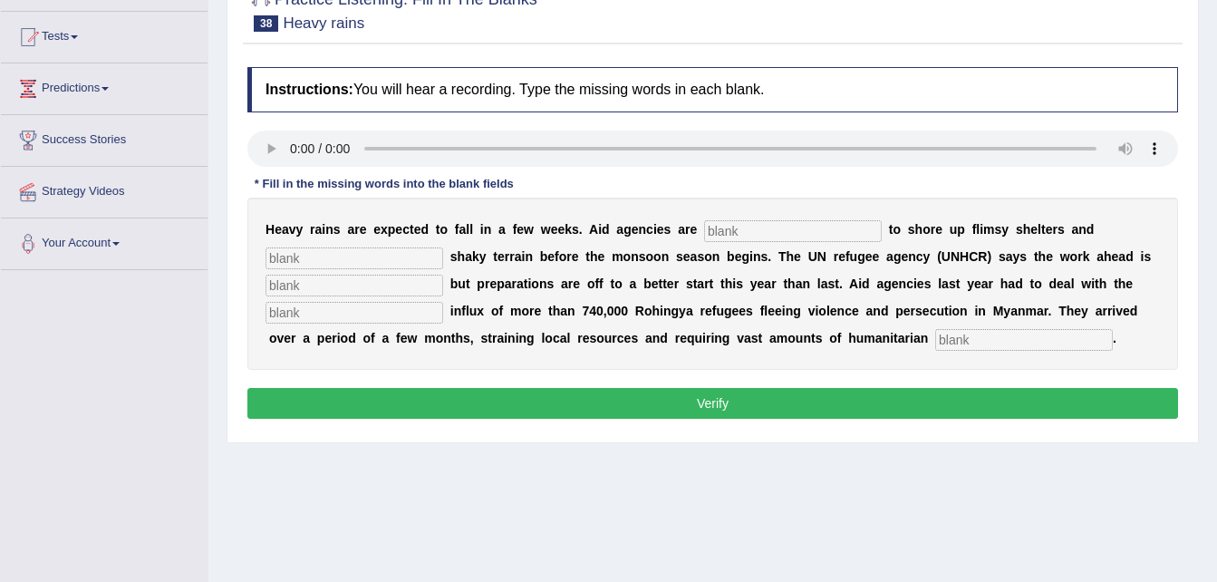
click at [704, 222] on input "text" at bounding box center [793, 231] width 178 height 22
type input "racing"
click at [407, 250] on input "text" at bounding box center [354, 258] width 178 height 22
type input "stabilize"
click at [288, 283] on input "text" at bounding box center [354, 286] width 178 height 22
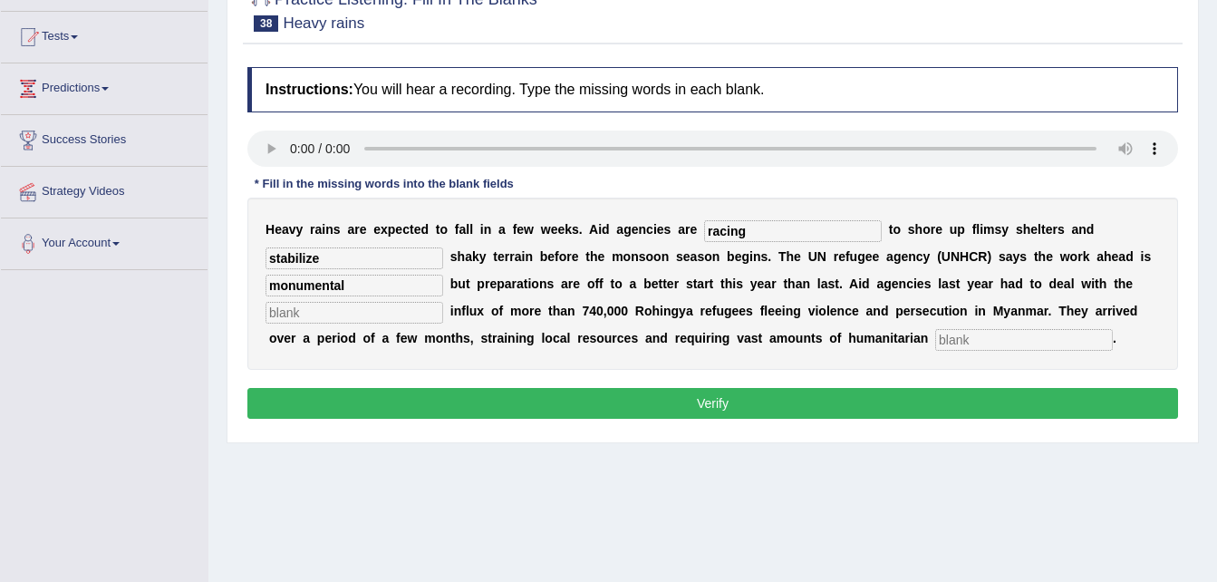
type input "monumental"
click at [286, 313] on input "text" at bounding box center [354, 313] width 178 height 22
type input "massive"
click at [935, 332] on input "text" at bounding box center [1024, 340] width 178 height 22
type input "systems"
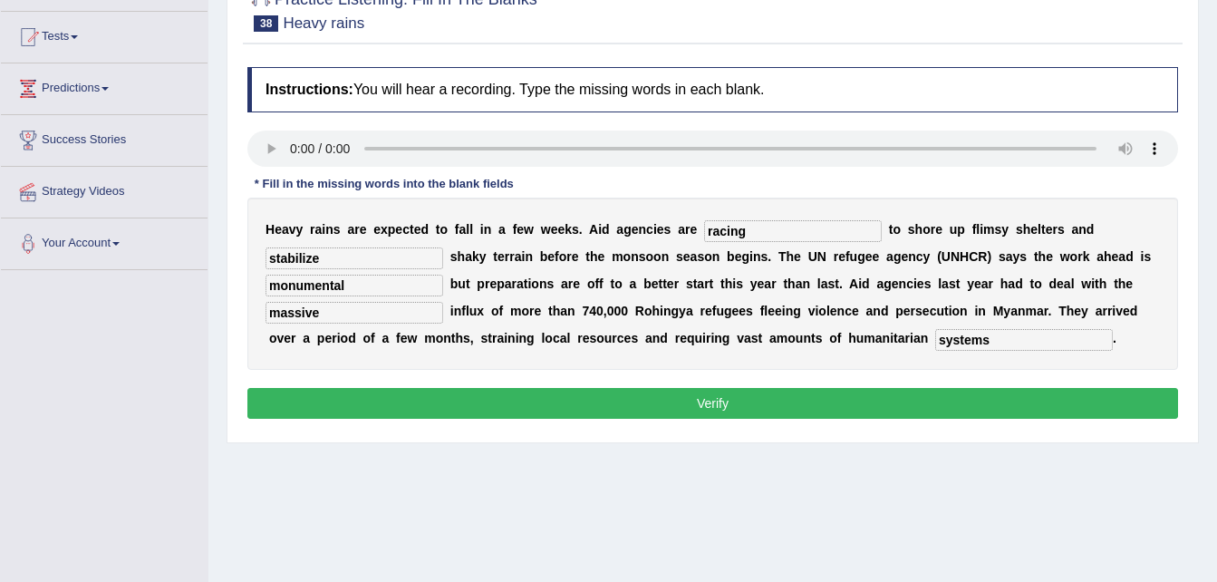
click at [762, 413] on button "Verify" at bounding box center [712, 403] width 930 height 31
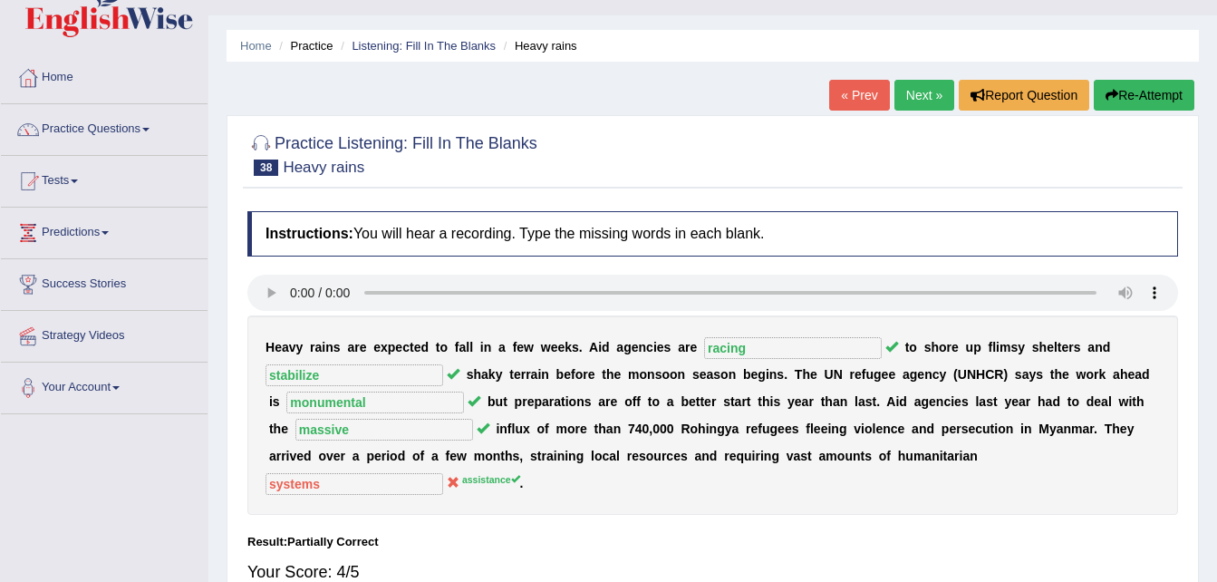
scroll to position [36, 0]
click at [928, 103] on link "Next »" at bounding box center [924, 96] width 60 height 31
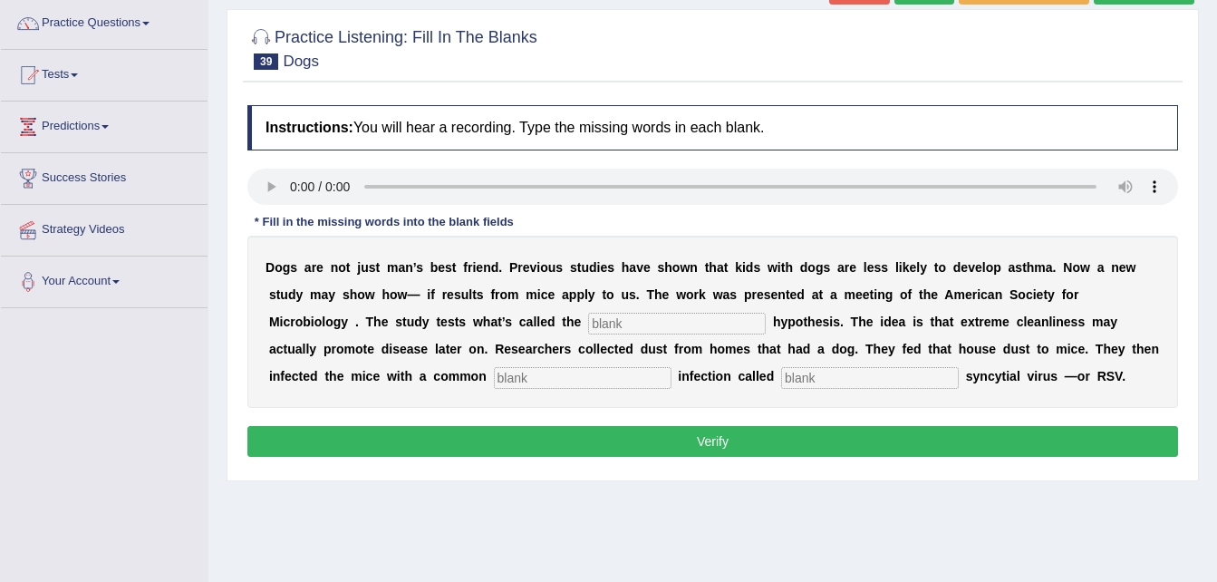
scroll to position [145, 0]
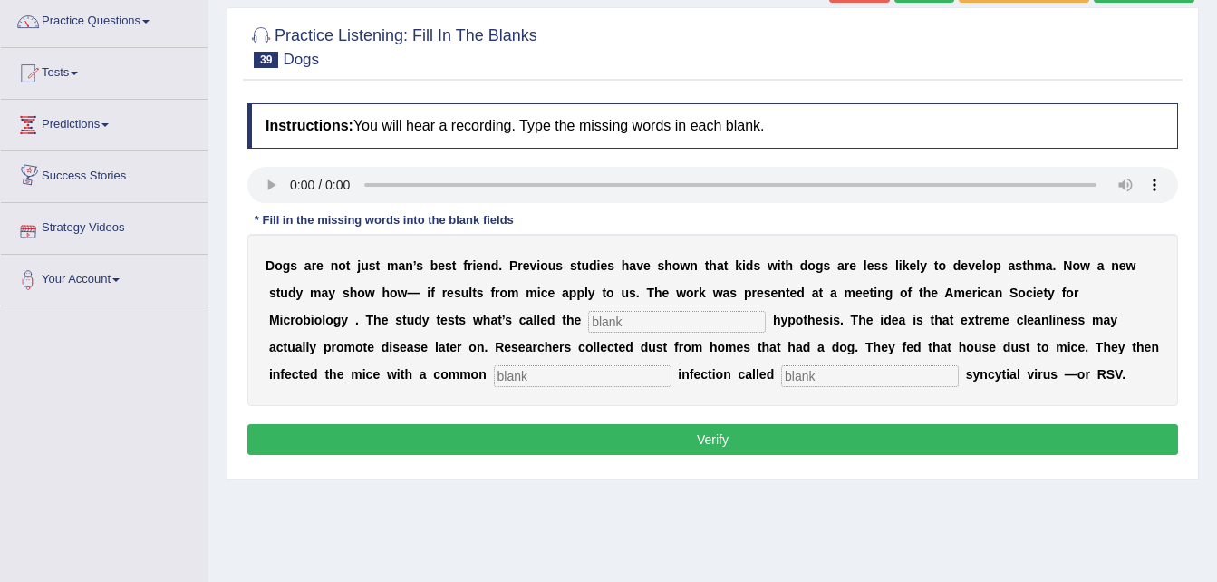
click at [588, 321] on input "text" at bounding box center [677, 322] width 178 height 22
type input "hygiene"
click at [494, 373] on input "text" at bounding box center [583, 376] width 178 height 22
type input "childhood"
click at [781, 367] on input "text" at bounding box center [870, 376] width 178 height 22
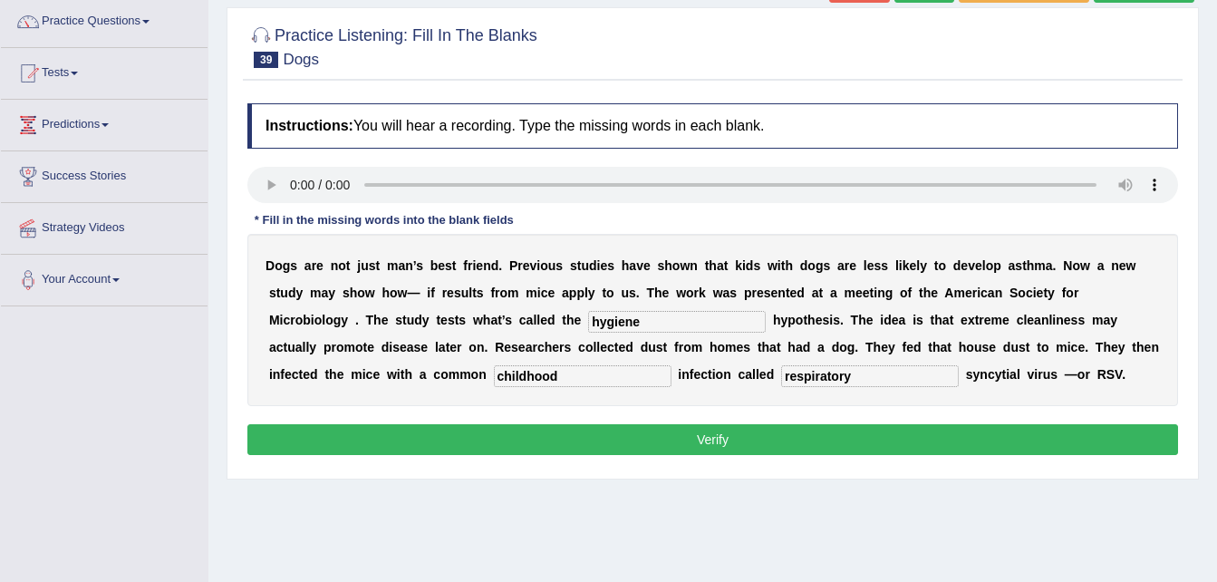
type input "respiratory"
click at [664, 433] on button "Verify" at bounding box center [712, 439] width 930 height 31
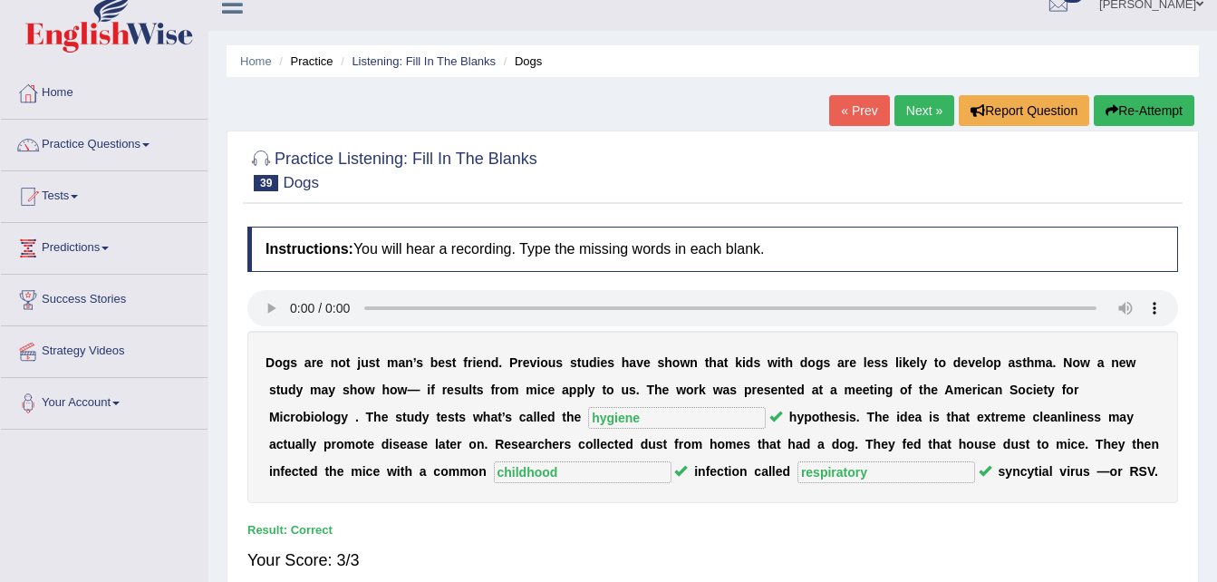
scroll to position [0, 0]
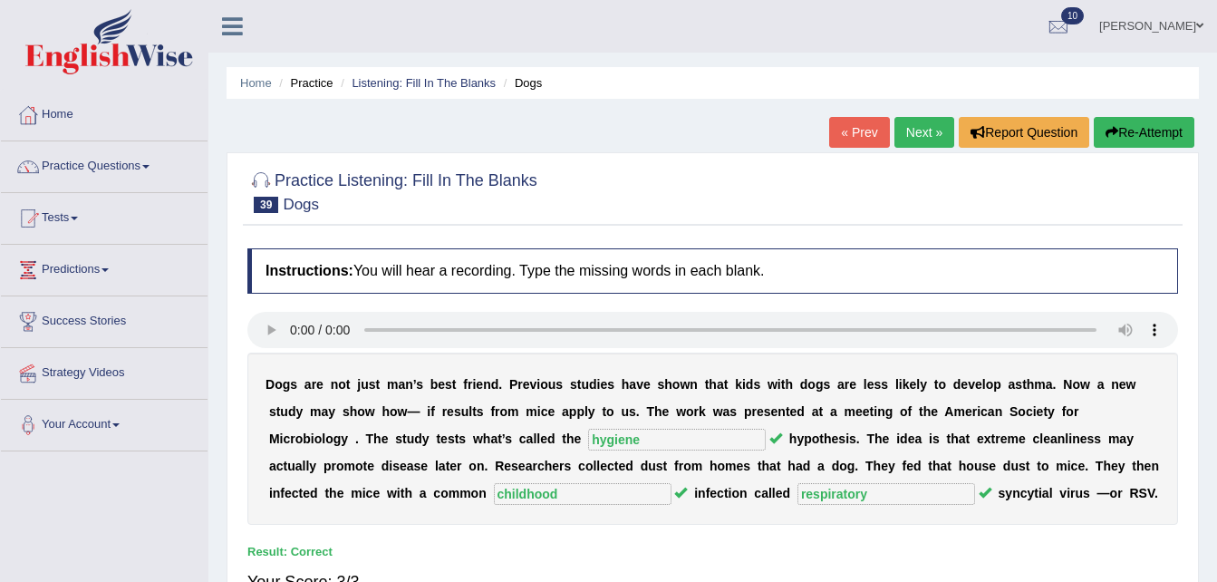
click at [919, 130] on link "Next »" at bounding box center [924, 132] width 60 height 31
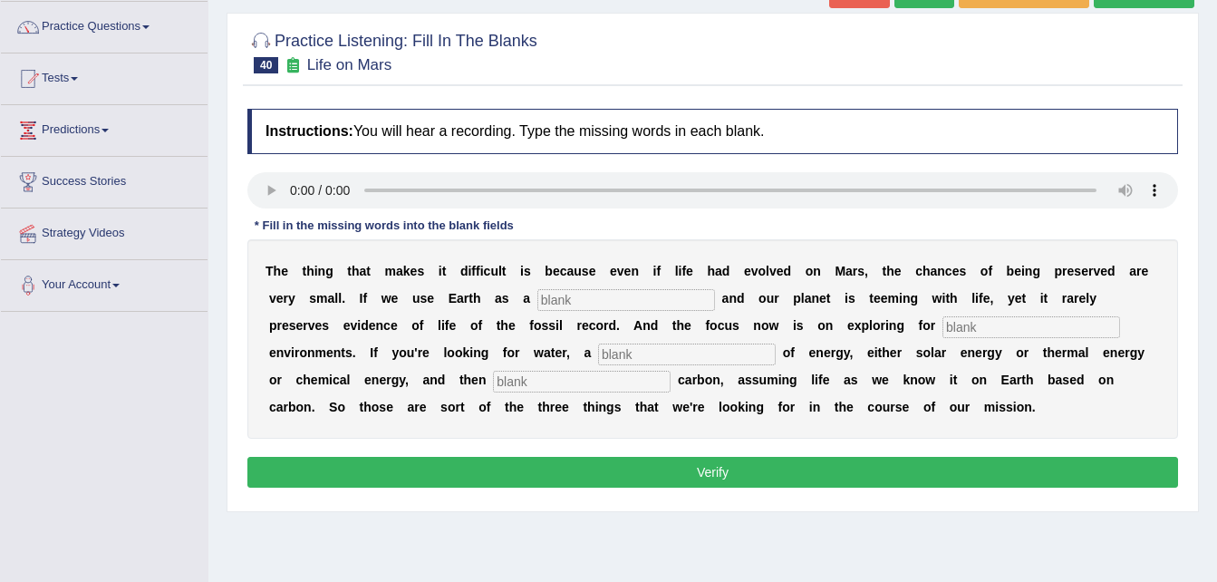
scroll to position [181, 0]
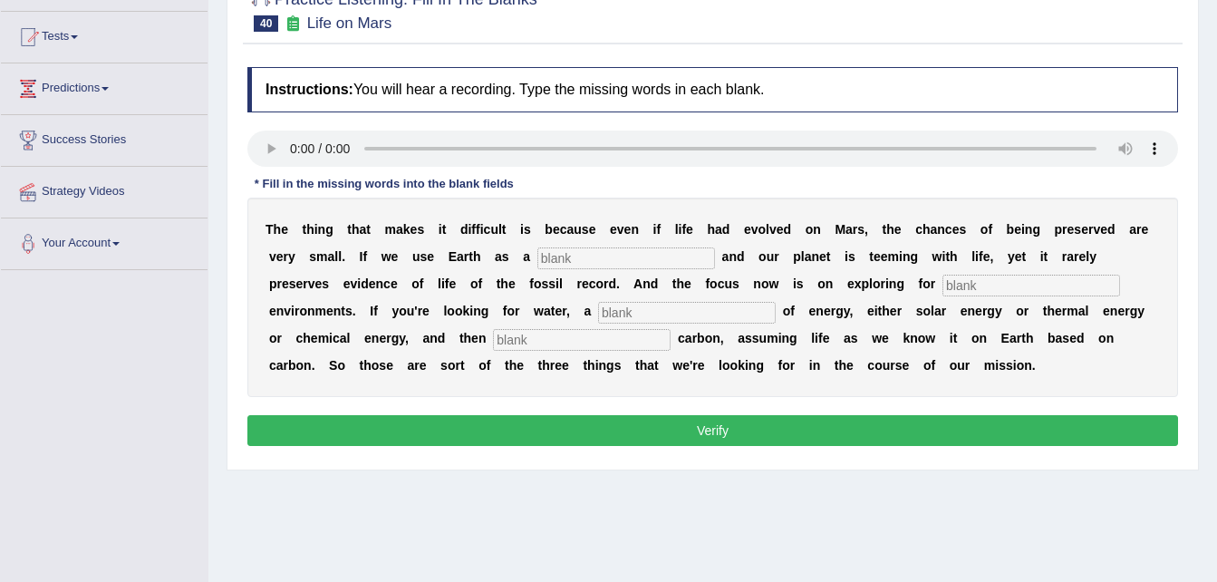
click at [493, 332] on input "text" at bounding box center [582, 340] width 178 height 22
type input "organic"
click at [537, 260] on input "text" at bounding box center [626, 258] width 178 height 22
type input "reference"
click at [942, 287] on input "text" at bounding box center [1031, 286] width 178 height 22
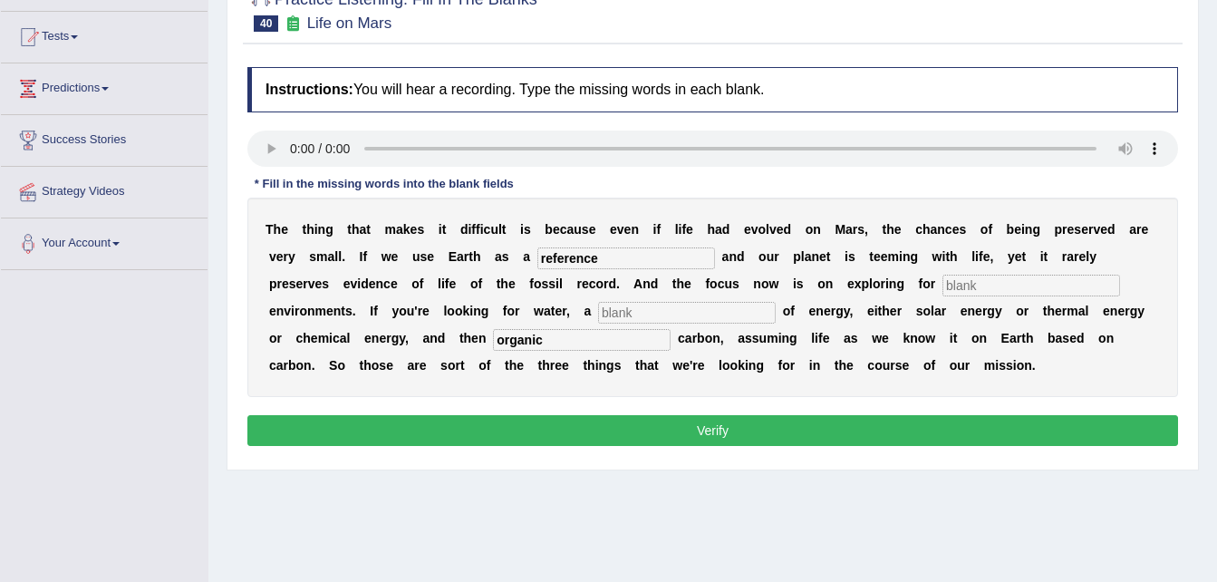
click at [942, 282] on input "text" at bounding box center [1031, 286] width 178 height 22
click at [598, 311] on input "text" at bounding box center [687, 313] width 178 height 22
click at [734, 428] on button "Verify" at bounding box center [712, 430] width 930 height 31
click at [942, 278] on input "text" at bounding box center [1031, 286] width 178 height 22
type input "harboring"
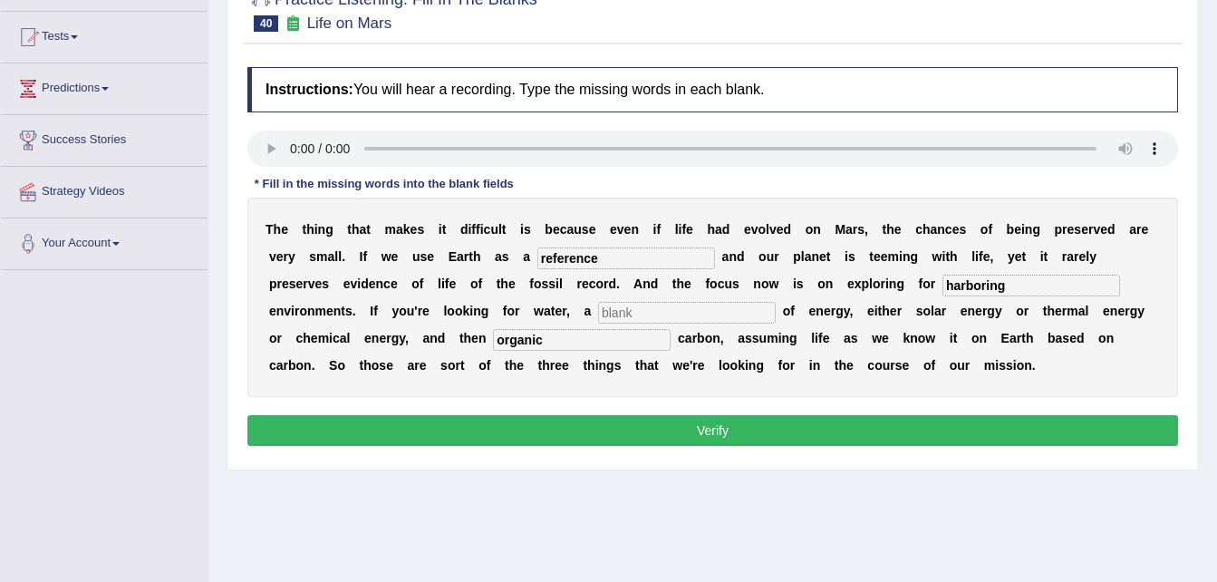
click at [598, 309] on input "text" at bounding box center [687, 313] width 178 height 22
type input "s"
type input "a"
click at [699, 430] on button "Verify" at bounding box center [712, 430] width 930 height 31
click at [598, 312] on input "text" at bounding box center [687, 313] width 178 height 22
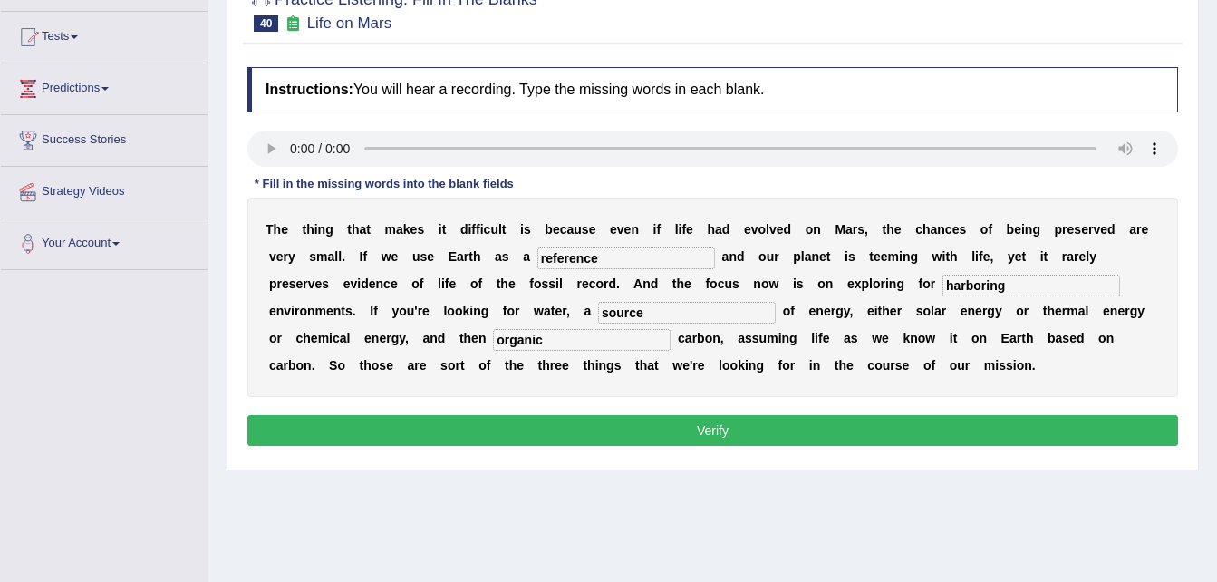
type input "source"
click at [694, 426] on button "Verify" at bounding box center [712, 430] width 930 height 31
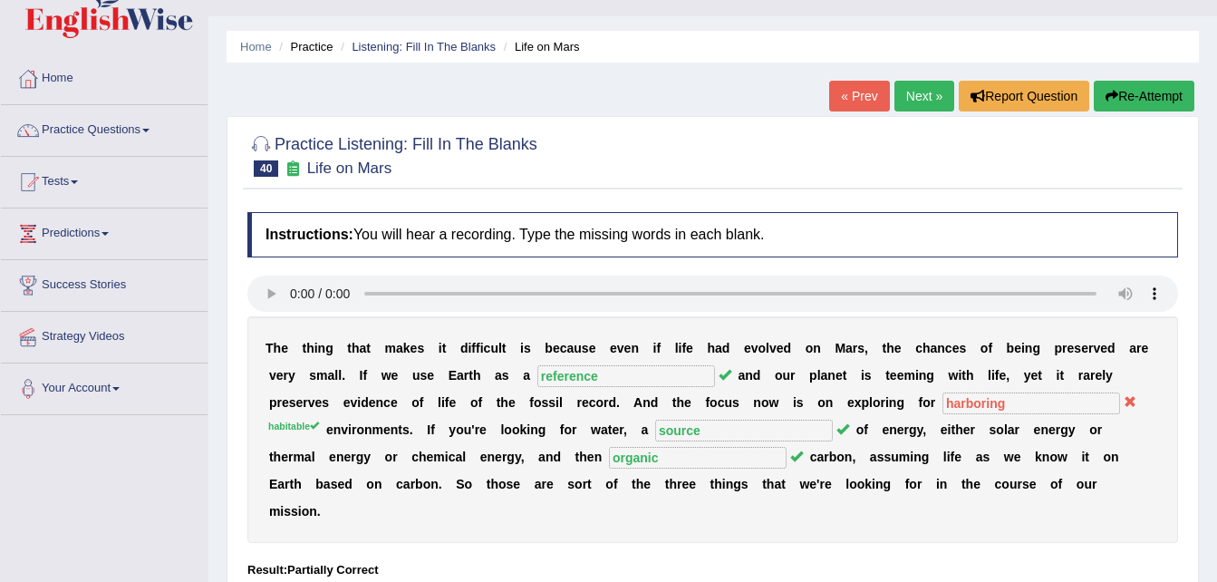
scroll to position [0, 0]
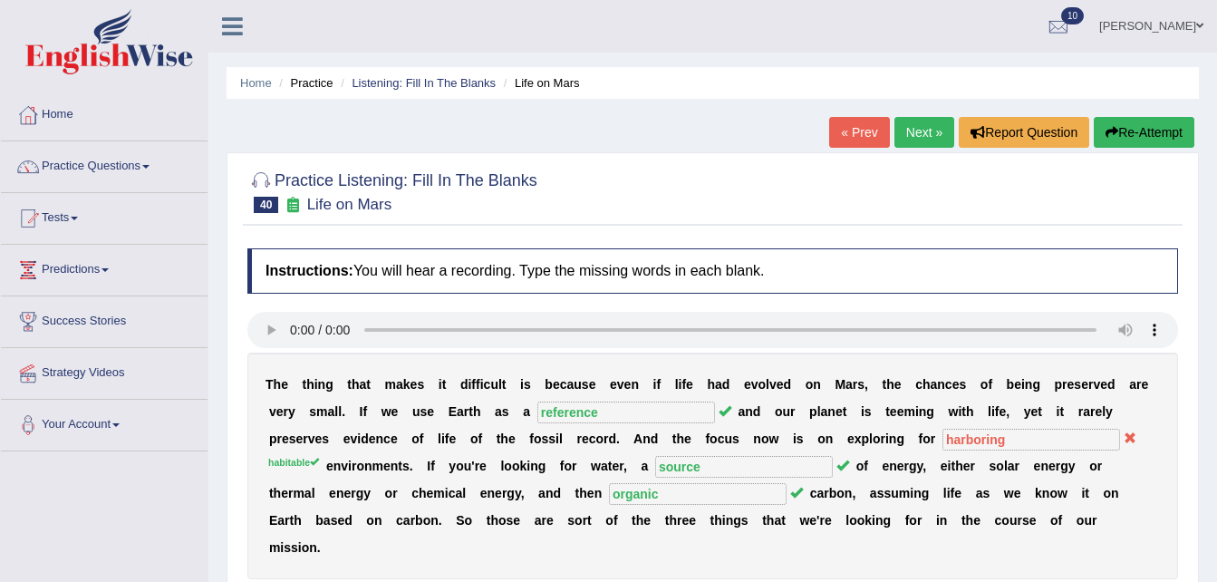
click at [1198, 24] on span at bounding box center [1199, 26] width 7 height 12
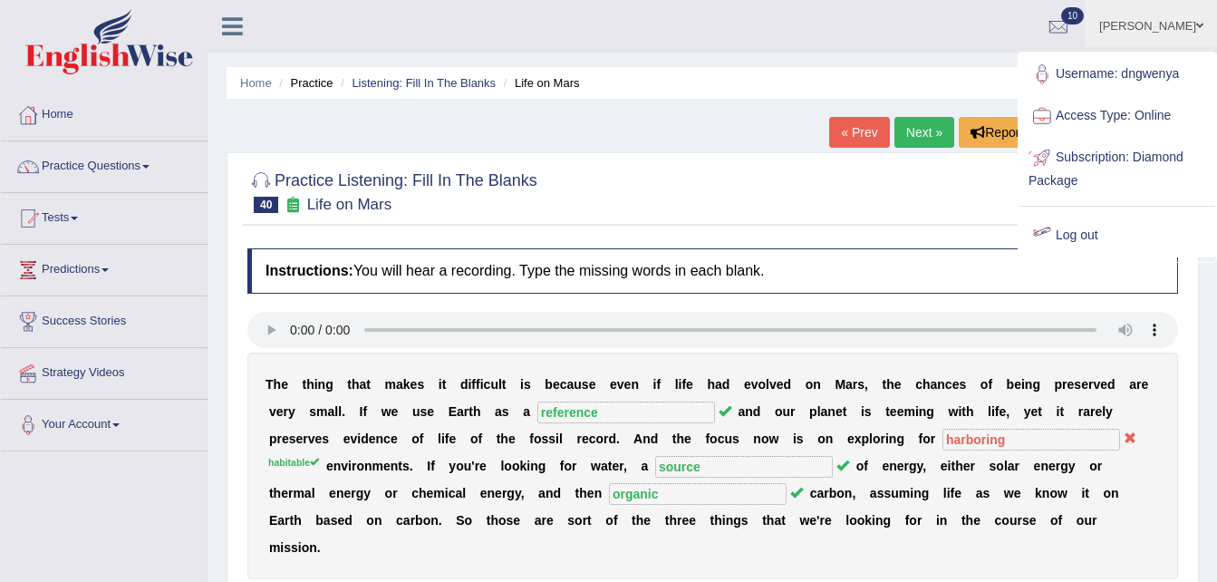
click at [1066, 234] on link "Log out" at bounding box center [1117, 236] width 196 height 42
